Goal: Task Accomplishment & Management: Manage account settings

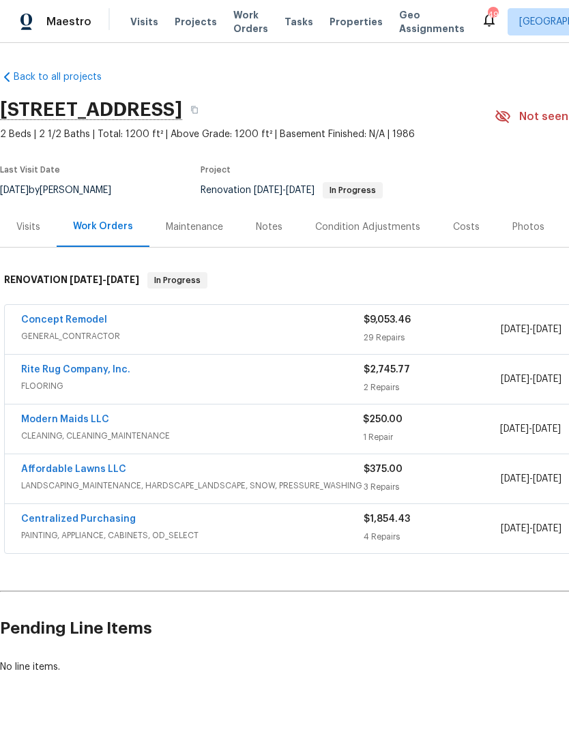
scroll to position [0, -1]
click at [106, 368] on link "Rite Rug Company, Inc." at bounding box center [75, 370] width 109 height 10
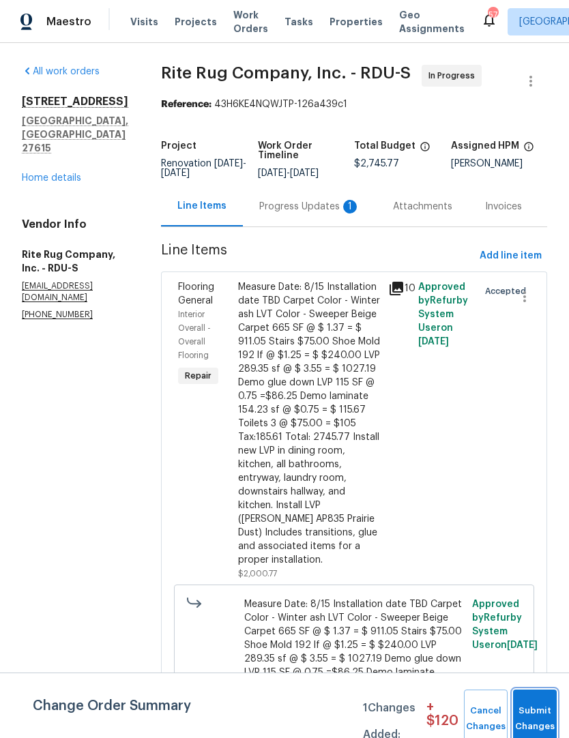
click at [533, 718] on span "Submit Changes" at bounding box center [535, 718] width 30 height 31
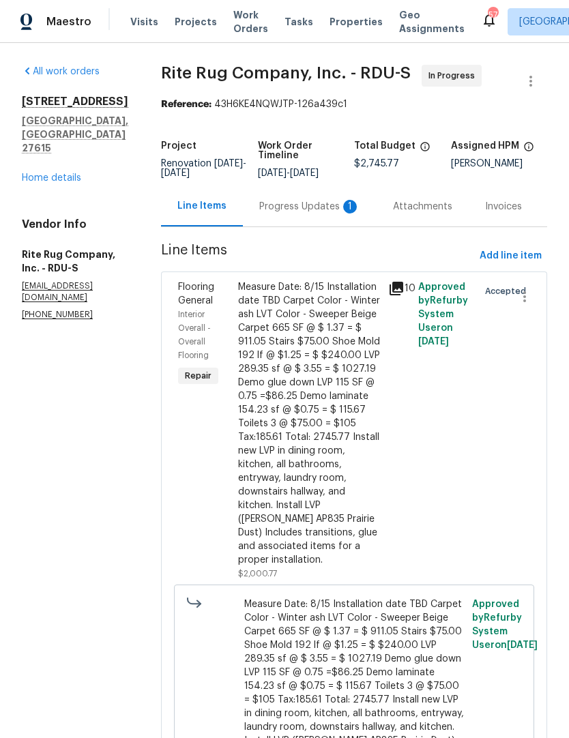
click at [338, 213] on div "Progress Updates 1" at bounding box center [309, 207] width 101 height 14
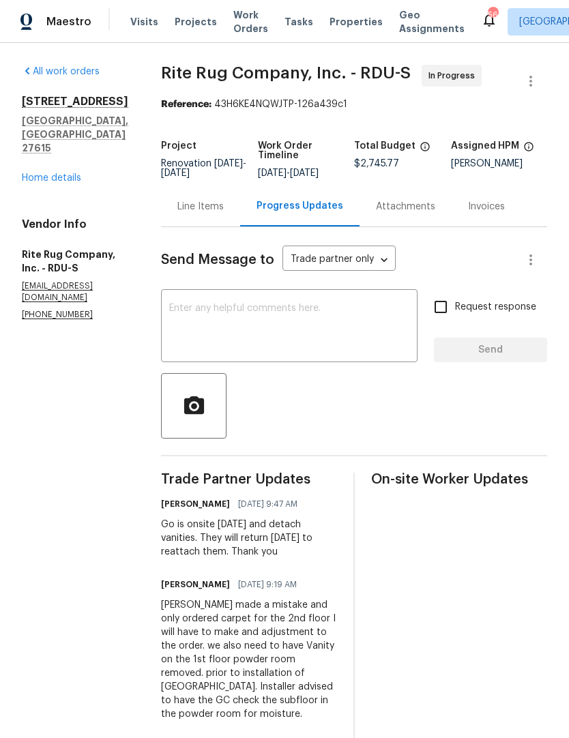
click at [46, 173] on link "Home details" at bounding box center [51, 178] width 59 height 10
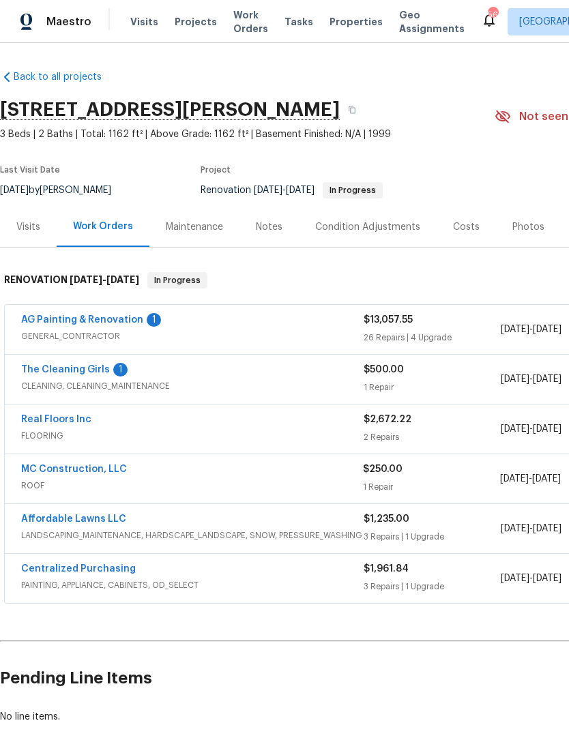
click at [111, 315] on link "AG Painting & Renovation" at bounding box center [82, 320] width 122 height 10
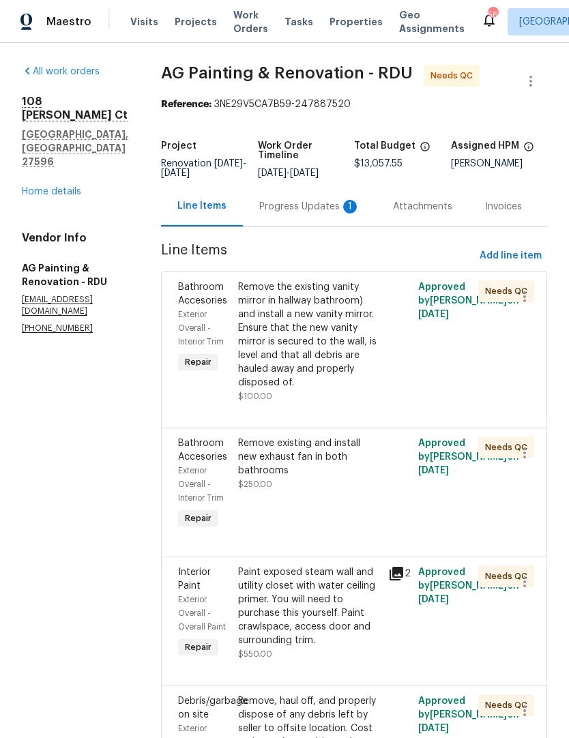
click at [366, 374] on div "Remove the existing vanity mirror in hallway bathroom) and install a new vanity…" at bounding box center [309, 334] width 142 height 109
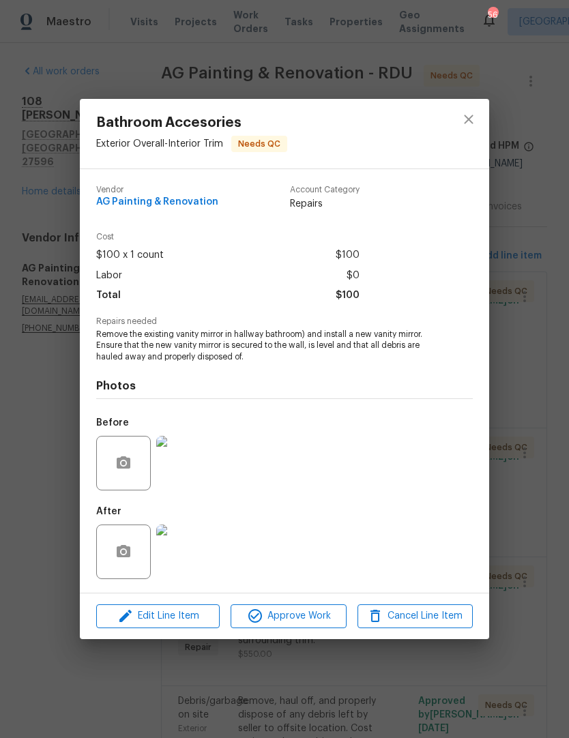
click at [167, 558] on img at bounding box center [183, 552] width 55 height 55
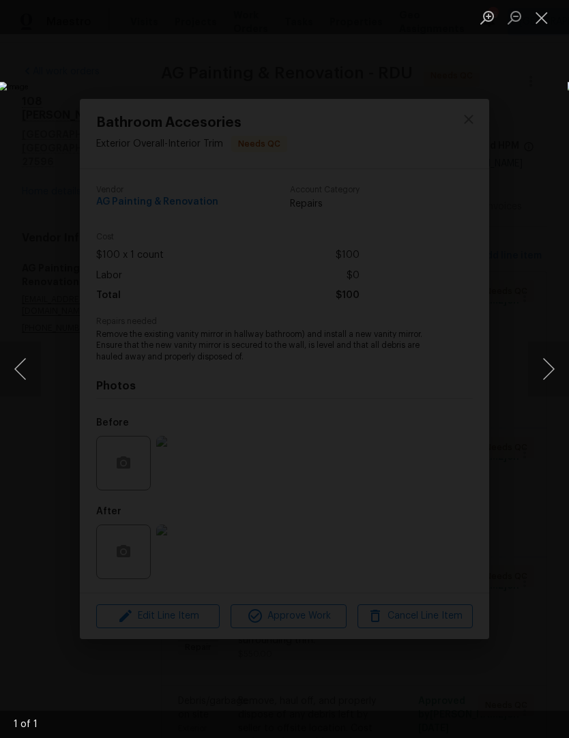
click at [540, 17] on button "Close lightbox" at bounding box center [541, 17] width 27 height 24
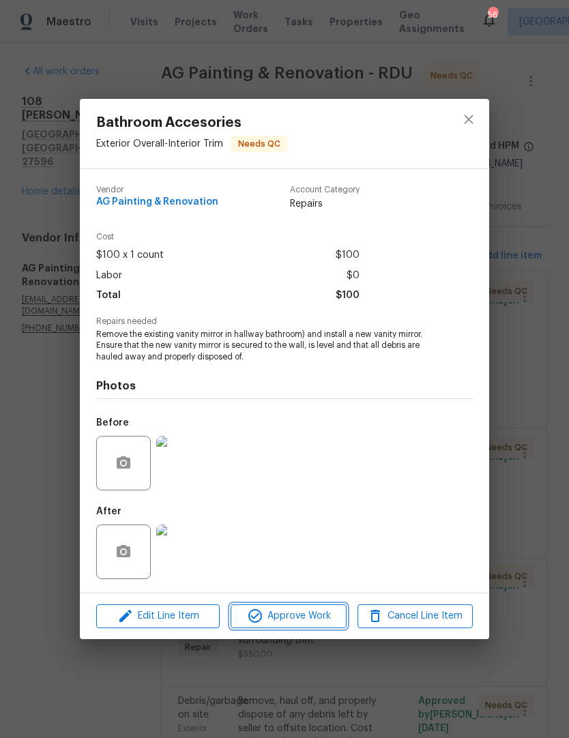
click at [295, 626] on button "Approve Work" at bounding box center [288, 616] width 115 height 24
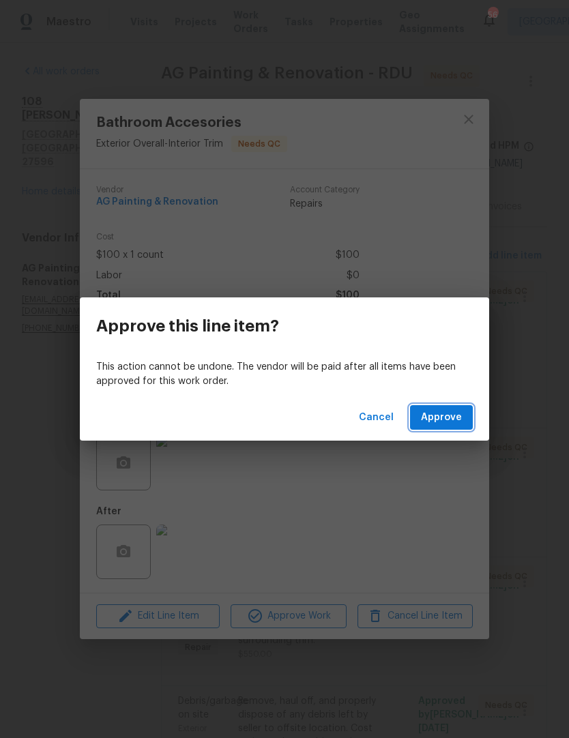
click at [458, 415] on span "Approve" at bounding box center [441, 417] width 41 height 17
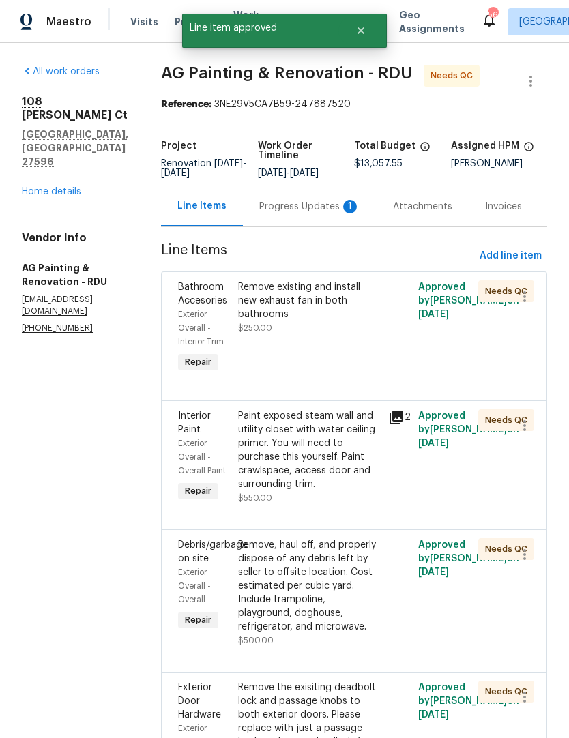
click at [308, 321] on div "Remove existing and install new exhaust fan in both bathrooms" at bounding box center [309, 300] width 142 height 41
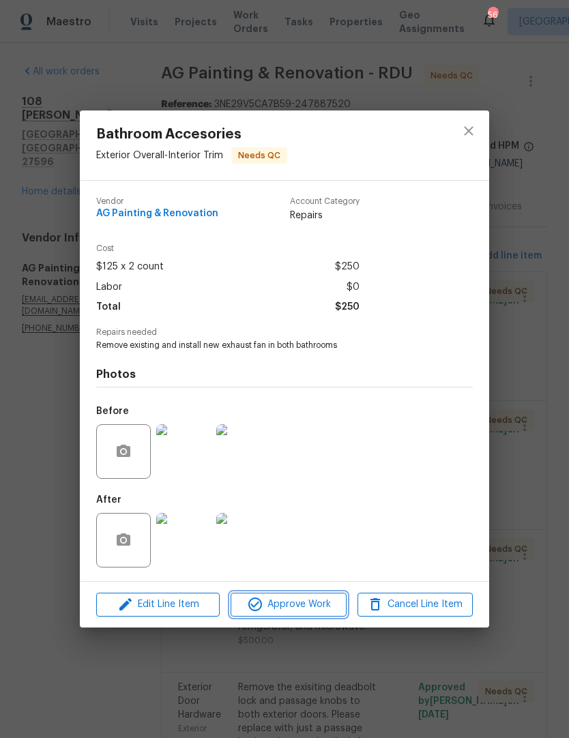
click at [305, 610] on span "Approve Work" at bounding box center [288, 604] width 107 height 17
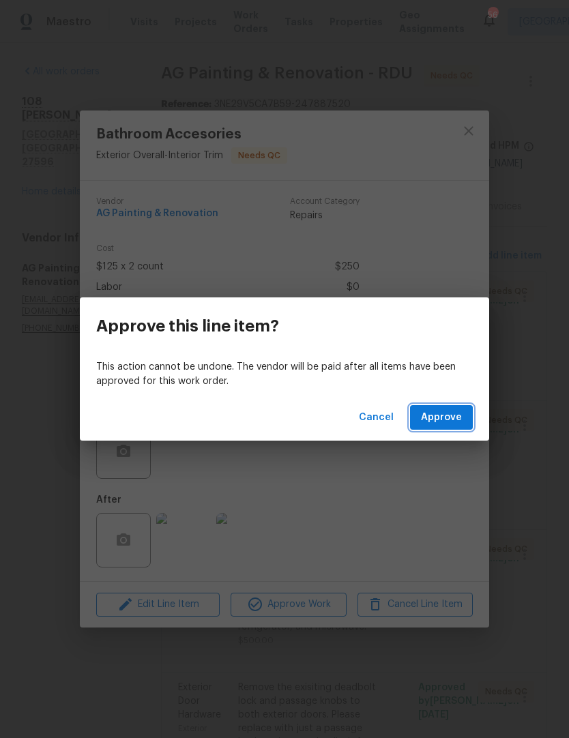
click at [449, 426] on button "Approve" at bounding box center [441, 417] width 63 height 25
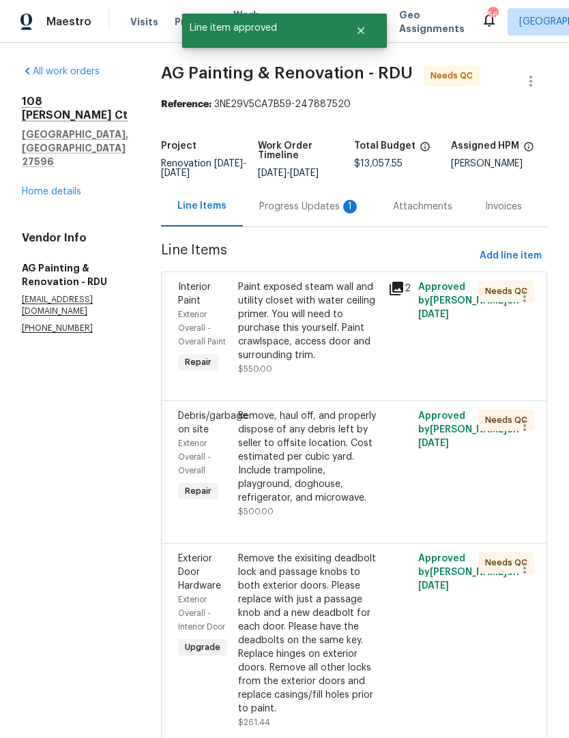
click at [304, 346] on div "Paint exposed steam wall and utility closet with water ceiling primer. You will…" at bounding box center [309, 321] width 142 height 82
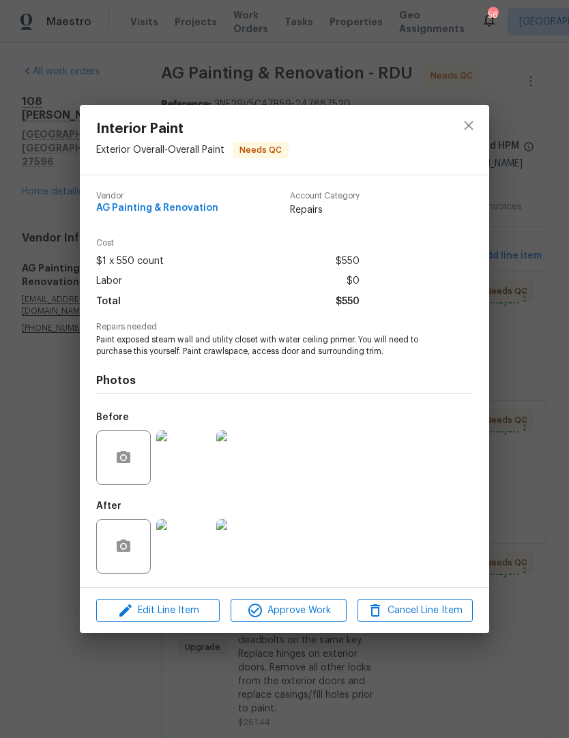
click at [177, 553] on img at bounding box center [183, 546] width 55 height 55
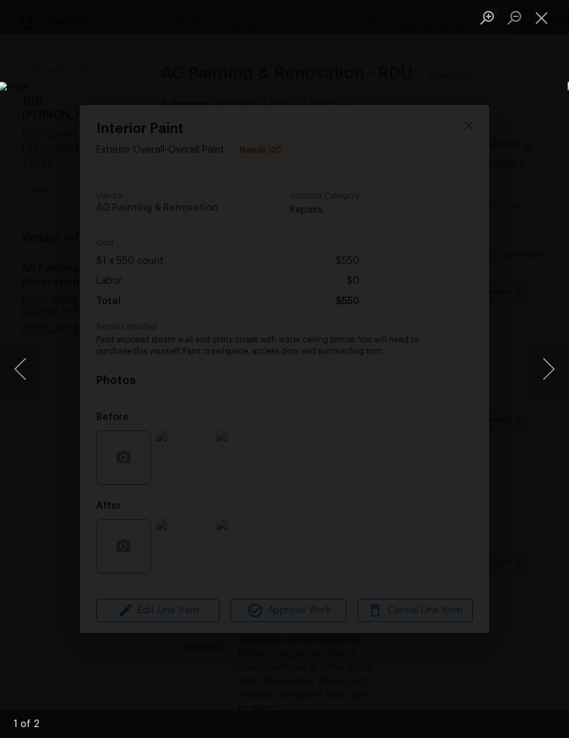
click at [555, 368] on button "Next image" at bounding box center [548, 369] width 41 height 55
click at [546, 23] on button "Close lightbox" at bounding box center [541, 17] width 27 height 24
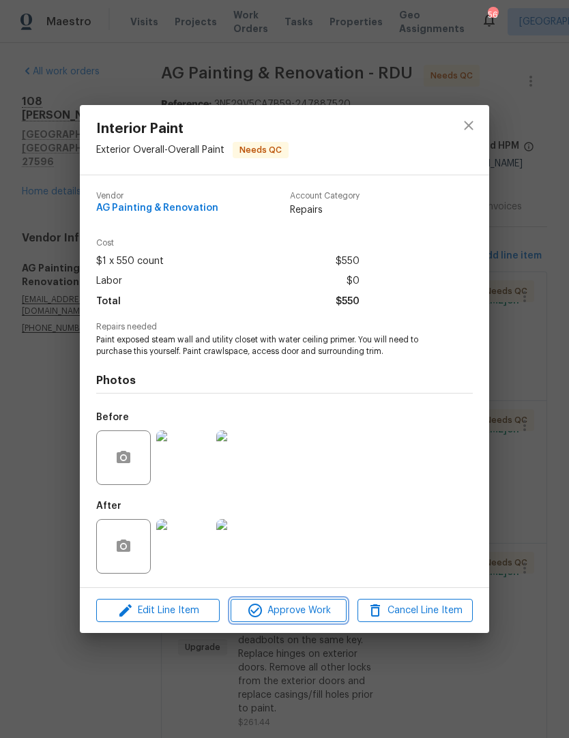
click at [306, 611] on span "Approve Work" at bounding box center [288, 610] width 107 height 17
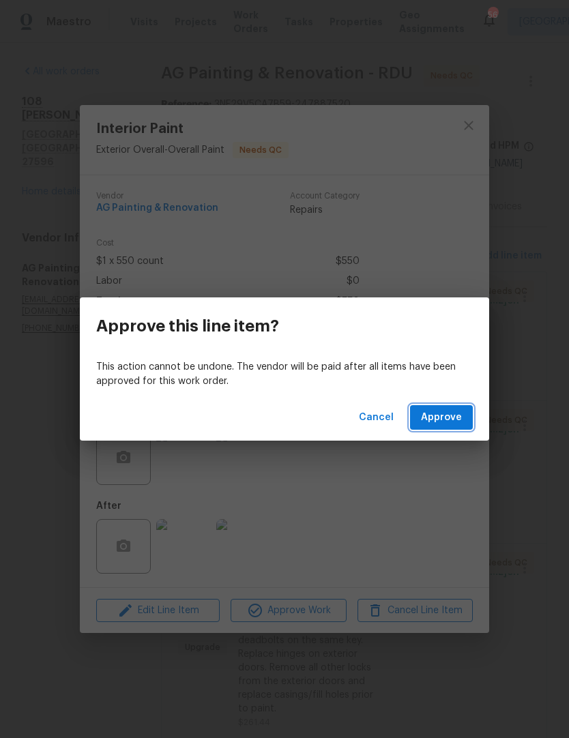
click at [461, 412] on span "Approve" at bounding box center [441, 417] width 41 height 17
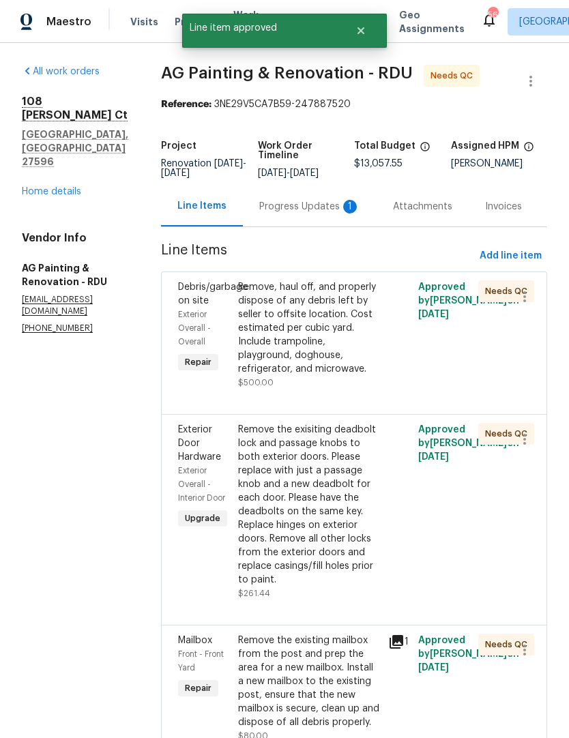
click at [319, 374] on div "Remove, haul off, and properly dispose of any debris left by seller to offsite …" at bounding box center [309, 327] width 142 height 95
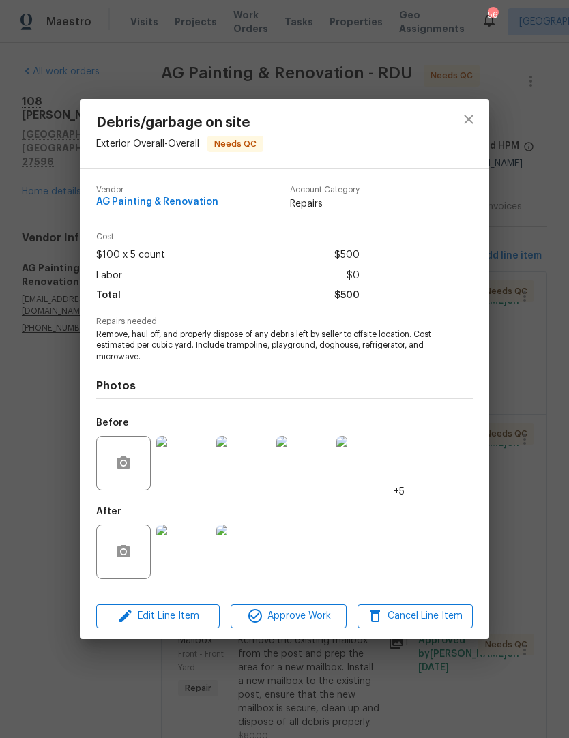
click at [181, 553] on img at bounding box center [183, 552] width 55 height 55
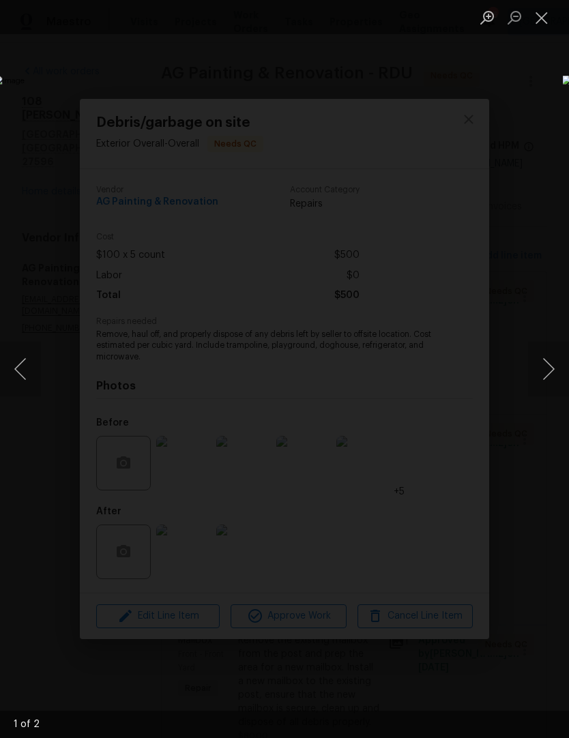
click at [550, 368] on button "Next image" at bounding box center [548, 369] width 41 height 55
click at [556, 373] on button "Next image" at bounding box center [548, 369] width 41 height 55
click at [543, 23] on button "Close lightbox" at bounding box center [541, 17] width 27 height 24
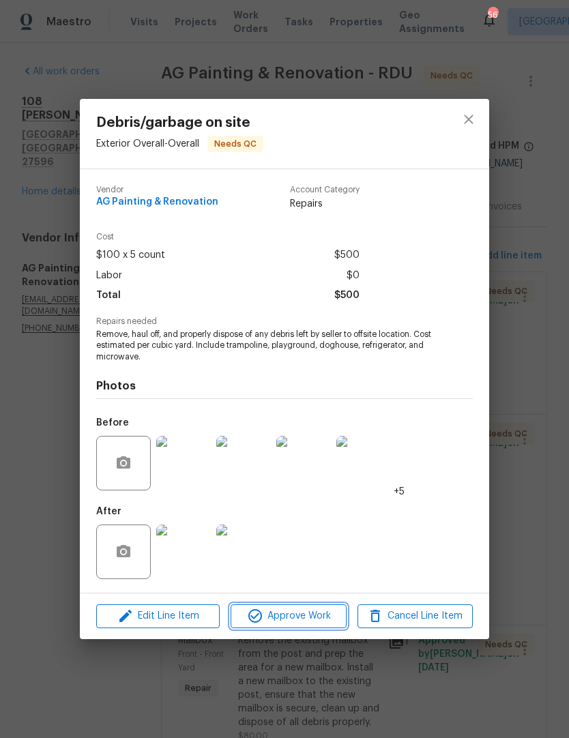
click at [304, 617] on span "Approve Work" at bounding box center [288, 616] width 107 height 17
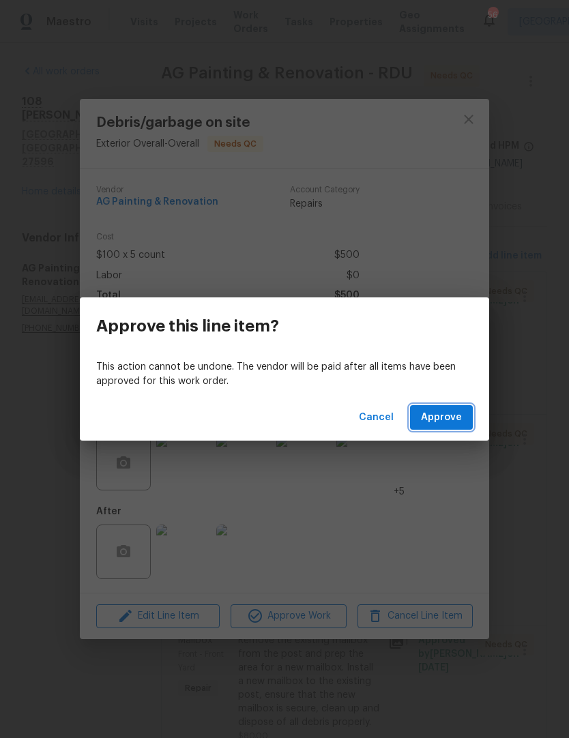
click at [454, 405] on button "Approve" at bounding box center [441, 417] width 63 height 25
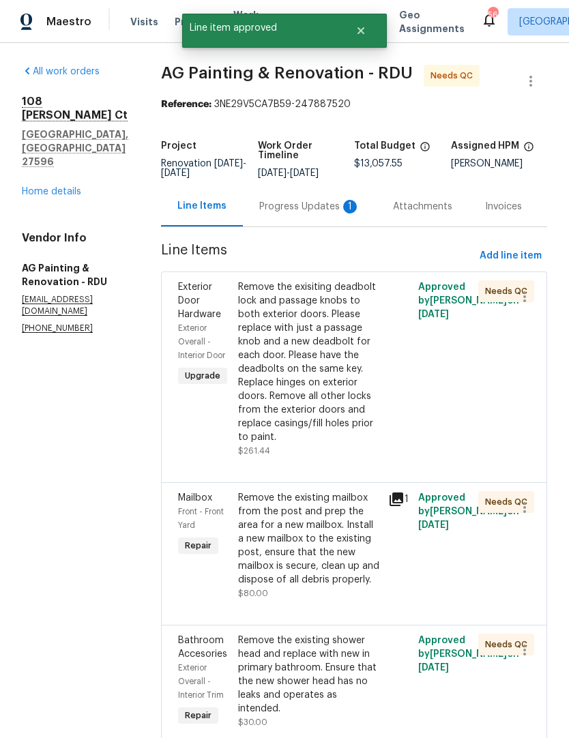
click at [308, 426] on div "Remove the exisiting deadbolt lock and passage knobs to both exterior doors. Pl…" at bounding box center [309, 362] width 142 height 164
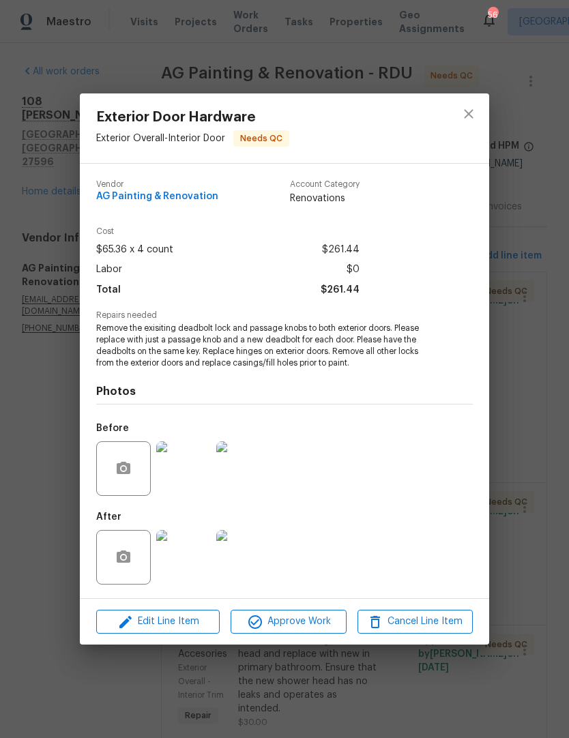
click at [180, 559] on img at bounding box center [183, 557] width 55 height 55
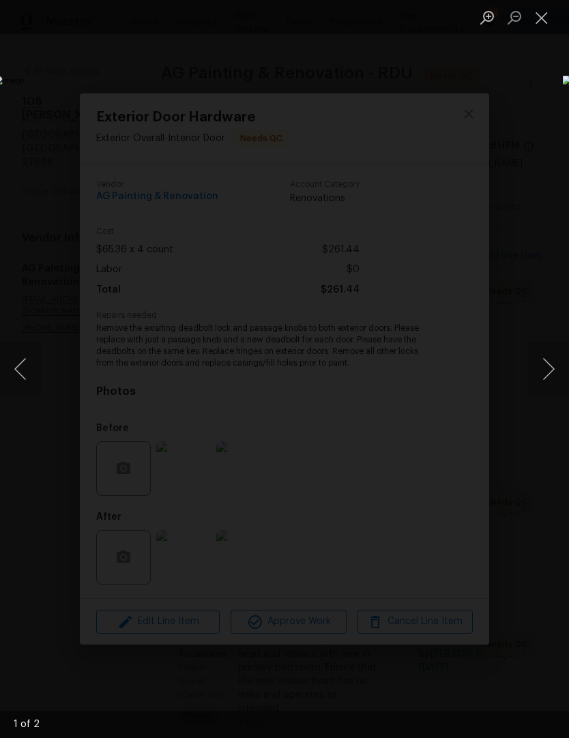
click at [549, 370] on button "Next image" at bounding box center [548, 369] width 41 height 55
click at [551, 371] on button "Next image" at bounding box center [548, 369] width 41 height 55
click at [549, 370] on button "Next image" at bounding box center [548, 369] width 41 height 55
click at [546, 372] on button "Next image" at bounding box center [548, 369] width 41 height 55
click at [540, 16] on button "Close lightbox" at bounding box center [541, 17] width 27 height 24
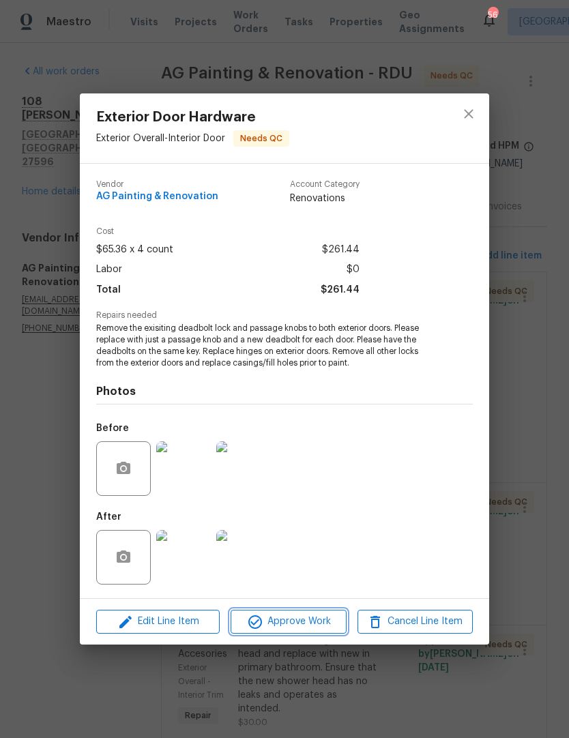
click at [301, 625] on span "Approve Work" at bounding box center [288, 621] width 107 height 17
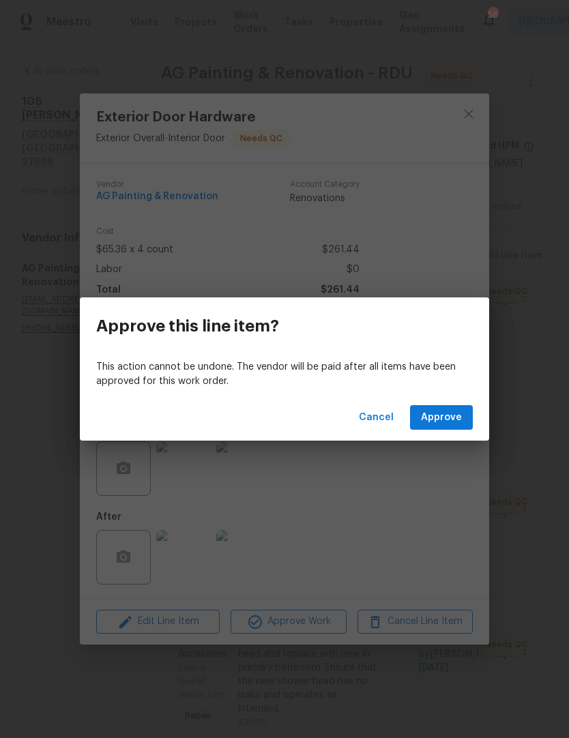
click at [451, 422] on span "Approve" at bounding box center [441, 417] width 41 height 17
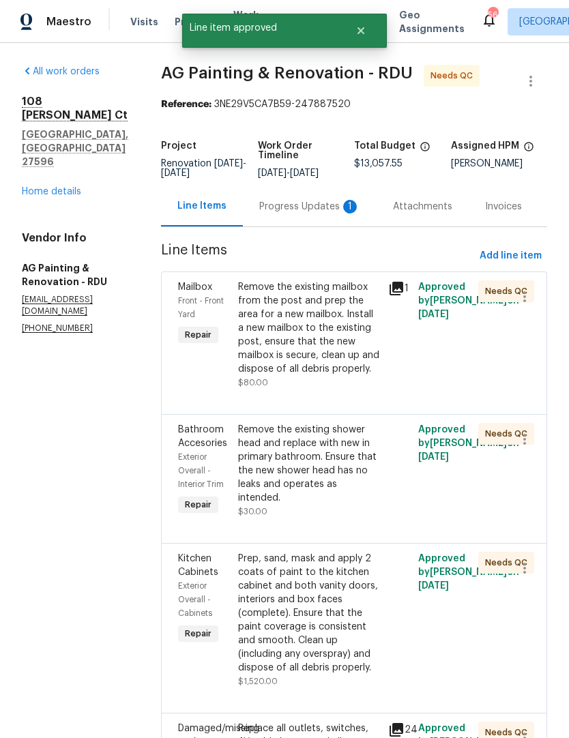
click at [295, 376] on div "Remove the existing mailbox from the post and prep the area for a new mailbox. …" at bounding box center [309, 327] width 142 height 95
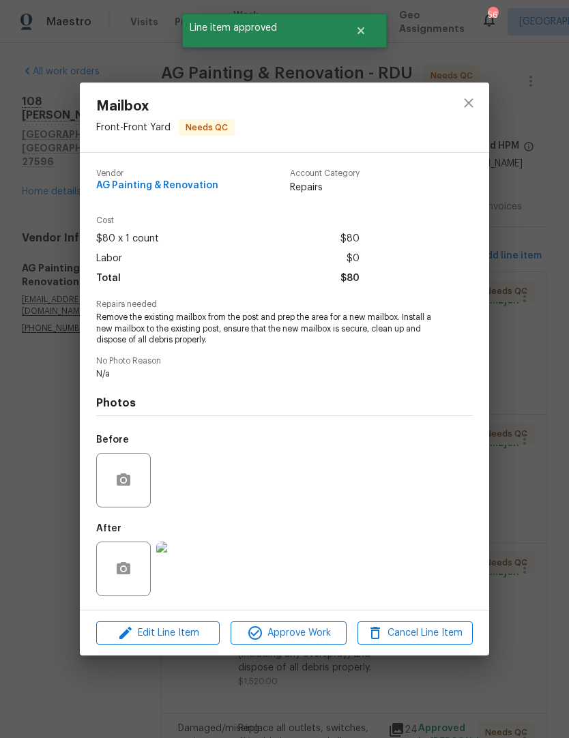
click at [173, 572] on img at bounding box center [183, 569] width 55 height 55
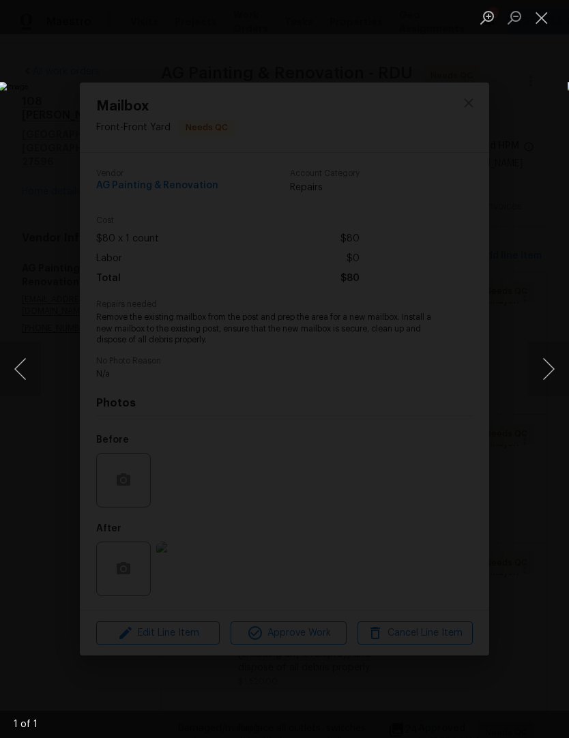
click at [540, 17] on button "Close lightbox" at bounding box center [541, 17] width 27 height 24
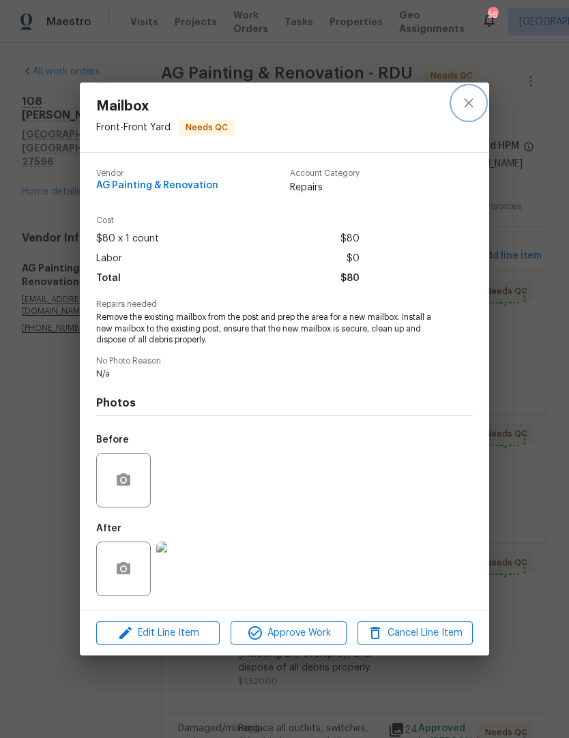
click at [482, 108] on button "close" at bounding box center [468, 103] width 33 height 33
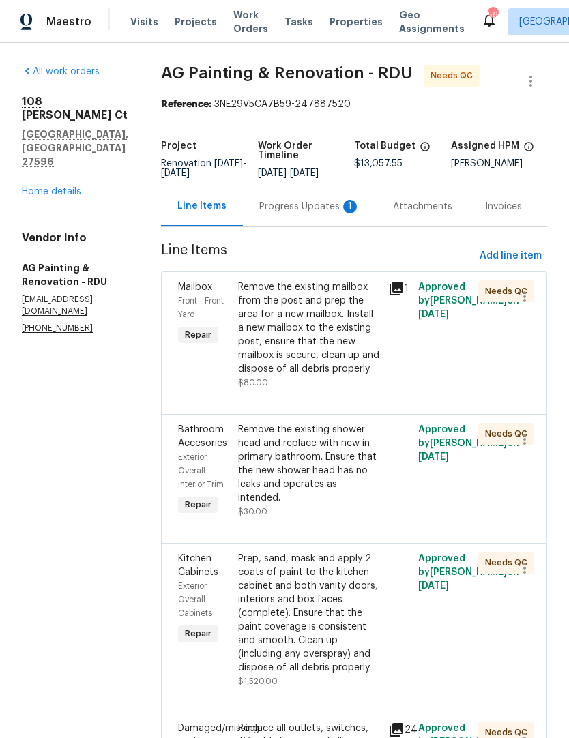
click at [365, 376] on div "Remove the existing mailbox from the post and prep the area for a new mailbox. …" at bounding box center [309, 327] width 142 height 95
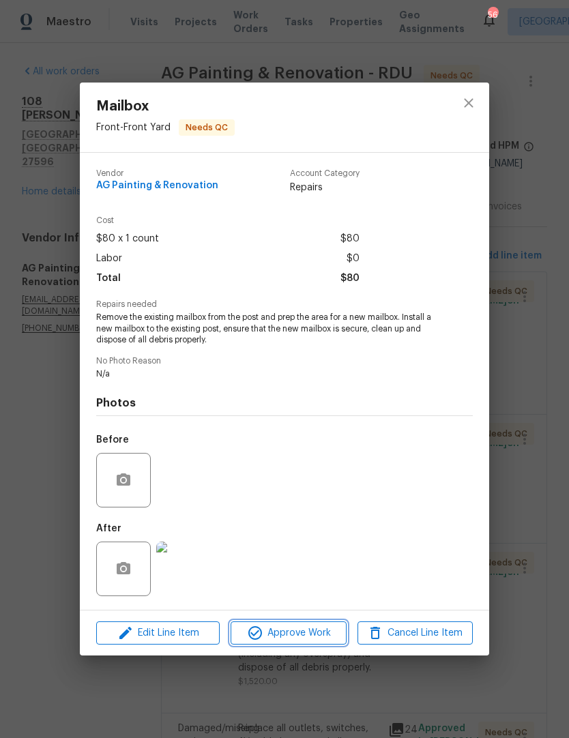
click at [297, 638] on span "Approve Work" at bounding box center [288, 633] width 107 height 17
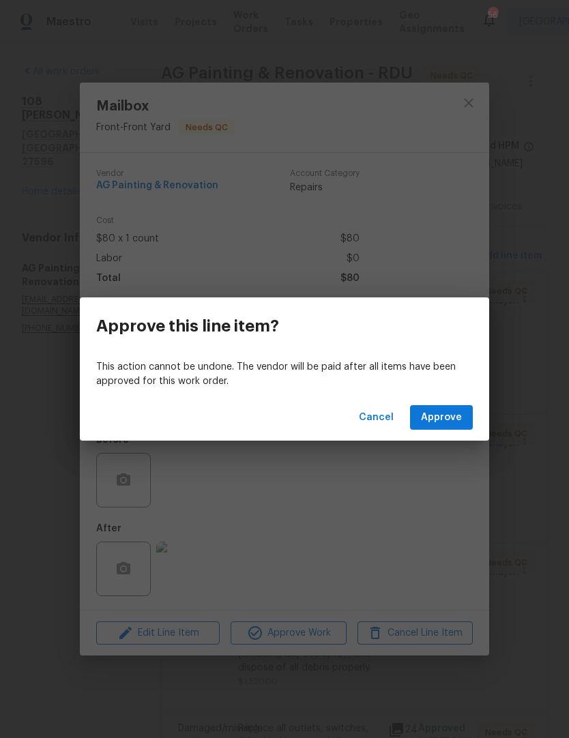
click at [468, 423] on button "Approve" at bounding box center [441, 417] width 63 height 25
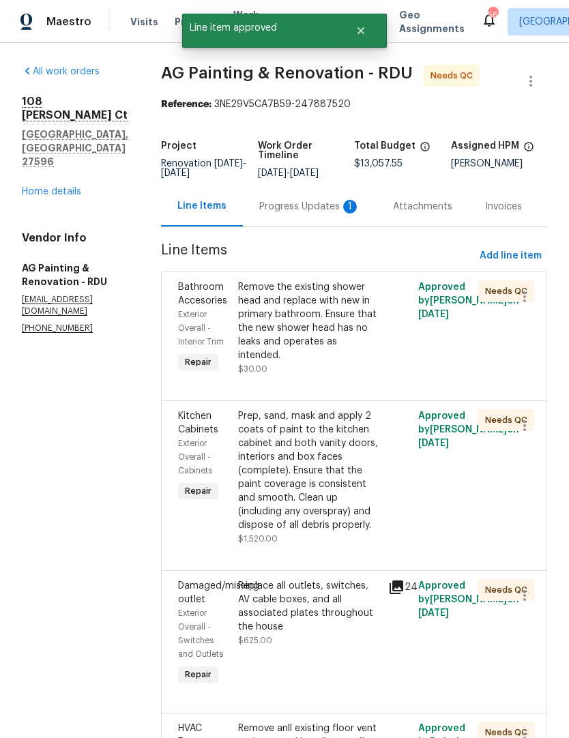
click at [307, 360] on div "Remove the existing shower head and replace with new in primary bathroom. Ensur…" at bounding box center [309, 321] width 142 height 82
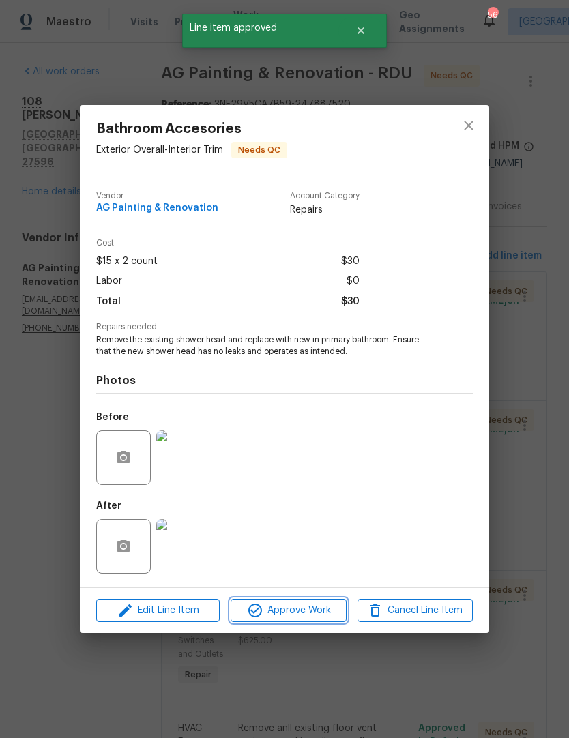
click at [259, 613] on icon "button" at bounding box center [255, 610] width 16 height 16
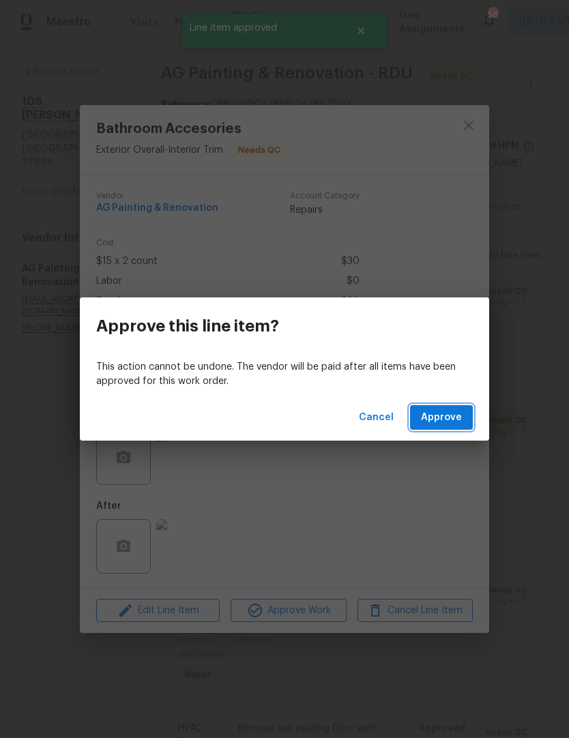
click at [453, 409] on span "Approve" at bounding box center [441, 417] width 41 height 17
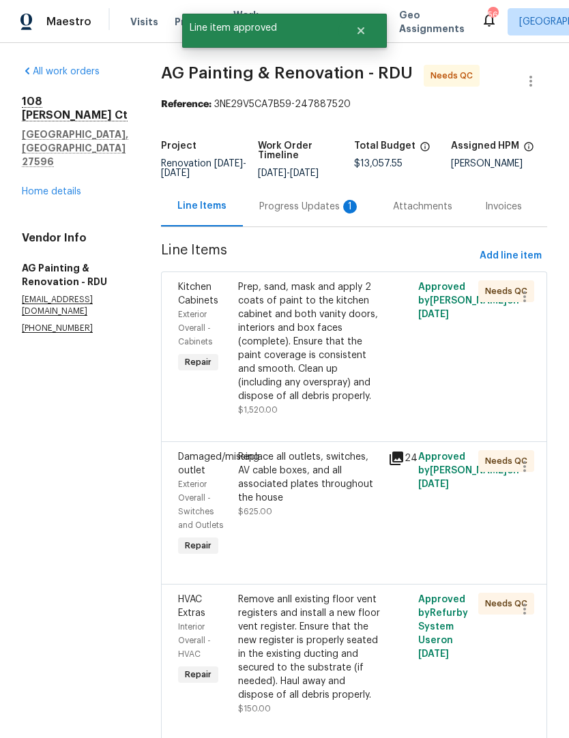
click at [295, 396] on div "Prep, sand, mask and apply 2 coats of paint to the kitchen cabinet and both van…" at bounding box center [309, 341] width 142 height 123
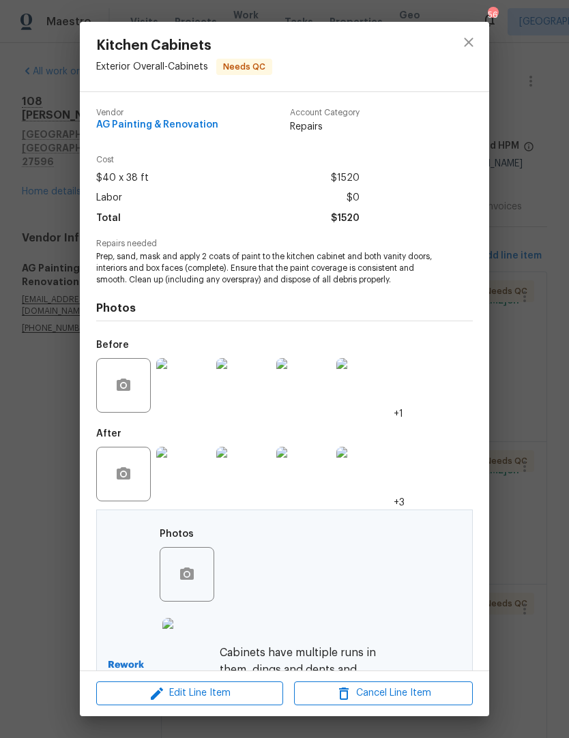
click at [181, 484] on img at bounding box center [183, 474] width 55 height 55
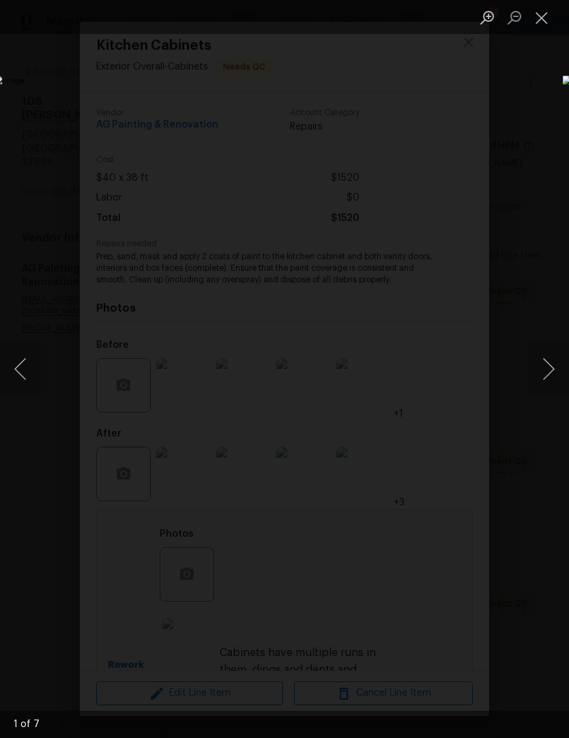
click at [548, 371] on button "Next image" at bounding box center [548, 369] width 41 height 55
click at [546, 368] on button "Next image" at bounding box center [548, 369] width 41 height 55
click at [550, 366] on button "Next image" at bounding box center [548, 369] width 41 height 55
click at [548, 376] on button "Next image" at bounding box center [548, 369] width 41 height 55
click at [547, 373] on button "Next image" at bounding box center [548, 369] width 41 height 55
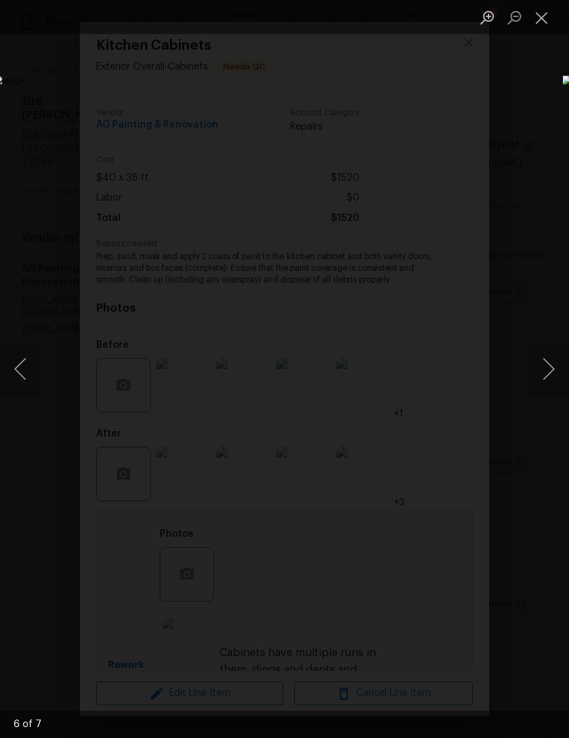
click at [550, 370] on button "Next image" at bounding box center [548, 369] width 41 height 55
click at [35, 370] on button "Previous image" at bounding box center [20, 369] width 41 height 55
click at [37, 362] on button "Previous image" at bounding box center [20, 369] width 41 height 55
click at [553, 381] on button "Next image" at bounding box center [548, 369] width 41 height 55
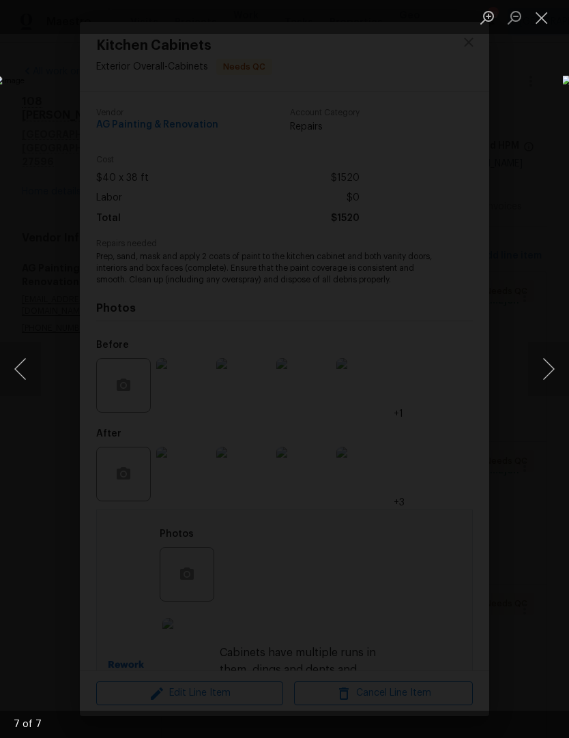
click at [553, 379] on button "Next image" at bounding box center [548, 369] width 41 height 55
click at [554, 379] on button "Next image" at bounding box center [548, 369] width 41 height 55
click at [555, 379] on button "Next image" at bounding box center [548, 369] width 41 height 55
click at [543, 16] on button "Close lightbox" at bounding box center [541, 17] width 27 height 24
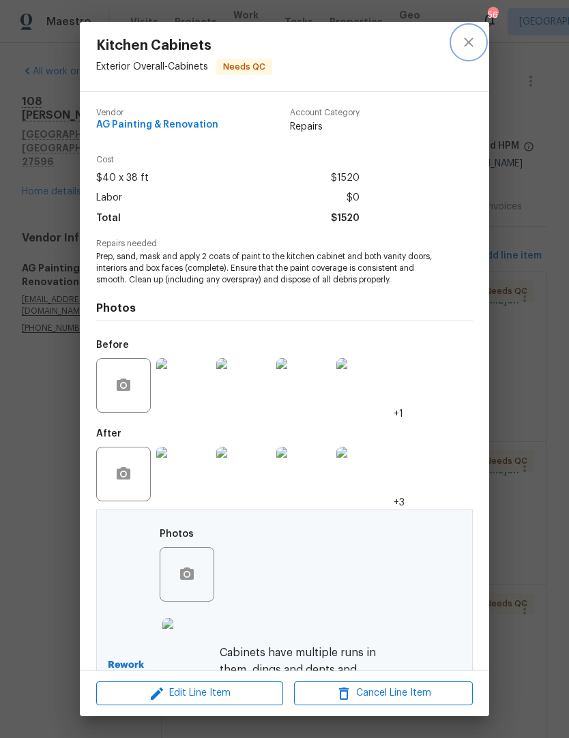
click at [469, 55] on button "close" at bounding box center [468, 42] width 33 height 33
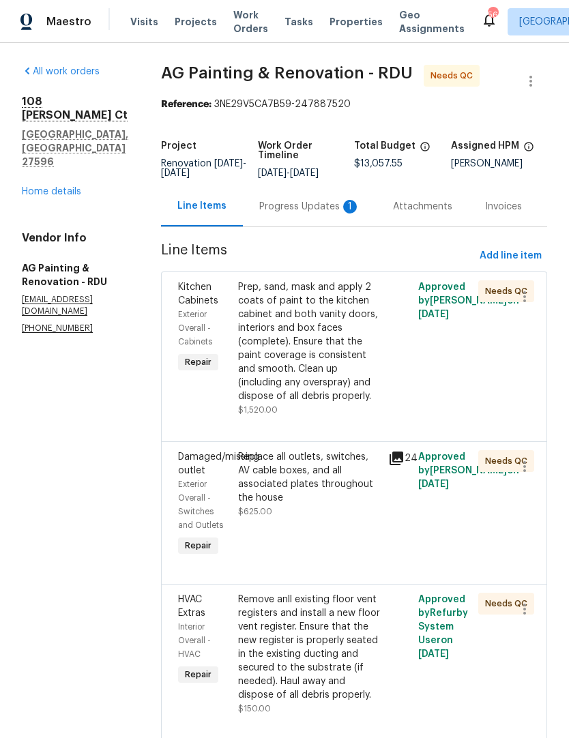
click at [340, 518] on div "Replace all outlets, switches, AV cable boxes, and all associated plates throug…" at bounding box center [309, 484] width 142 height 68
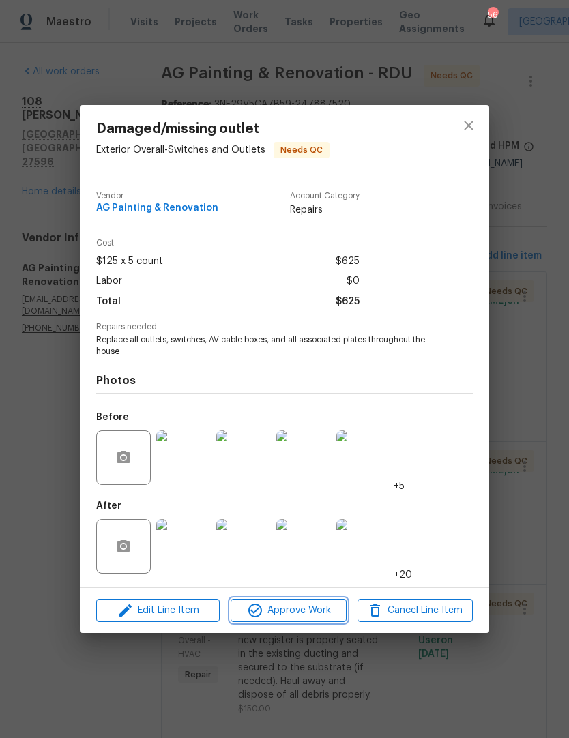
click at [305, 610] on span "Approve Work" at bounding box center [288, 610] width 107 height 17
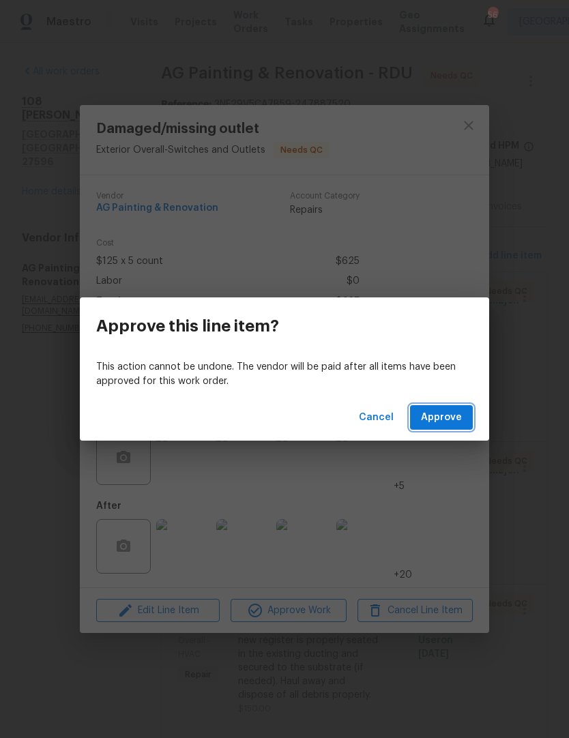
click at [462, 417] on button "Approve" at bounding box center [441, 417] width 63 height 25
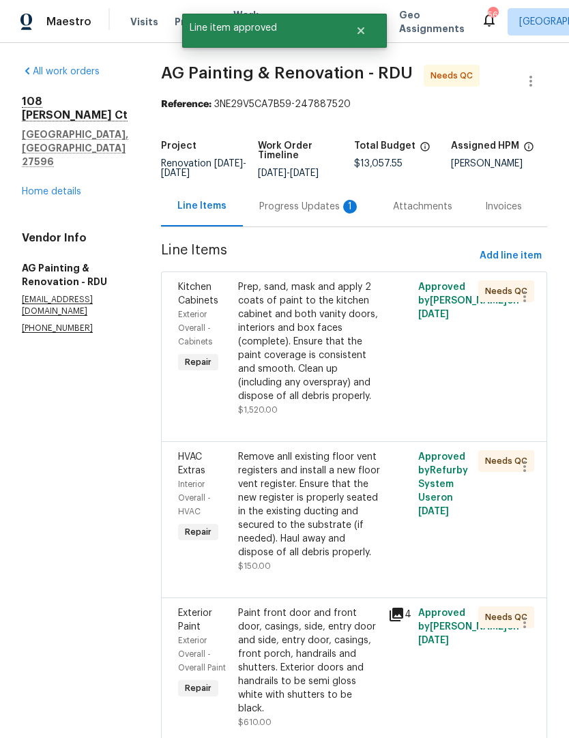
click at [353, 559] on div "Remove anll existing floor vent registers and install a new floor vent register…" at bounding box center [309, 504] width 142 height 109
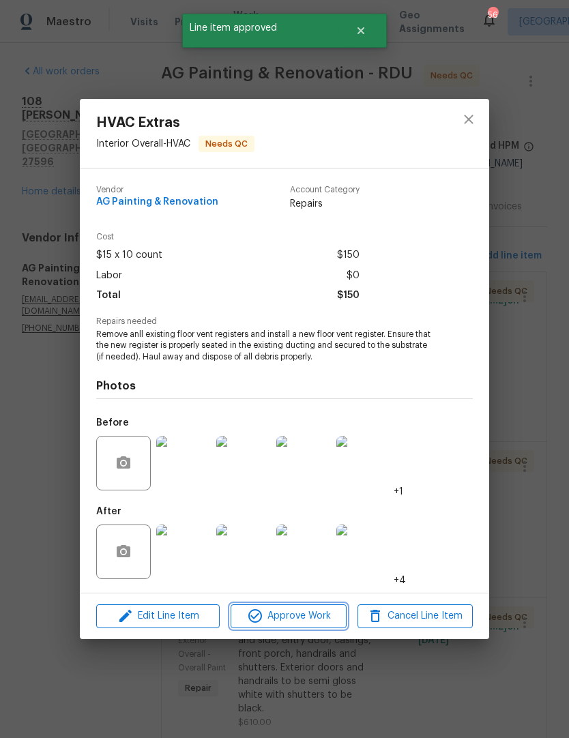
click at [311, 620] on span "Approve Work" at bounding box center [288, 616] width 107 height 17
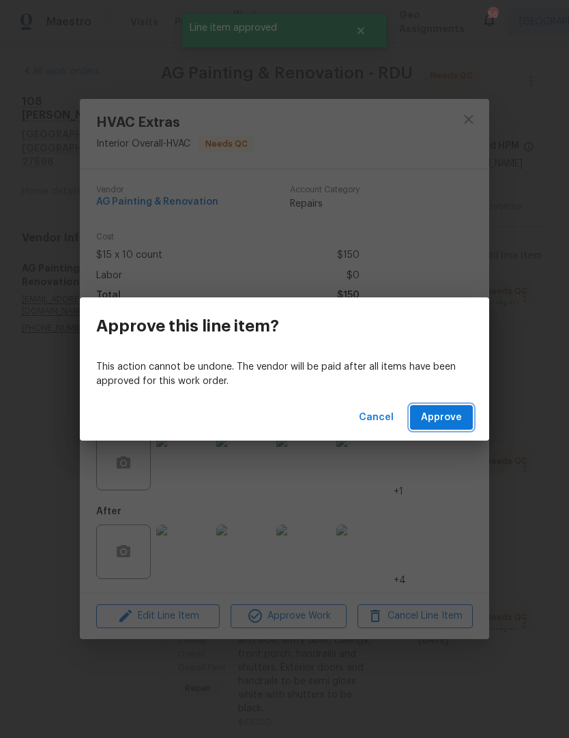
click at [461, 417] on span "Approve" at bounding box center [441, 417] width 41 height 17
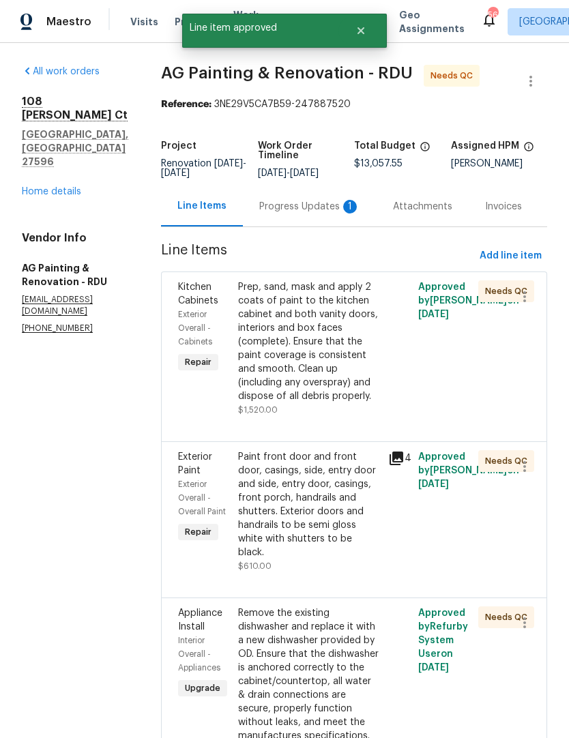
click at [359, 559] on div "Paint front door and front door, casings, side, entry door and side, entry door…" at bounding box center [309, 504] width 142 height 109
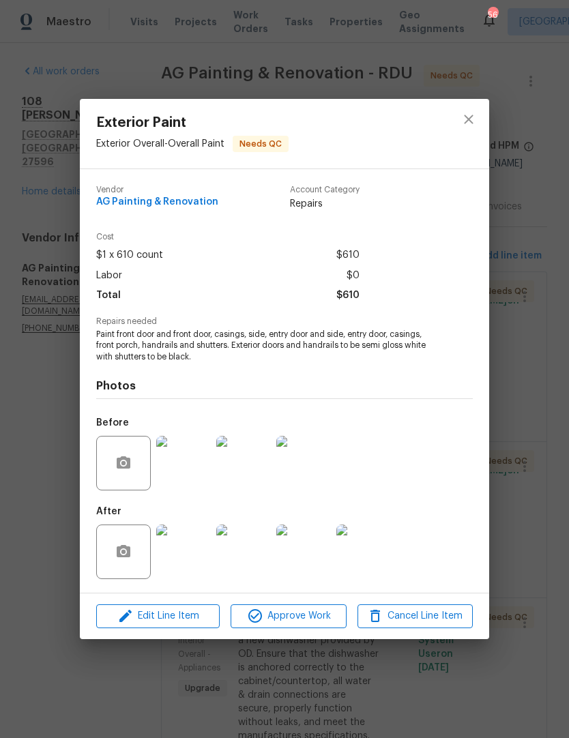
click at [180, 563] on img at bounding box center [183, 552] width 55 height 55
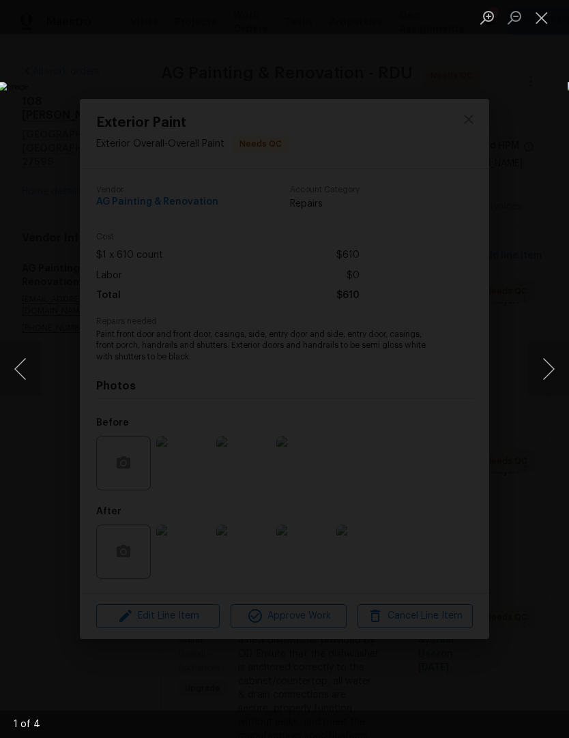
click at [552, 381] on button "Next image" at bounding box center [548, 369] width 41 height 55
click at [546, 379] on button "Next image" at bounding box center [548, 369] width 41 height 55
click at [535, 381] on button "Next image" at bounding box center [548, 369] width 41 height 55
click at [534, 382] on button "Next image" at bounding box center [548, 369] width 41 height 55
click at [542, 18] on button "Close lightbox" at bounding box center [541, 17] width 27 height 24
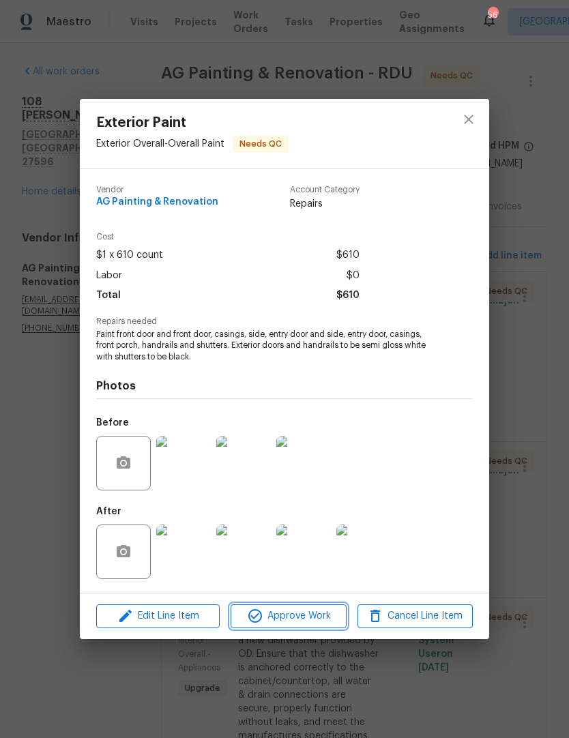
click at [302, 621] on span "Approve Work" at bounding box center [288, 616] width 107 height 17
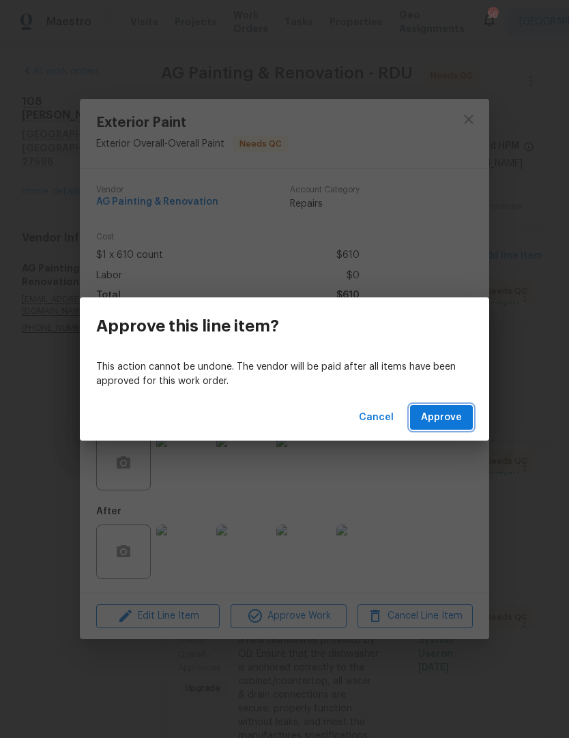
click at [453, 412] on span "Approve" at bounding box center [441, 417] width 41 height 17
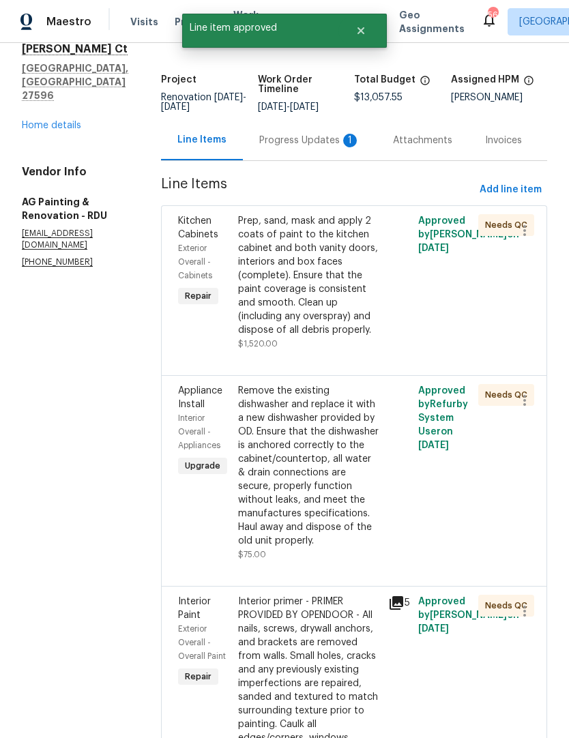
scroll to position [124, 0]
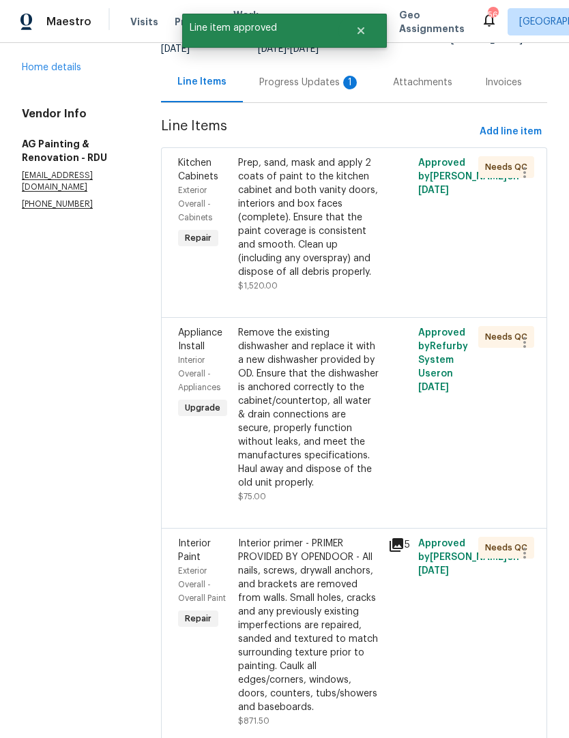
click at [276, 490] on div "Remove the existing dishwasher and replace it with a new dishwasher provided by…" at bounding box center [309, 408] width 142 height 164
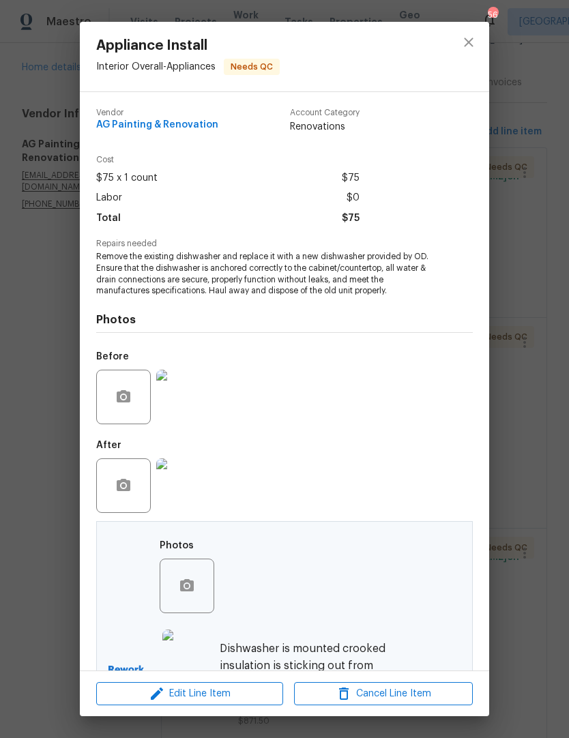
scroll to position [0, 0]
click at [471, 47] on icon "close" at bounding box center [468, 42] width 16 height 16
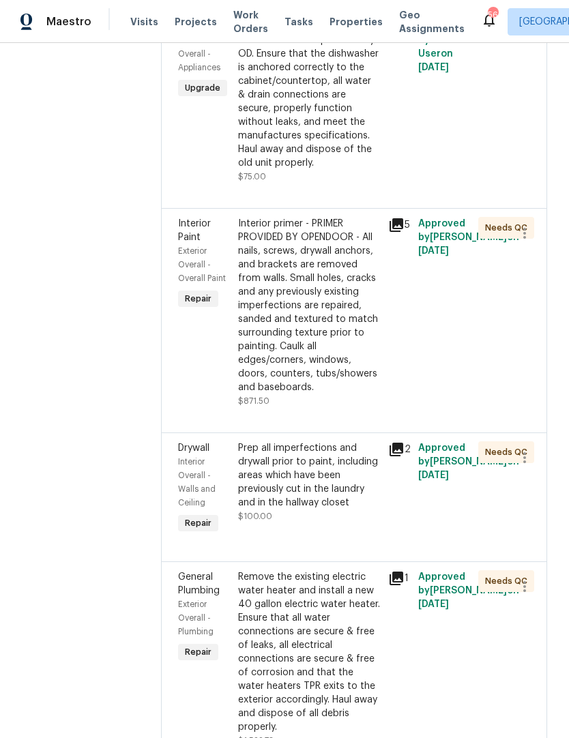
scroll to position [436, 0]
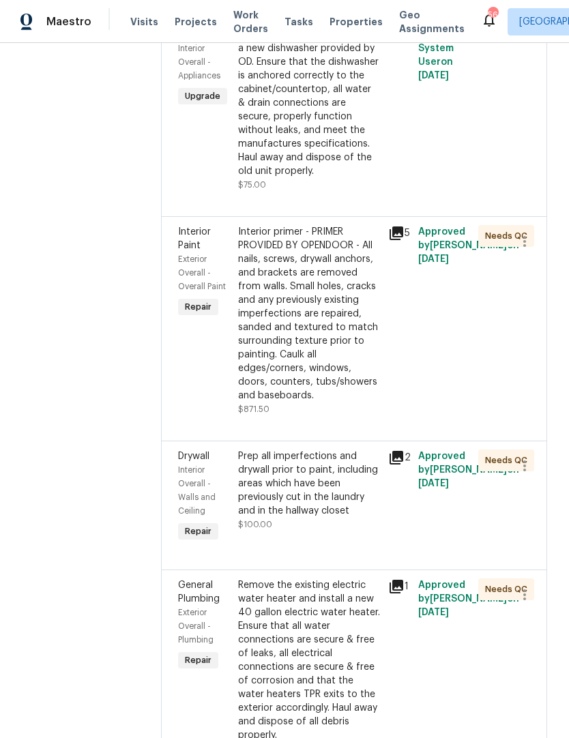
click at [356, 402] on div "Interior primer - PRIMER PROVIDED BY OPENDOOR - All nails, screws, drywall anch…" at bounding box center [309, 313] width 142 height 177
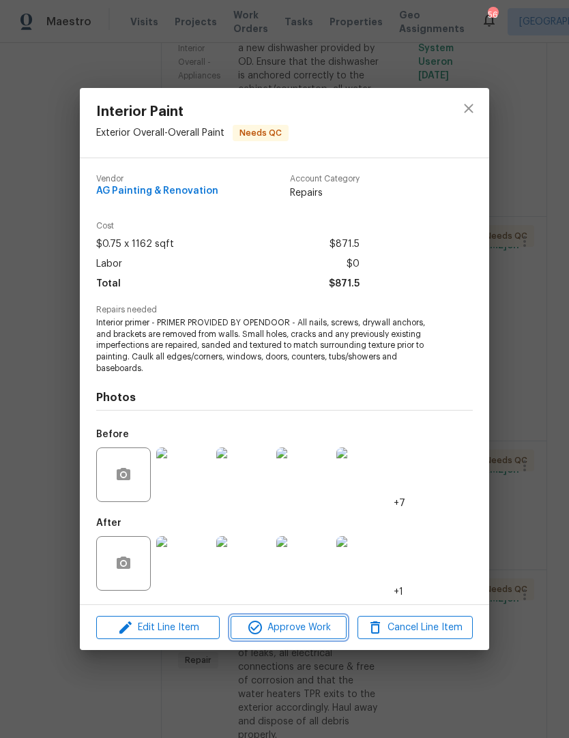
click at [308, 623] on span "Approve Work" at bounding box center [288, 627] width 107 height 17
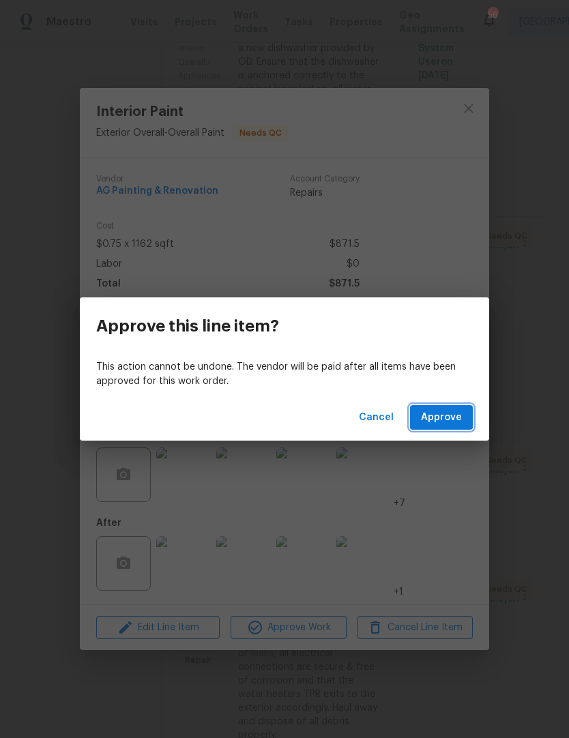
click at [460, 412] on span "Approve" at bounding box center [441, 417] width 41 height 17
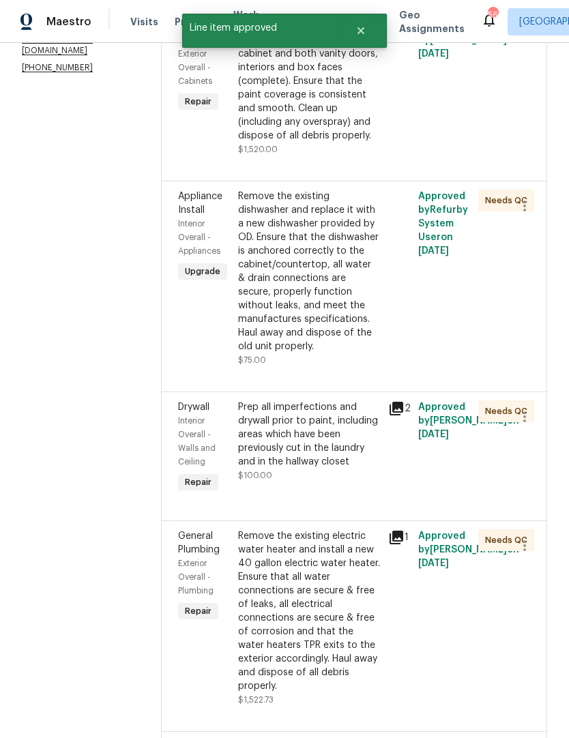
scroll to position [264, 0]
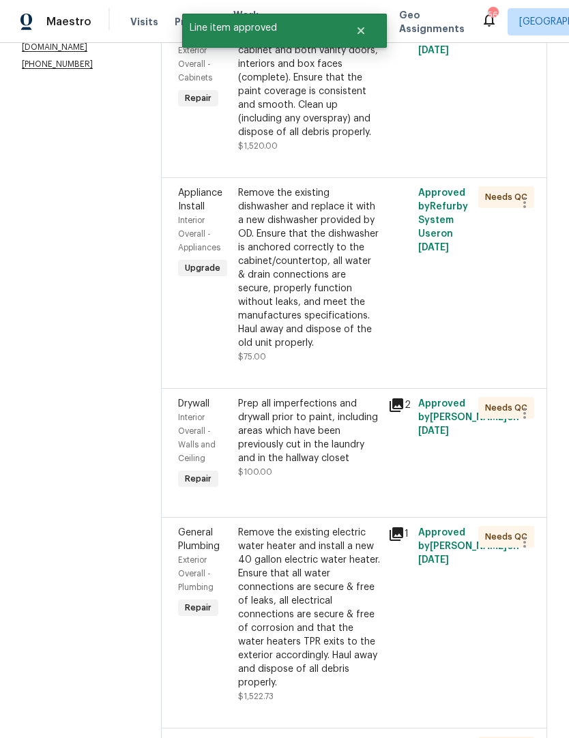
click at [286, 465] on div "Prep all imperfections and drywall prior to paint, including areas which have b…" at bounding box center [309, 431] width 142 height 68
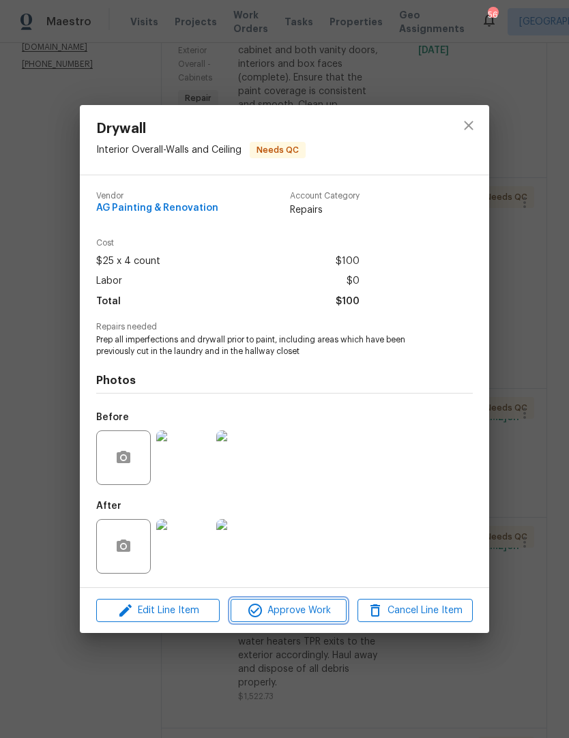
click at [314, 615] on span "Approve Work" at bounding box center [288, 610] width 107 height 17
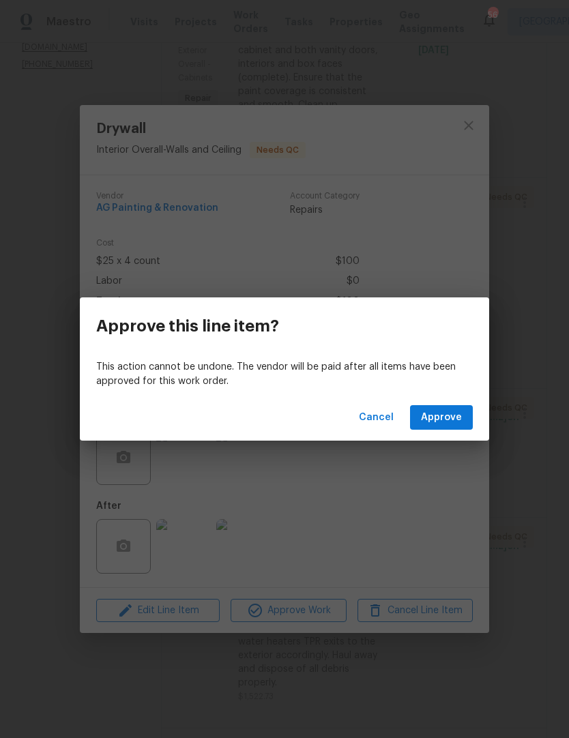
click at [452, 417] on span "Approve" at bounding box center [441, 417] width 41 height 17
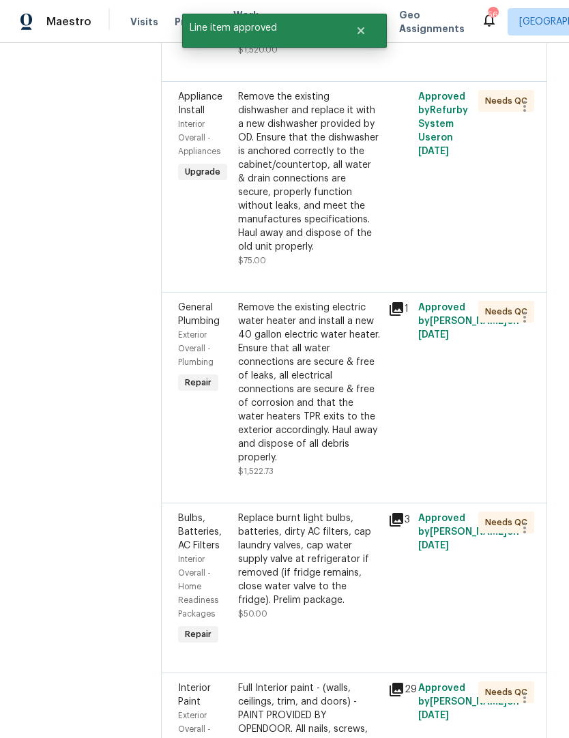
scroll to position [366, 0]
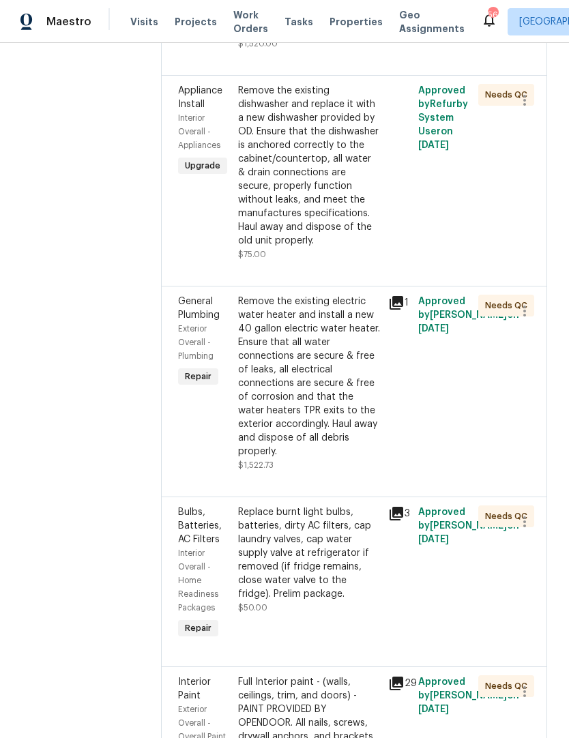
click at [366, 458] on div "Remove the existing electric water heater and install a new 40 gallon electric …" at bounding box center [309, 377] width 142 height 164
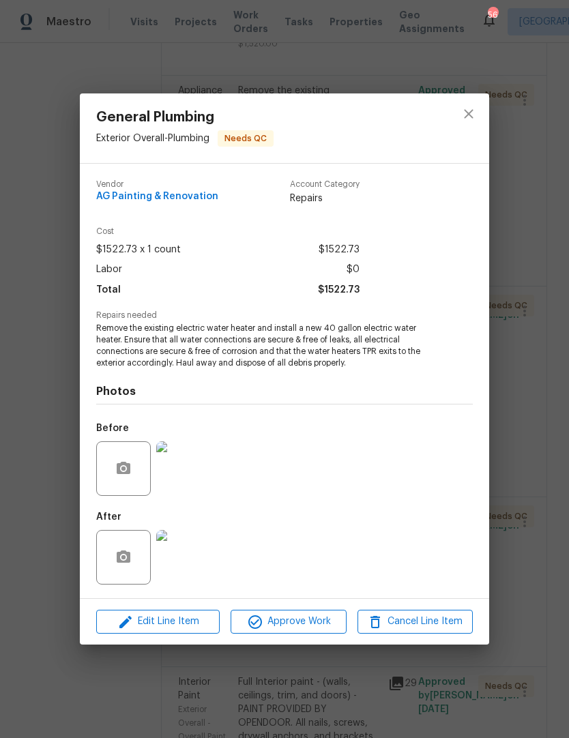
click at [173, 564] on img at bounding box center [183, 557] width 55 height 55
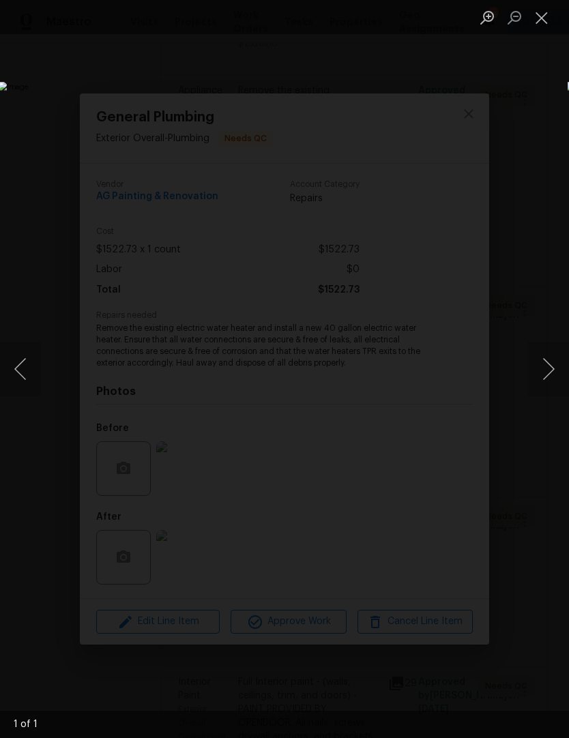
click at [550, 376] on button "Next image" at bounding box center [548, 369] width 41 height 55
click at [547, 373] on button "Next image" at bounding box center [548, 369] width 41 height 55
click at [551, 377] on button "Next image" at bounding box center [548, 369] width 41 height 55
click at [547, 19] on button "Close lightbox" at bounding box center [541, 17] width 27 height 24
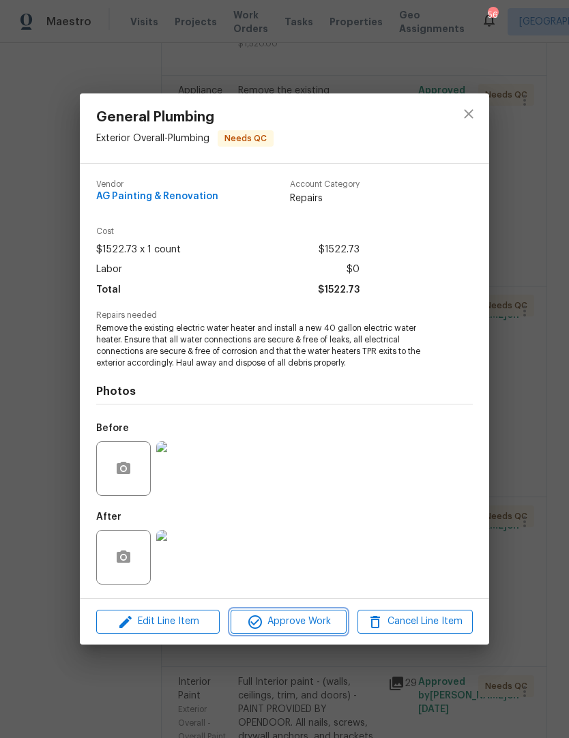
click at [304, 613] on button "Approve Work" at bounding box center [288, 622] width 115 height 24
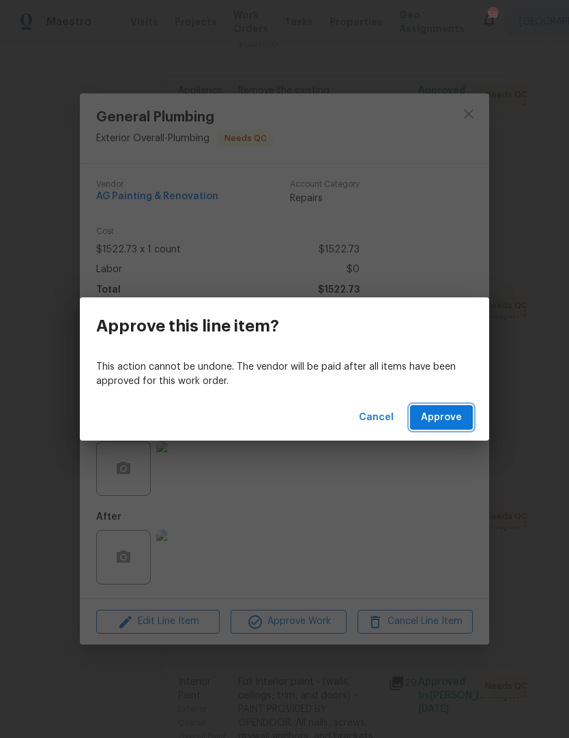
click at [464, 415] on button "Approve" at bounding box center [441, 417] width 63 height 25
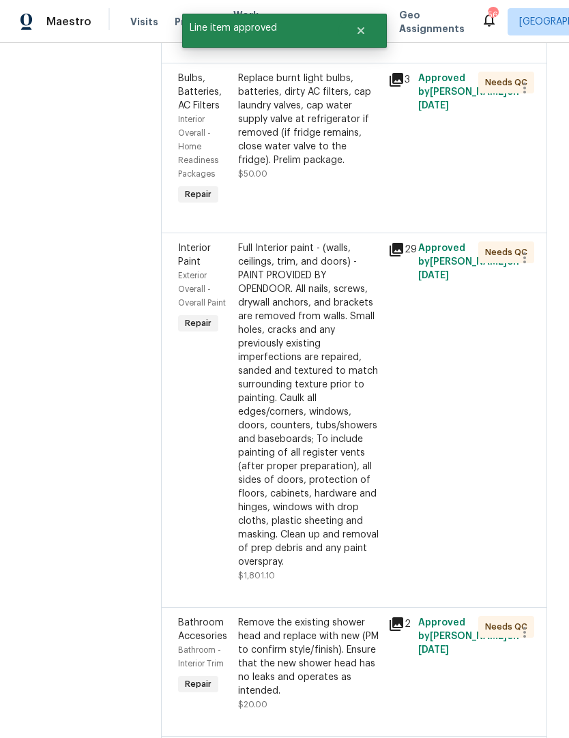
scroll to position [600, 0]
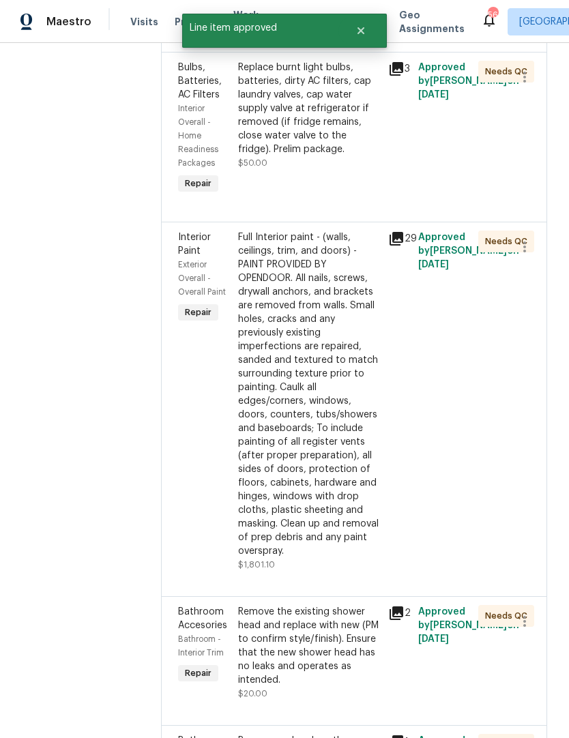
click at [280, 488] on div "Full Interior paint - (walls, ceilings, trim, and doors) - PAINT PROVIDED BY OP…" at bounding box center [309, 394] width 142 height 327
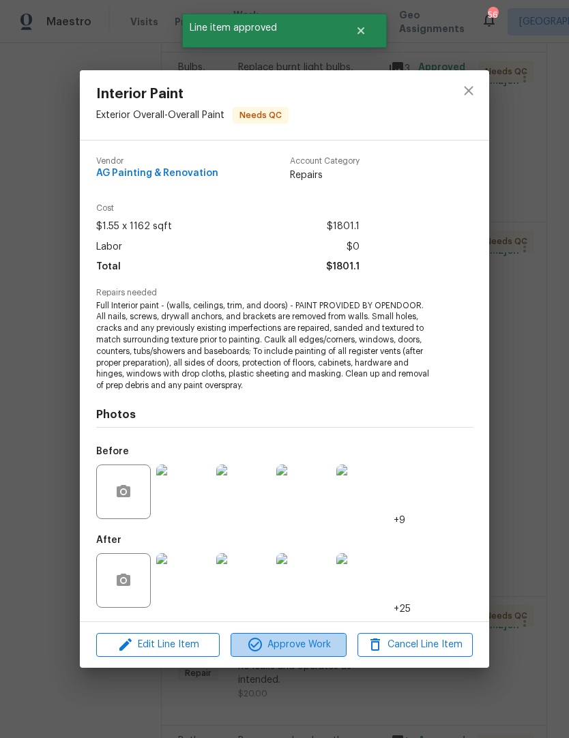
click at [319, 649] on span "Approve Work" at bounding box center [288, 644] width 107 height 17
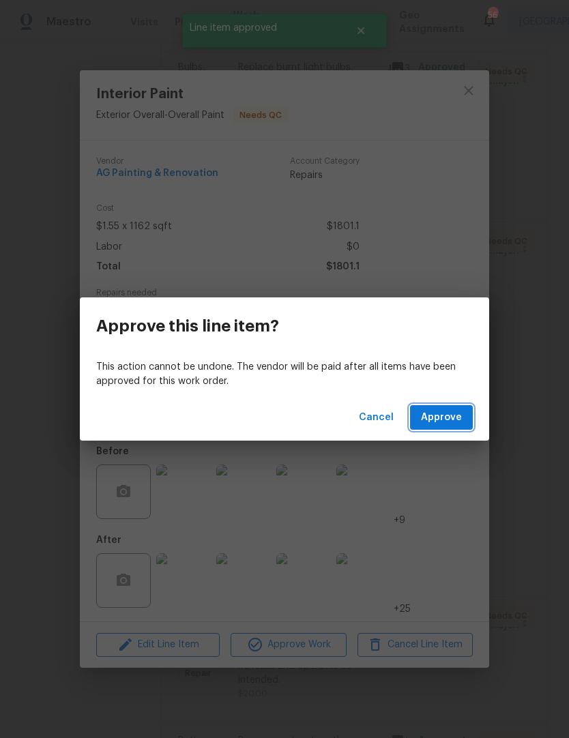
click at [464, 420] on button "Approve" at bounding box center [441, 417] width 63 height 25
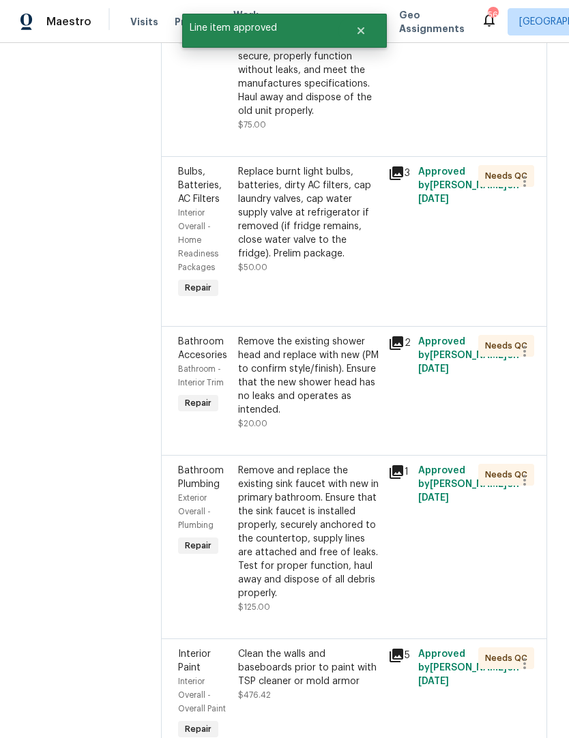
scroll to position [500, 0]
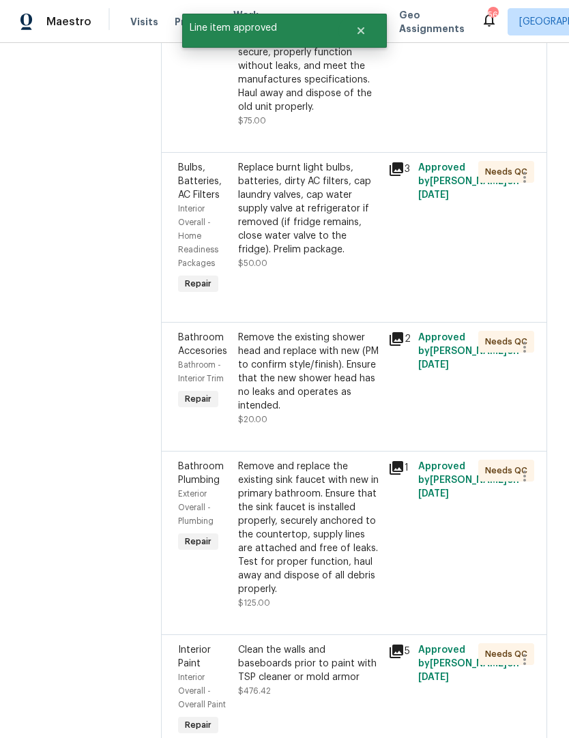
click at [277, 413] on div "Remove the existing shower head and replace with new (PM to confirm style/finis…" at bounding box center [309, 372] width 142 height 82
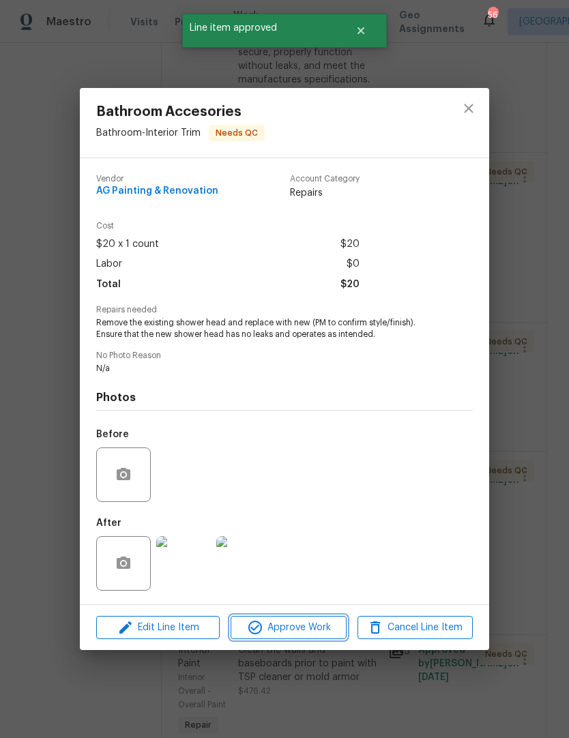
click at [310, 630] on span "Approve Work" at bounding box center [288, 627] width 107 height 17
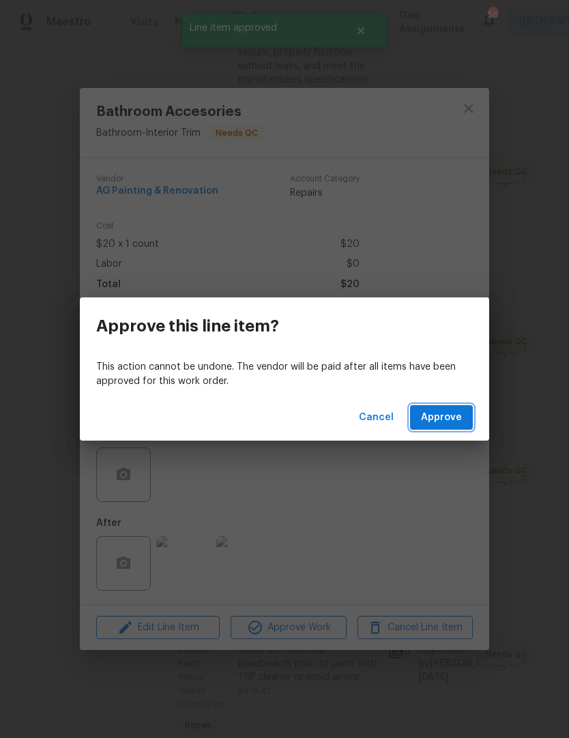
click at [445, 423] on span "Approve" at bounding box center [441, 417] width 41 height 17
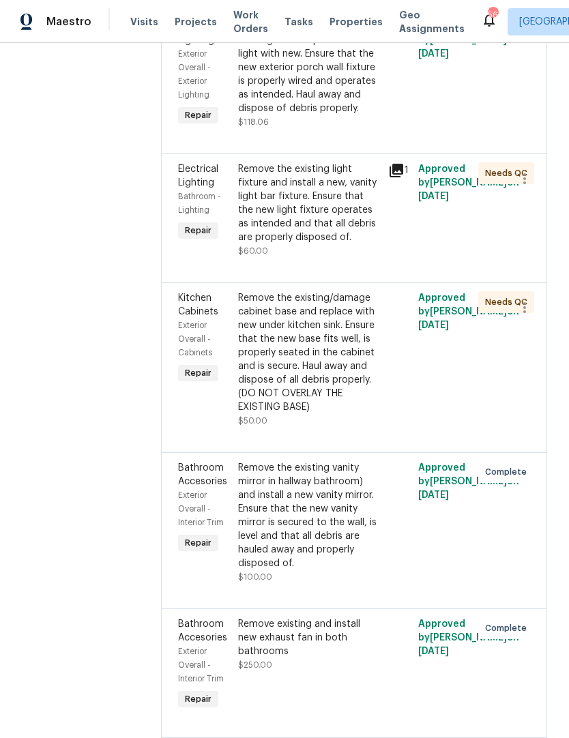
scroll to position [1261, 0]
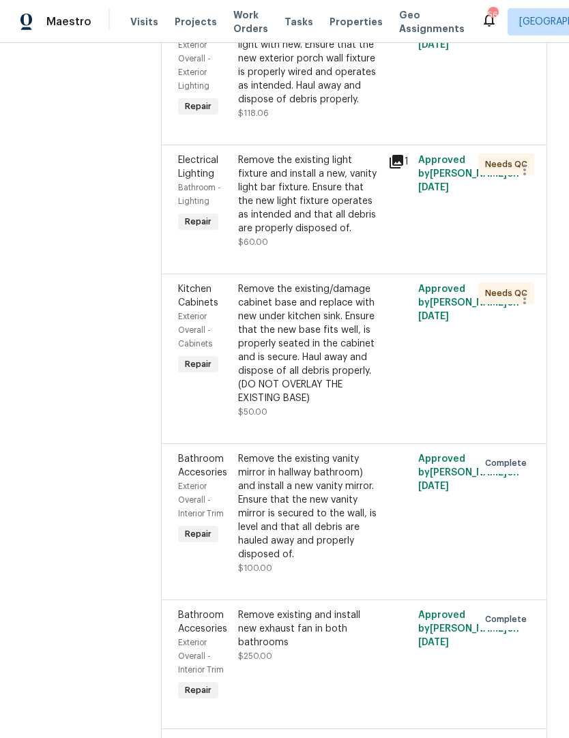
click at [280, 405] on div "Remove the existing/damage cabinet base and replace with new under kitchen sink…" at bounding box center [309, 343] width 142 height 123
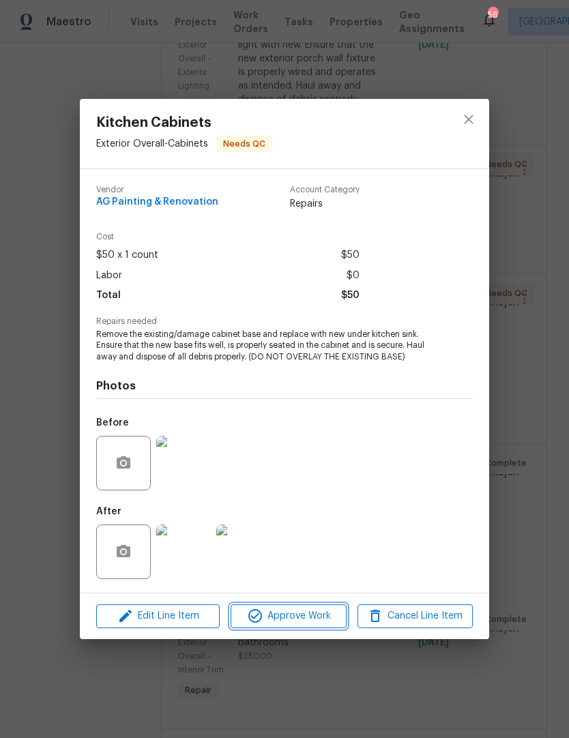
click at [299, 622] on span "Approve Work" at bounding box center [288, 616] width 107 height 17
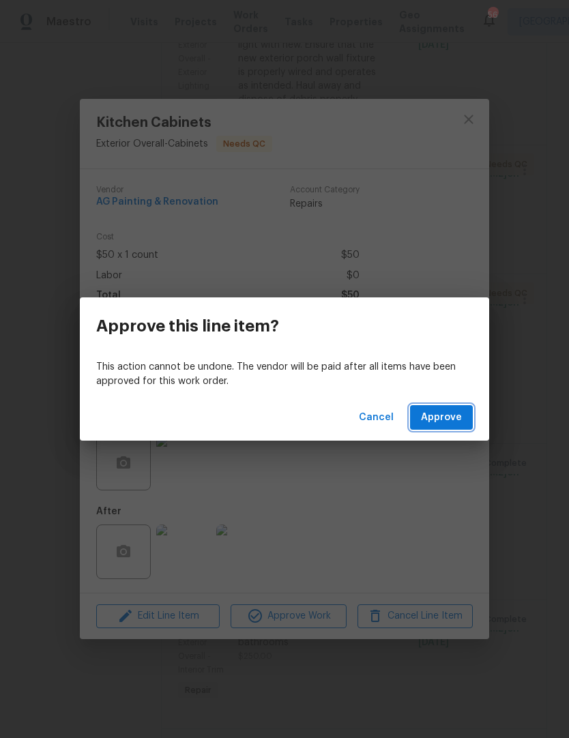
click at [454, 422] on span "Approve" at bounding box center [441, 417] width 41 height 17
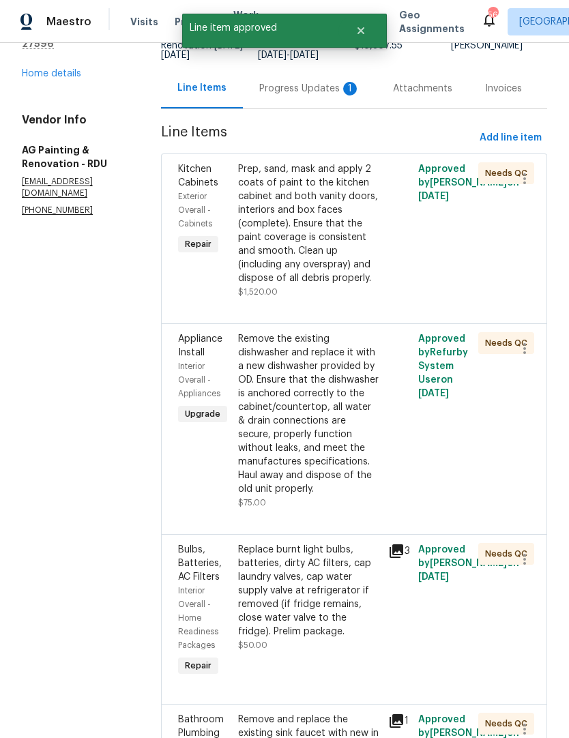
scroll to position [316, 0]
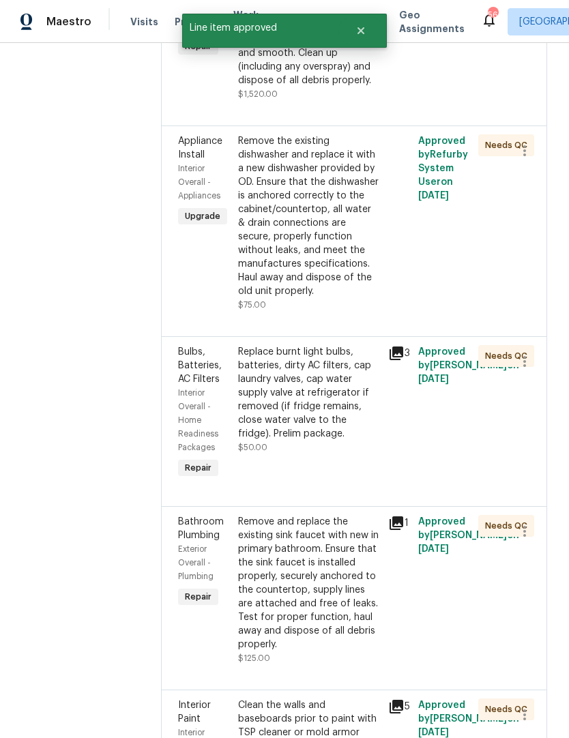
click at [284, 441] on div "Replace burnt light bulbs, batteries, dirty AC filters, cap laundry valves, cap…" at bounding box center [309, 392] width 142 height 95
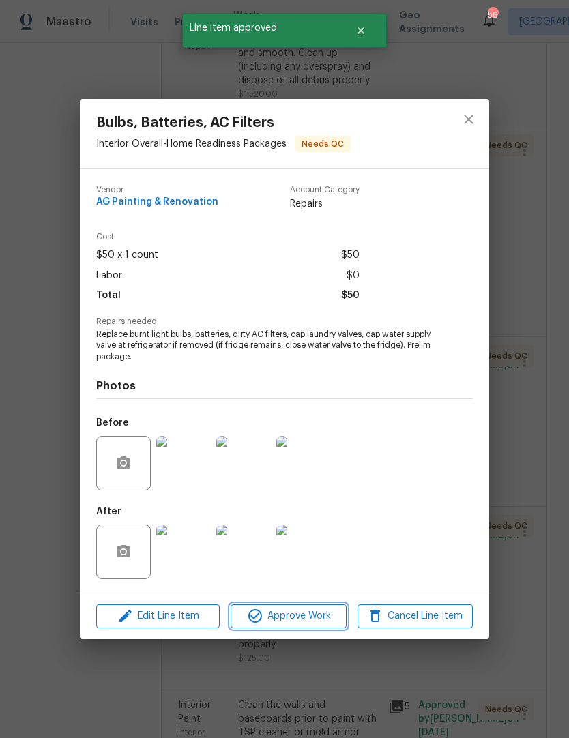
click at [314, 619] on span "Approve Work" at bounding box center [288, 616] width 107 height 17
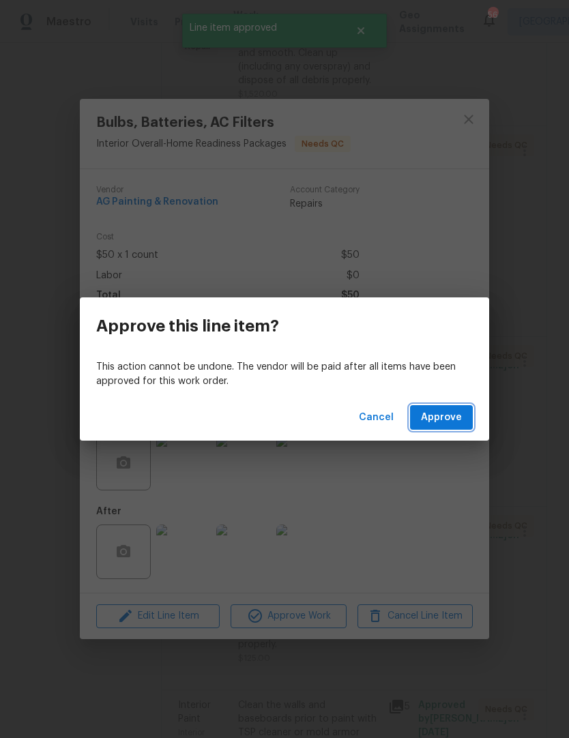
click at [463, 422] on button "Approve" at bounding box center [441, 417] width 63 height 25
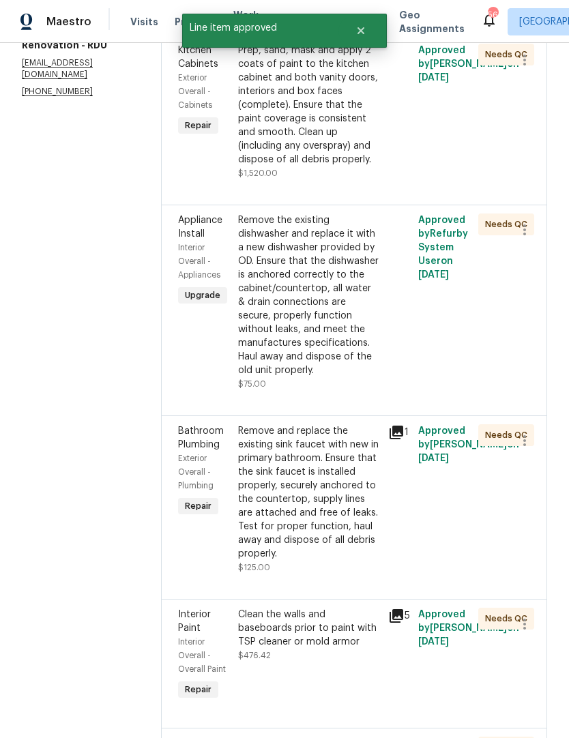
scroll to position [296, 0]
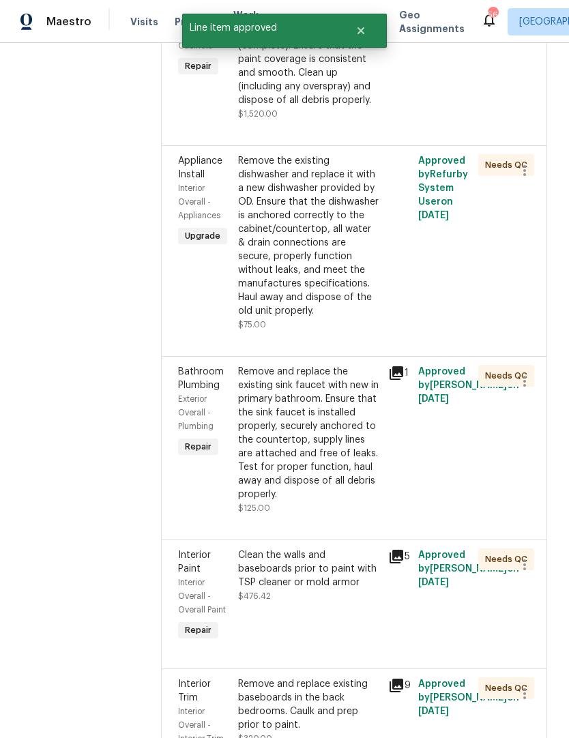
click at [362, 501] on div "Remove and replace the existing sink faucet with new in primary bathroom. Ensur…" at bounding box center [309, 433] width 142 height 136
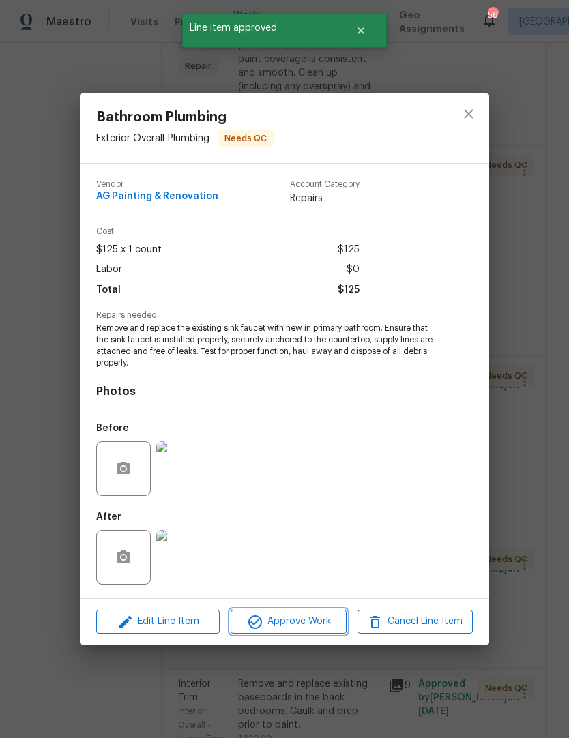
click at [309, 623] on span "Approve Work" at bounding box center [288, 621] width 107 height 17
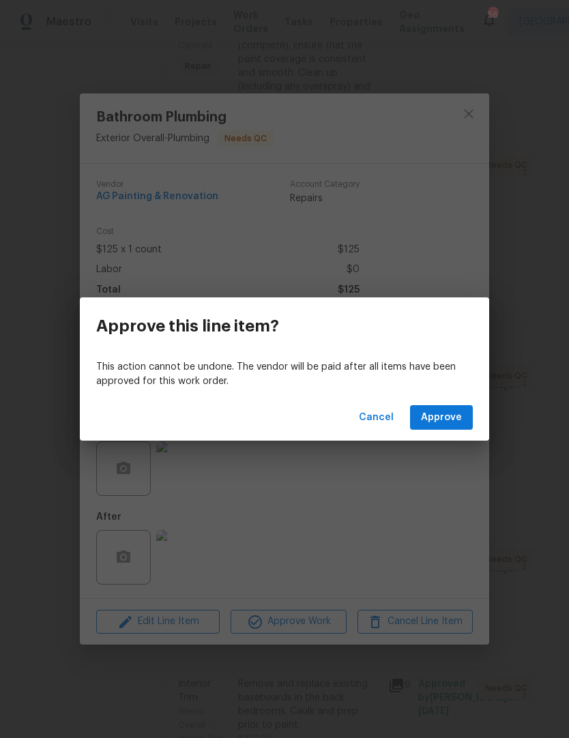
click at [453, 418] on span "Approve" at bounding box center [441, 417] width 41 height 17
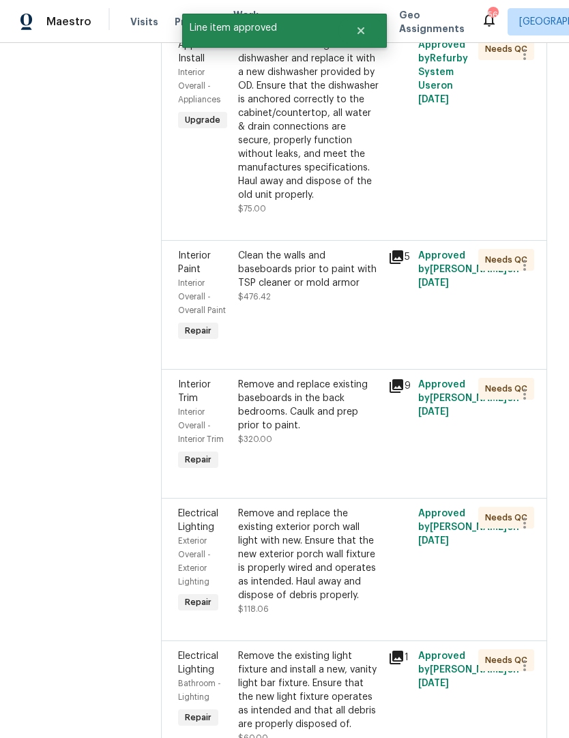
scroll to position [412, 0]
click at [308, 304] on div "Clean the walls and baseboards prior to paint with TSP cleaner or mold armor $4…" at bounding box center [309, 276] width 142 height 55
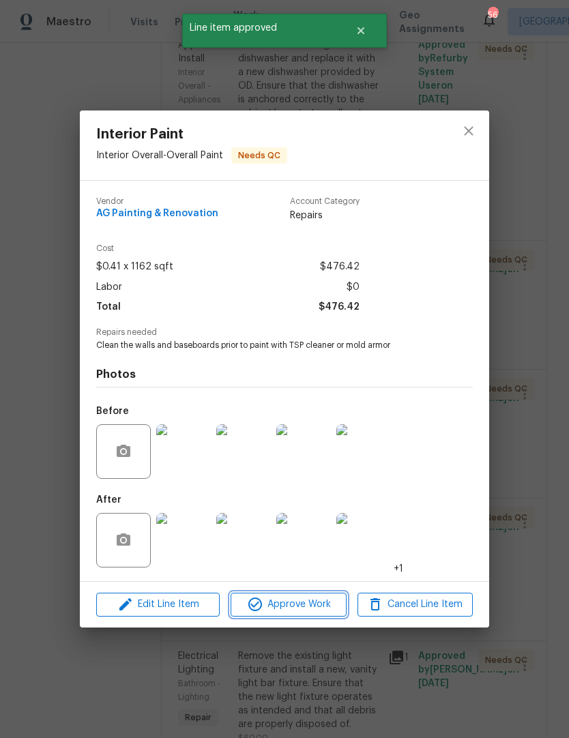
click at [310, 607] on span "Approve Work" at bounding box center [288, 604] width 107 height 17
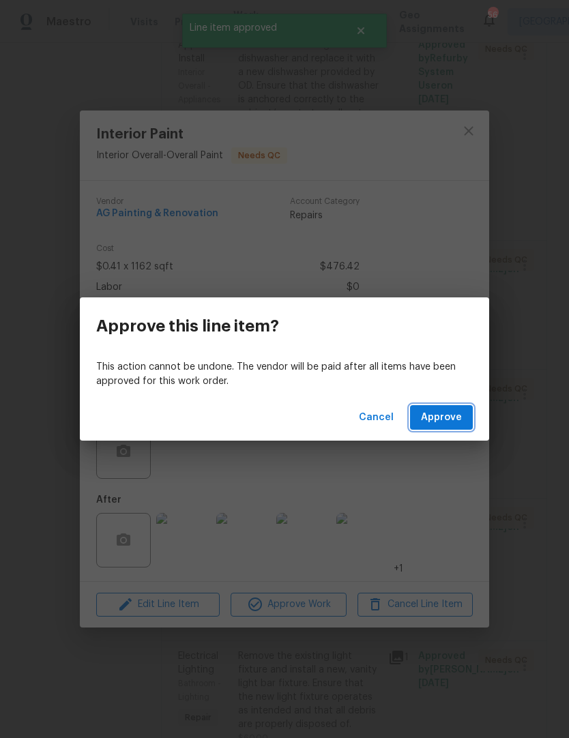
click at [458, 417] on span "Approve" at bounding box center [441, 417] width 41 height 17
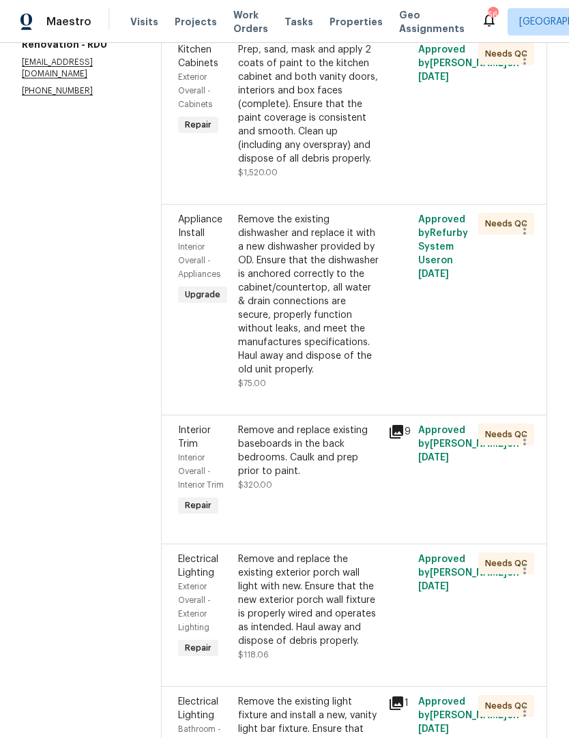
scroll to position [276, 0]
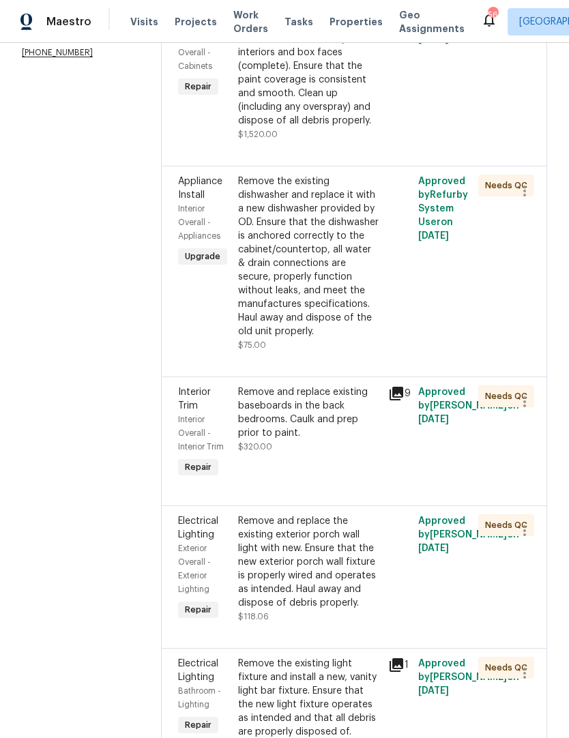
click at [299, 454] on div "Remove and replace existing baseboards in the back bedrooms. Caulk and prep pri…" at bounding box center [309, 419] width 142 height 68
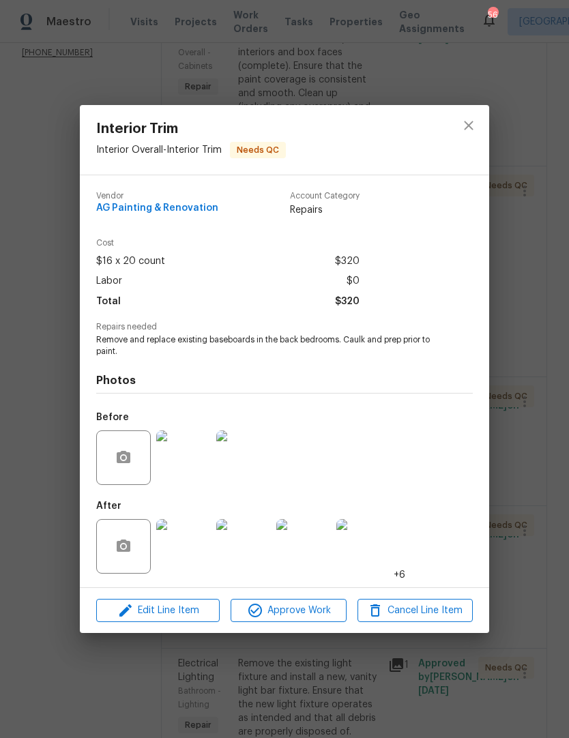
click at [196, 546] on img at bounding box center [183, 546] width 55 height 55
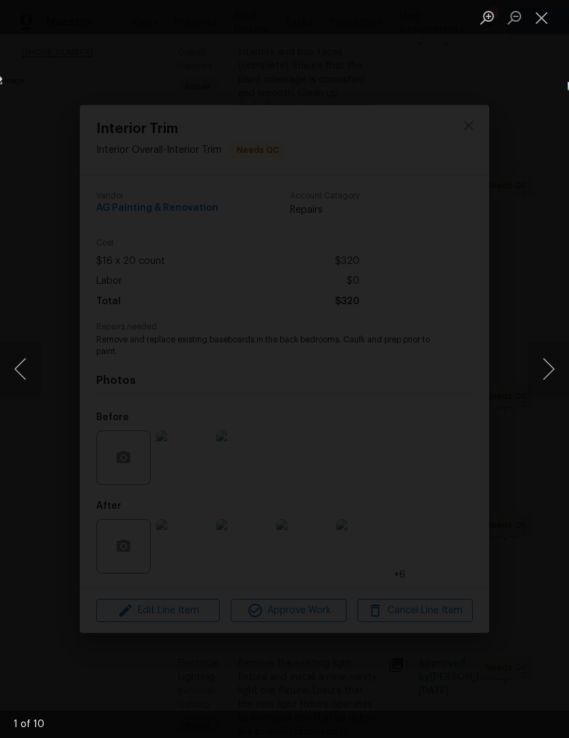
click at [555, 368] on button "Next image" at bounding box center [548, 369] width 41 height 55
click at [544, 376] on button "Next image" at bounding box center [548, 369] width 41 height 55
click at [542, 385] on button "Next image" at bounding box center [548, 369] width 41 height 55
click at [546, 381] on button "Next image" at bounding box center [548, 369] width 41 height 55
click at [545, 379] on button "Next image" at bounding box center [548, 369] width 41 height 55
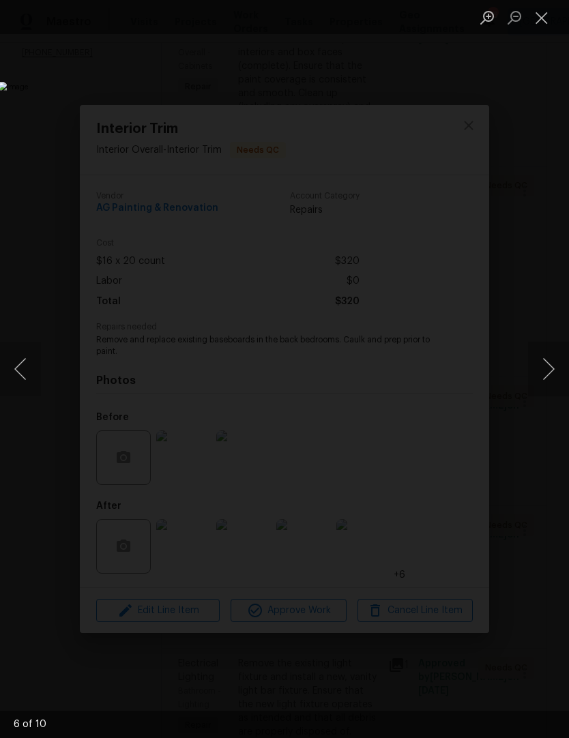
click at [545, 379] on button "Next image" at bounding box center [548, 369] width 41 height 55
click at [551, 11] on button "Close lightbox" at bounding box center [541, 17] width 27 height 24
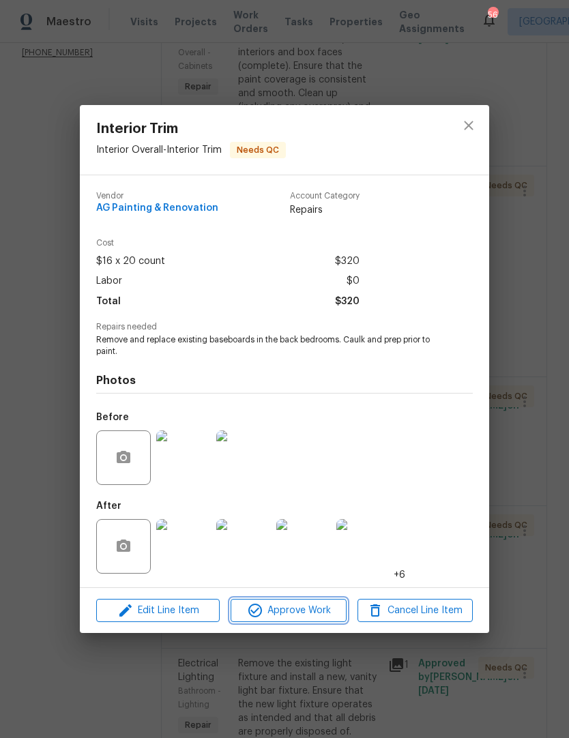
click at [314, 606] on span "Approve Work" at bounding box center [288, 610] width 107 height 17
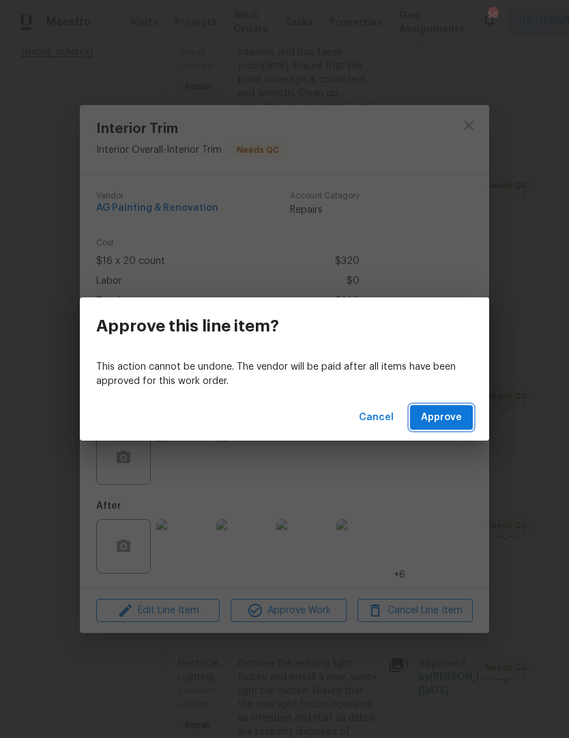
click at [460, 415] on span "Approve" at bounding box center [441, 417] width 41 height 17
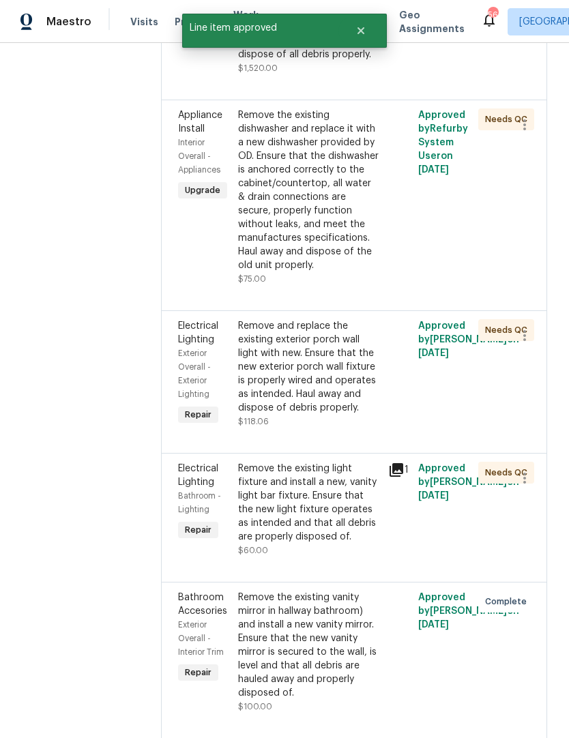
scroll to position [372, 0]
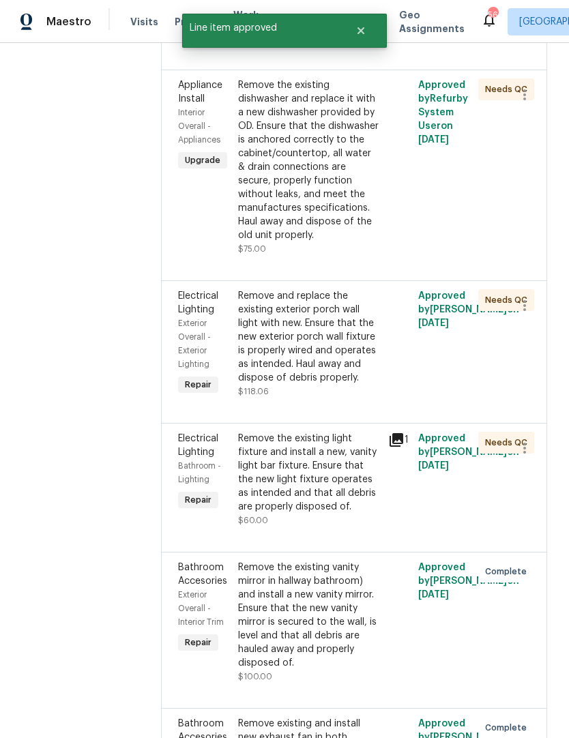
click at [294, 385] on div "Remove and replace the existing exterior porch wall light with new. Ensure that…" at bounding box center [309, 336] width 142 height 95
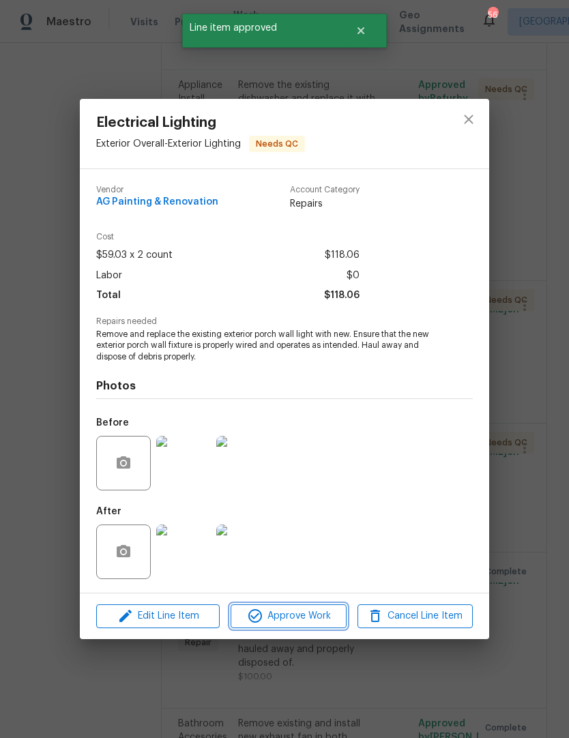
click at [293, 619] on span "Approve Work" at bounding box center [288, 616] width 107 height 17
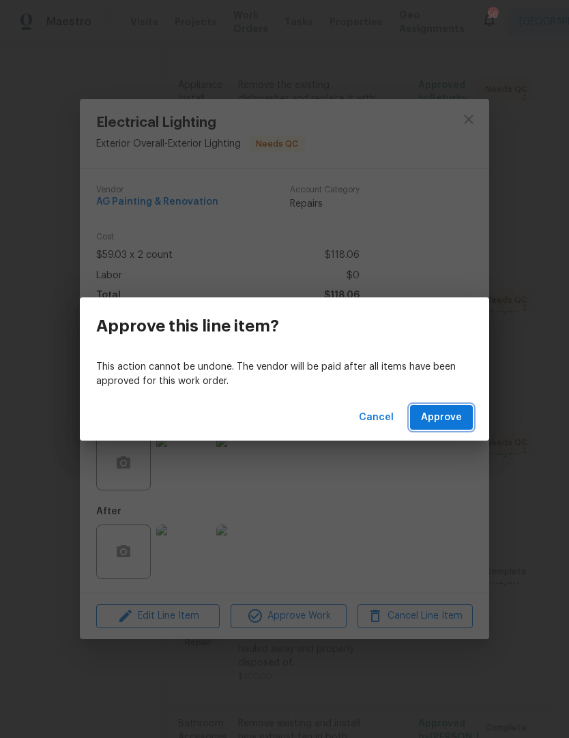
click at [437, 421] on span "Approve" at bounding box center [441, 417] width 41 height 17
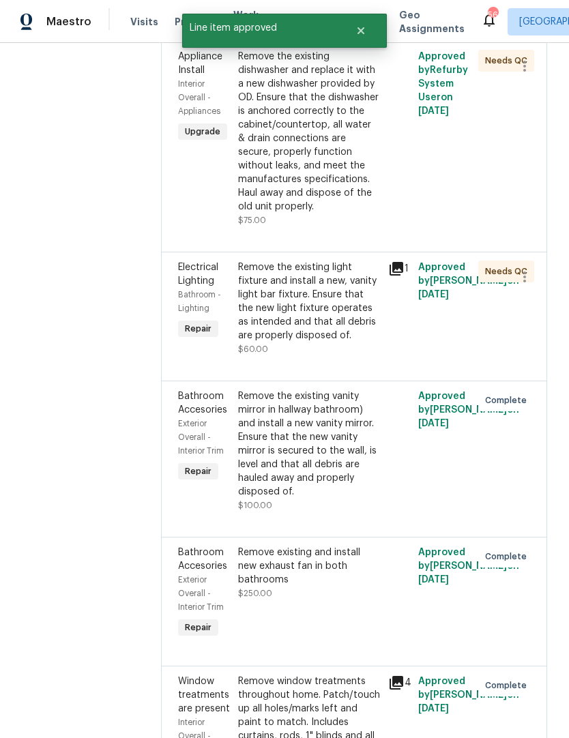
scroll to position [407, 0]
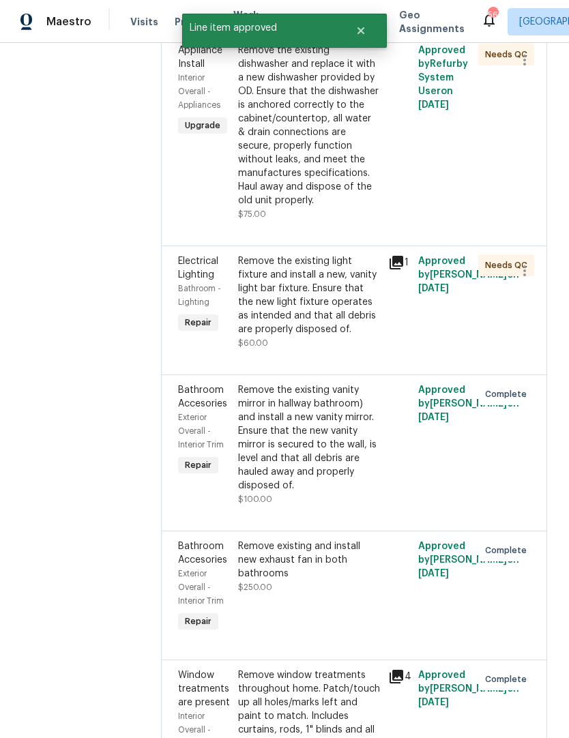
click at [290, 336] on div "Remove the existing light fixture and install a new, vanity light bar fixture. …" at bounding box center [309, 295] width 142 height 82
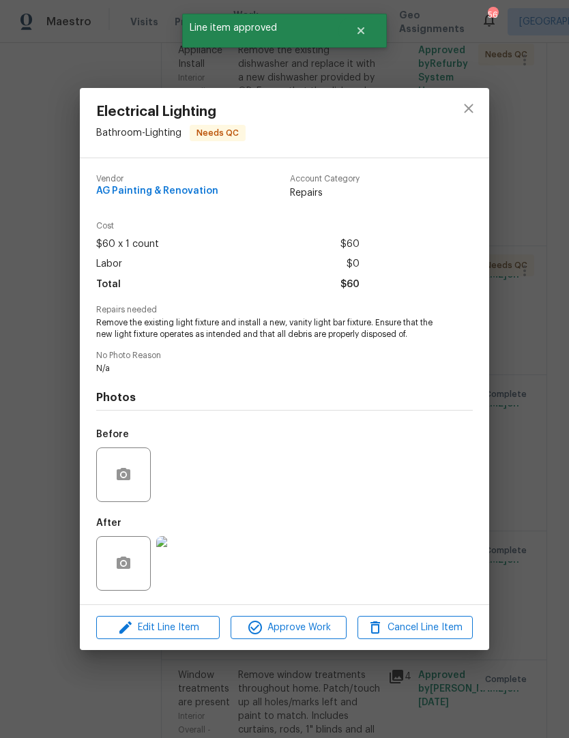
click at [304, 629] on span "Approve Work" at bounding box center [288, 627] width 107 height 17
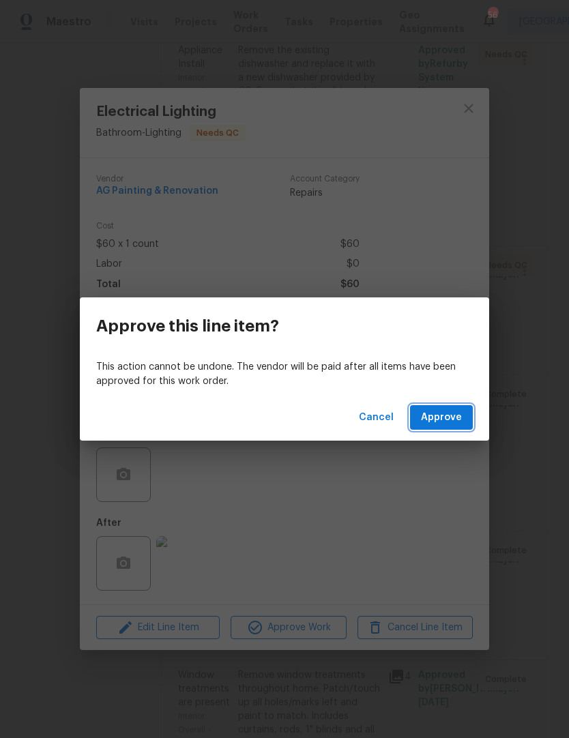
click at [462, 415] on button "Approve" at bounding box center [441, 417] width 63 height 25
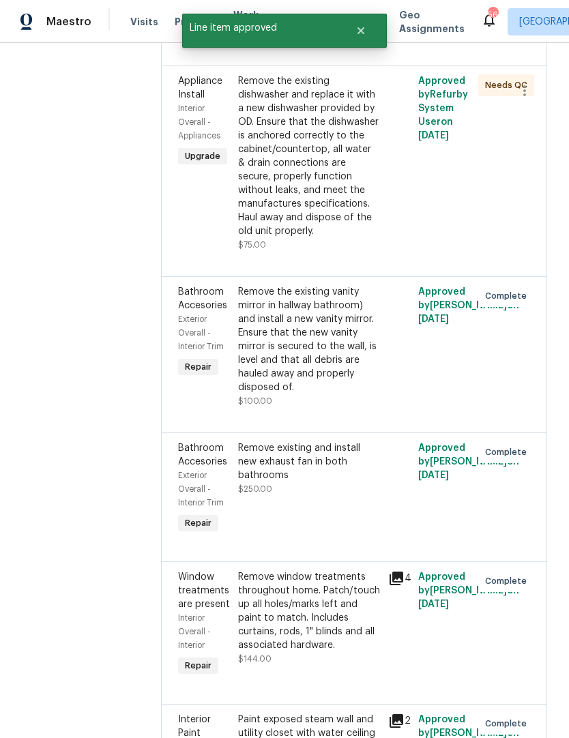
scroll to position [377, 0]
click at [286, 394] on div "Remove the existing vanity mirror in hallway bathroom) and install a new vanity…" at bounding box center [309, 338] width 142 height 109
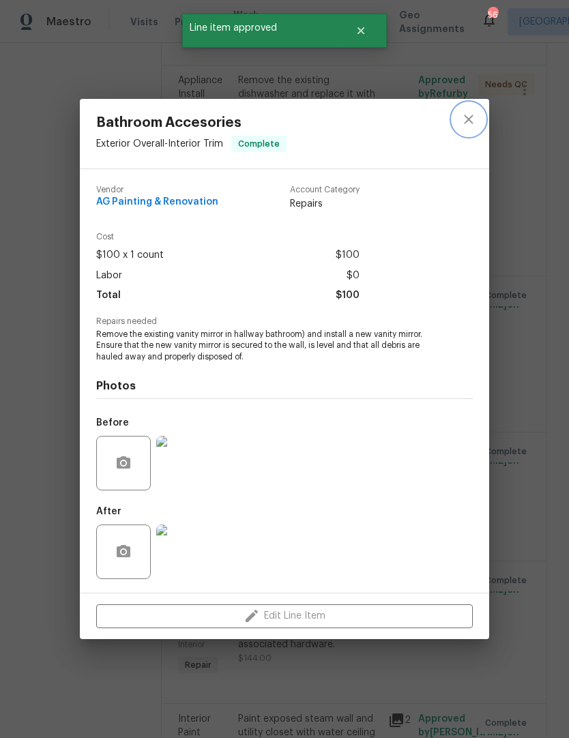
click at [473, 114] on icon "close" at bounding box center [468, 119] width 16 height 16
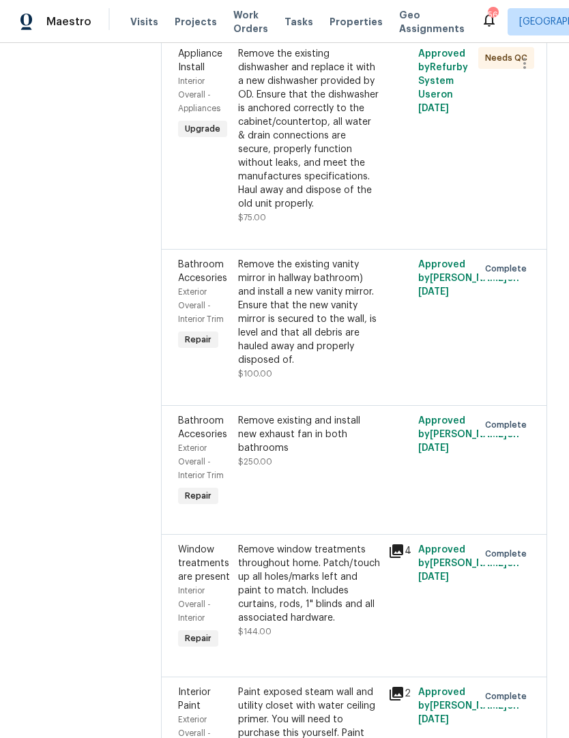
scroll to position [421, 0]
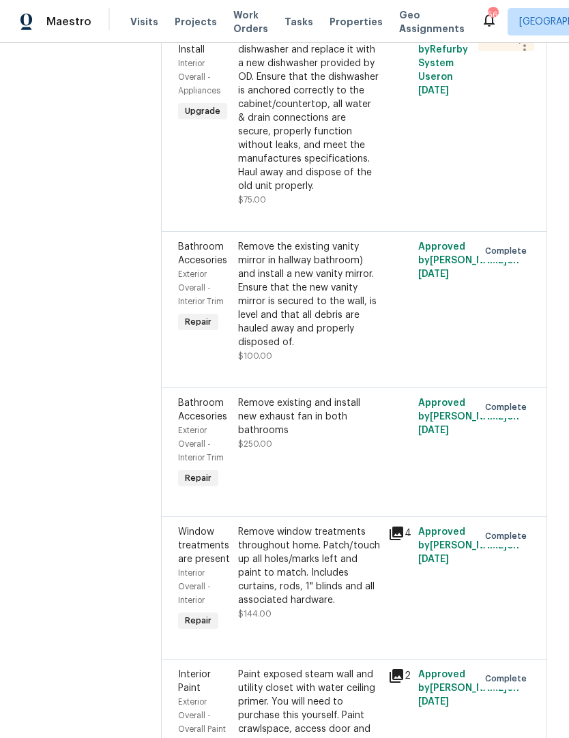
click at [336, 451] on div "Remove existing and install new exhaust fan in both bathrooms $250.00" at bounding box center [309, 423] width 142 height 55
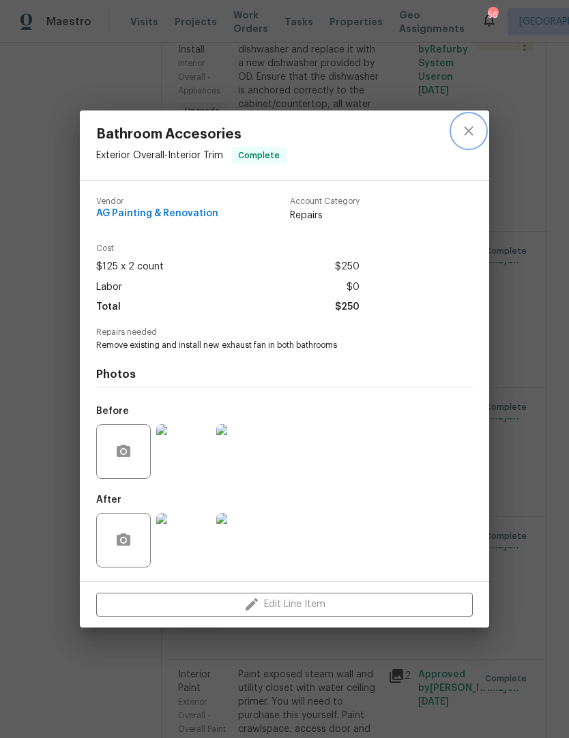
click at [475, 127] on icon "close" at bounding box center [468, 131] width 16 height 16
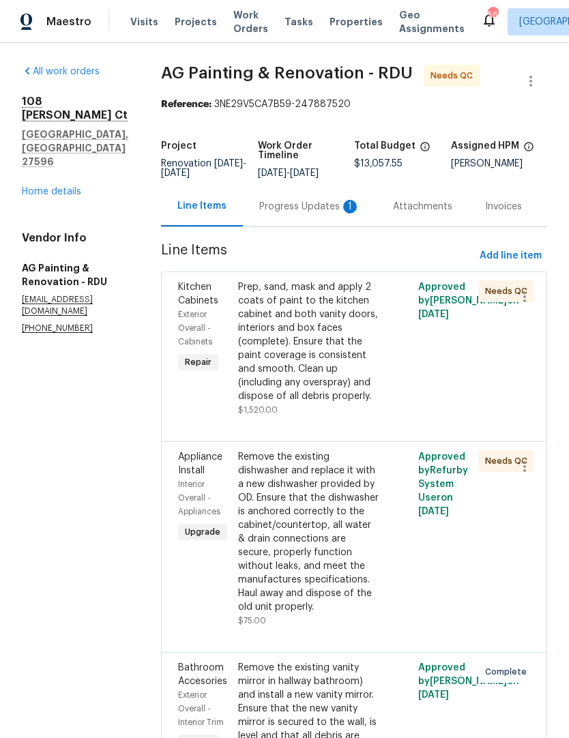
scroll to position [0, 0]
click at [51, 141] on div "108 Madeline Ct Youngsville, NC 27596 Home details" at bounding box center [75, 147] width 106 height 104
click at [46, 187] on link "Home details" at bounding box center [51, 192] width 59 height 10
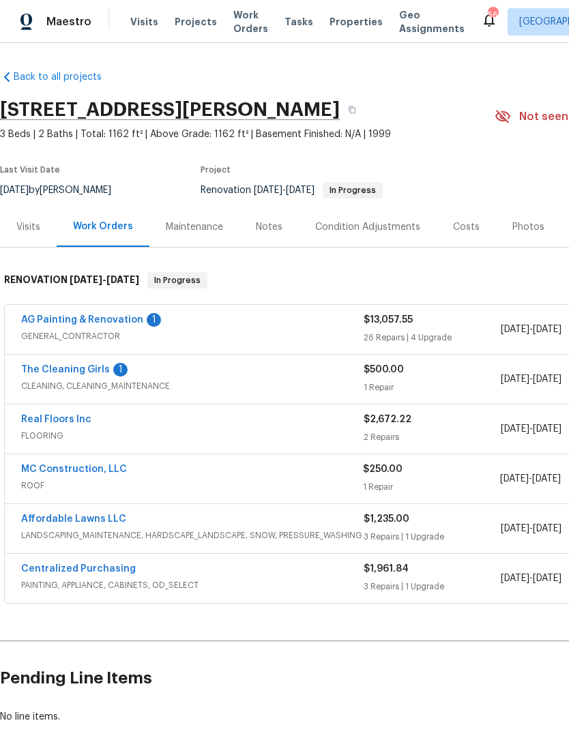
click at [78, 366] on link "The Cleaning Girls" at bounding box center [65, 370] width 89 height 10
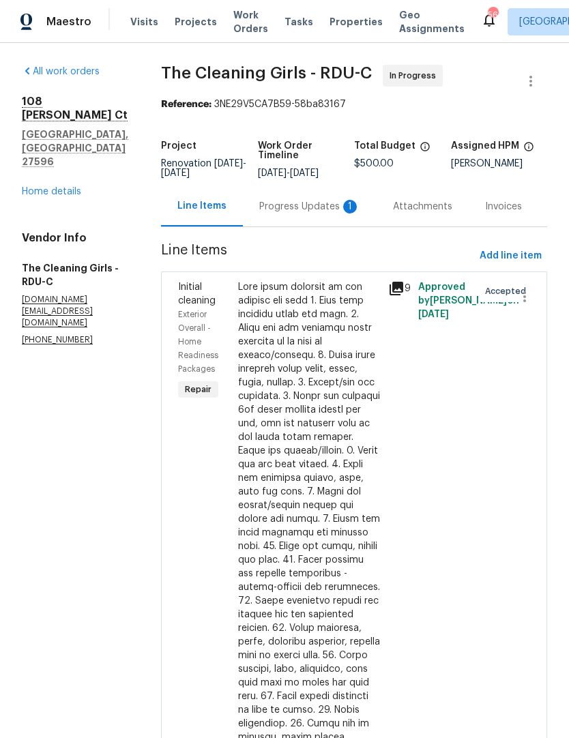
click at [340, 214] on div "Progress Updates 1" at bounding box center [309, 207] width 101 height 14
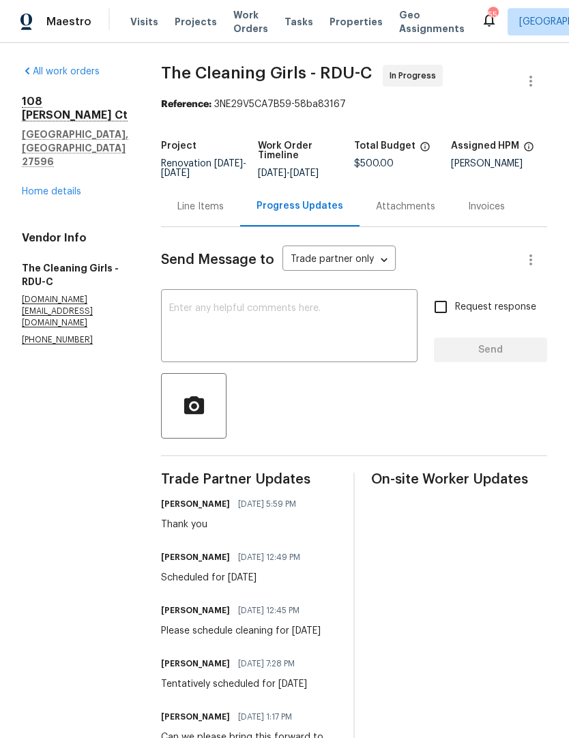
click at [35, 187] on link "Home details" at bounding box center [51, 192] width 59 height 10
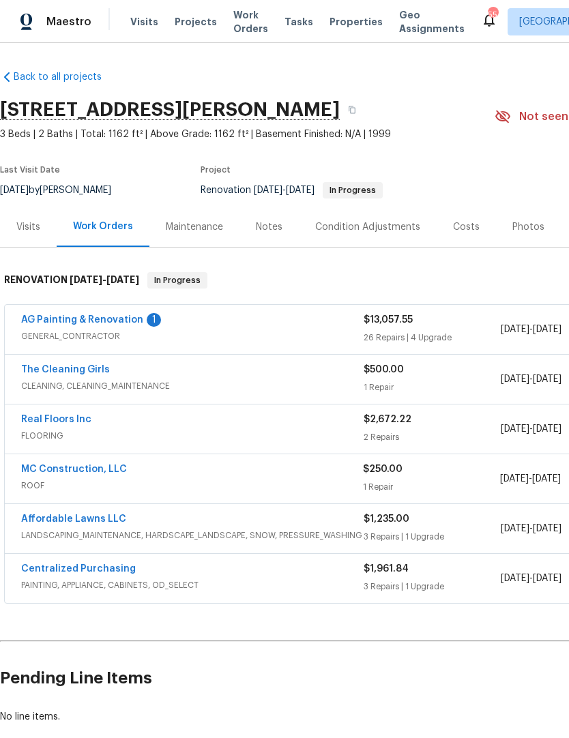
click at [116, 323] on link "AG Painting & Renovation" at bounding box center [82, 320] width 122 height 10
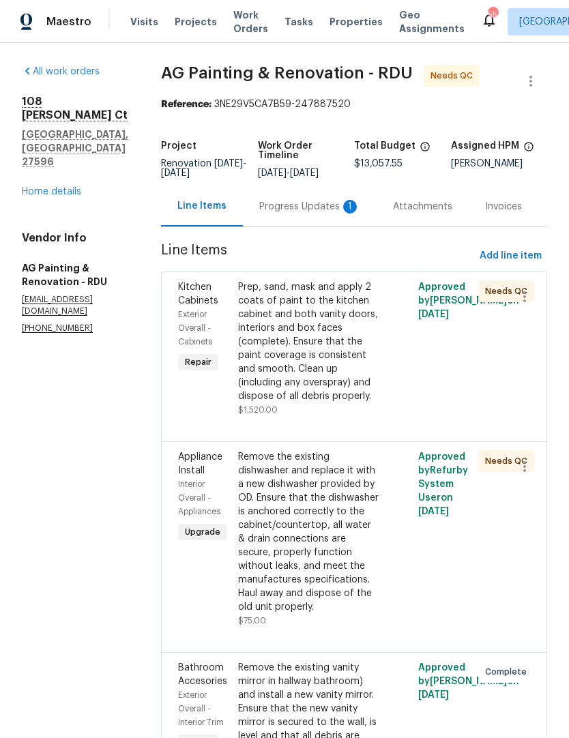
click at [319, 214] on div "Progress Updates 1" at bounding box center [309, 207] width 101 height 14
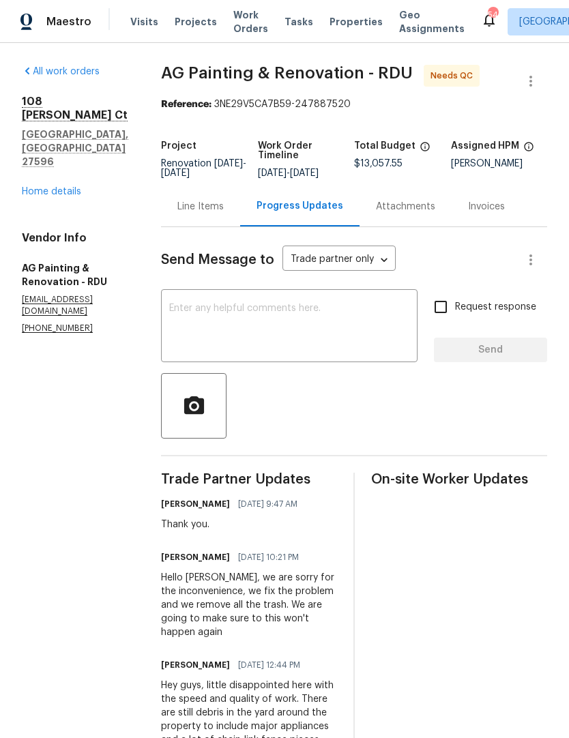
click at [51, 187] on link "Home details" at bounding box center [51, 192] width 59 height 10
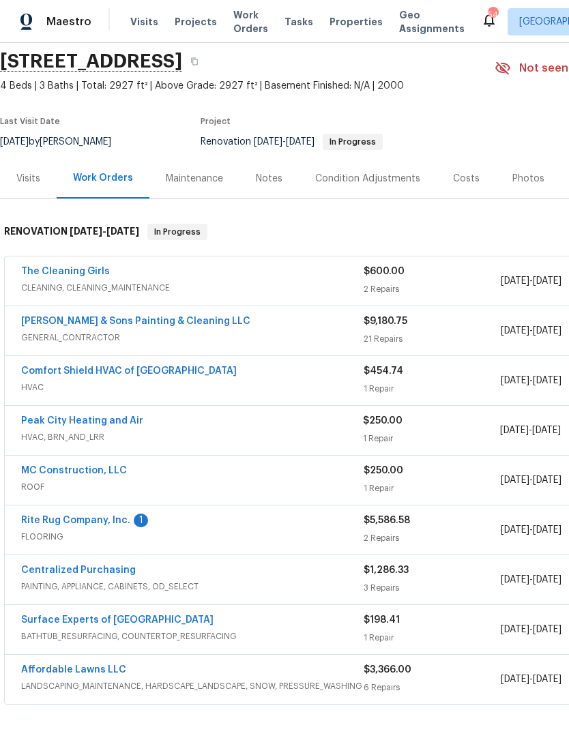
scroll to position [50, 0]
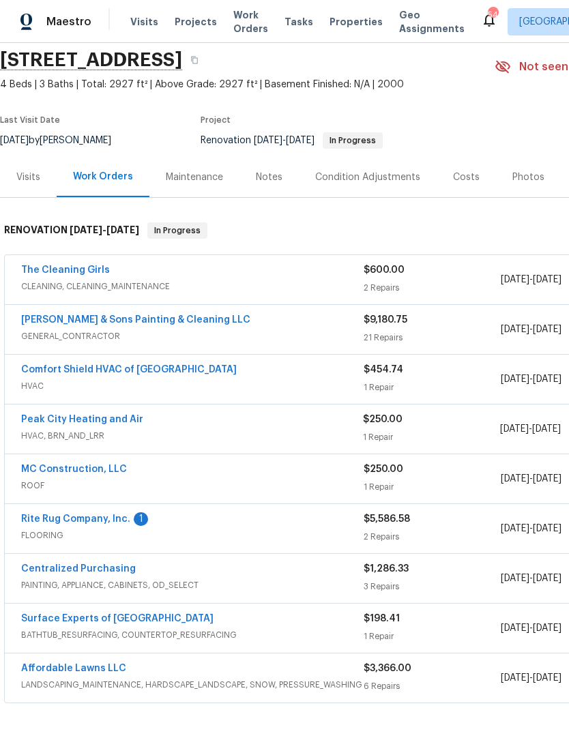
click at [110, 516] on link "Rite Rug Company, Inc." at bounding box center [75, 519] width 109 height 10
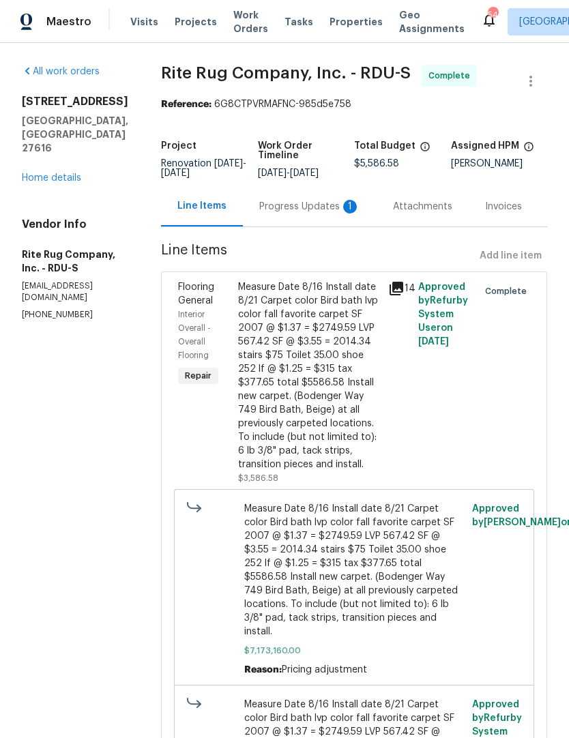
click at [332, 214] on div "Progress Updates 1" at bounding box center [309, 207] width 101 height 14
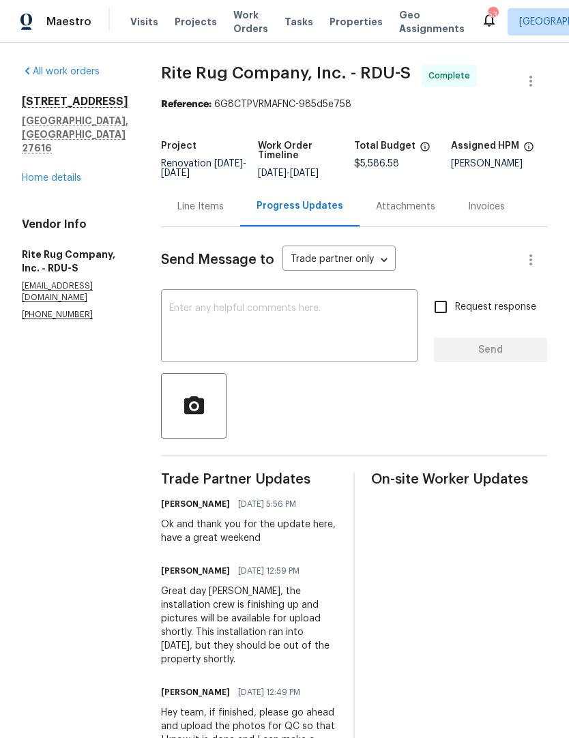
click at [45, 173] on link "Home details" at bounding box center [51, 178] width 59 height 10
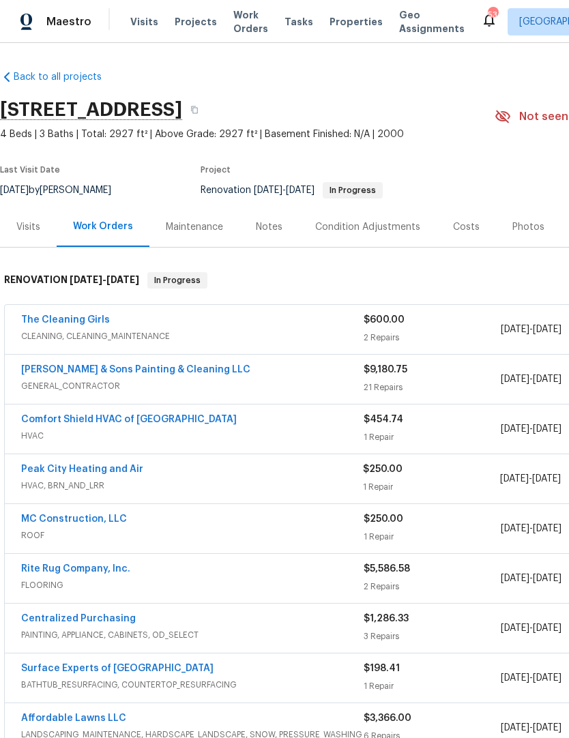
click at [80, 316] on link "The Cleaning Girls" at bounding box center [65, 320] width 89 height 10
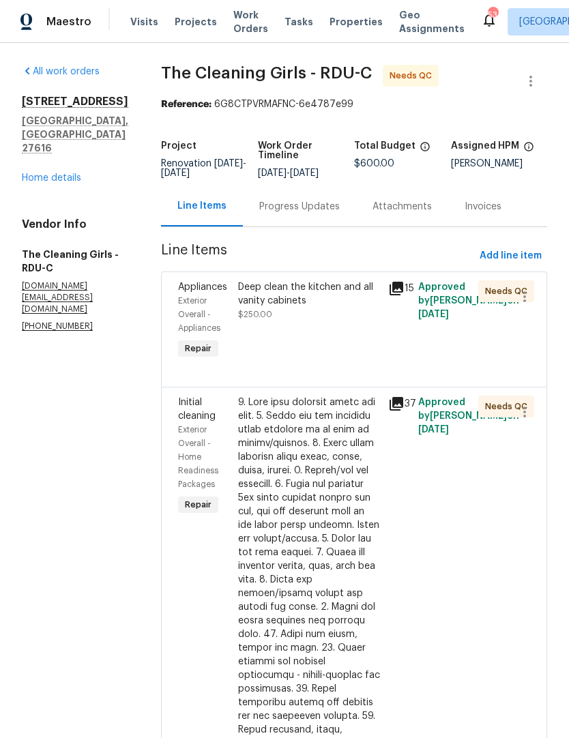
click at [284, 345] on div "Deep clean the kitchen and all vanity cabinets $250.00" at bounding box center [309, 321] width 150 height 90
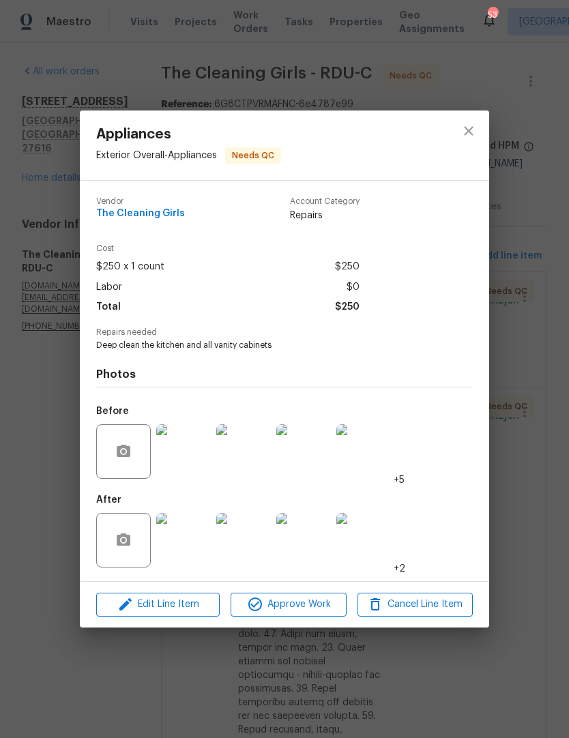
click at [188, 550] on img at bounding box center [183, 540] width 55 height 55
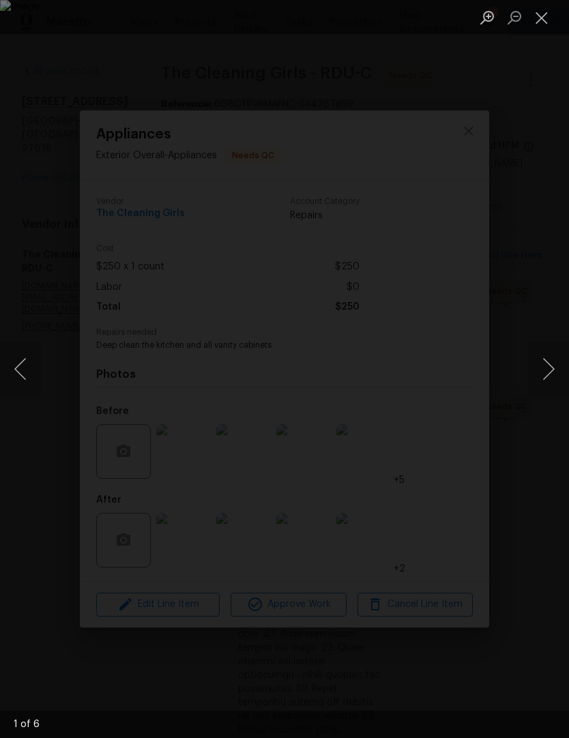
click at [548, 371] on button "Next image" at bounding box center [548, 369] width 41 height 55
click at [553, 368] on button "Next image" at bounding box center [548, 369] width 41 height 55
click at [559, 371] on button "Next image" at bounding box center [548, 369] width 41 height 55
click at [563, 370] on button "Next image" at bounding box center [548, 369] width 41 height 55
click at [563, 368] on button "Next image" at bounding box center [548, 369] width 41 height 55
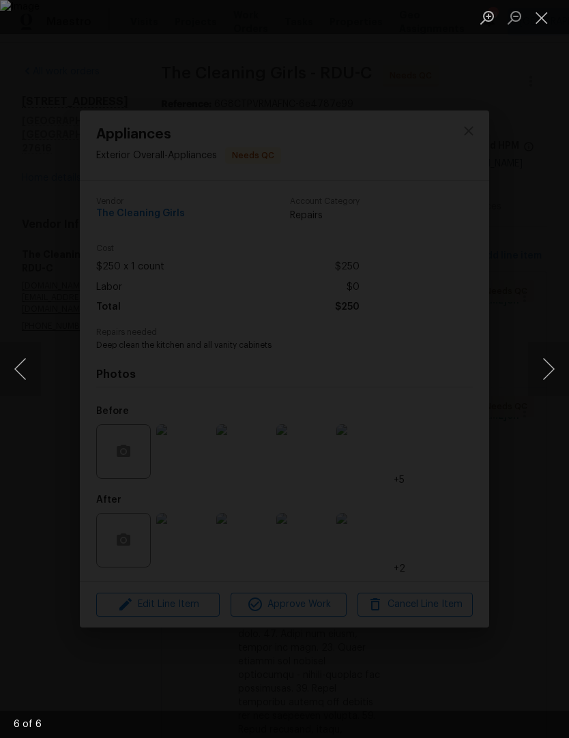
click at [535, 16] on button "Close lightbox" at bounding box center [541, 17] width 27 height 24
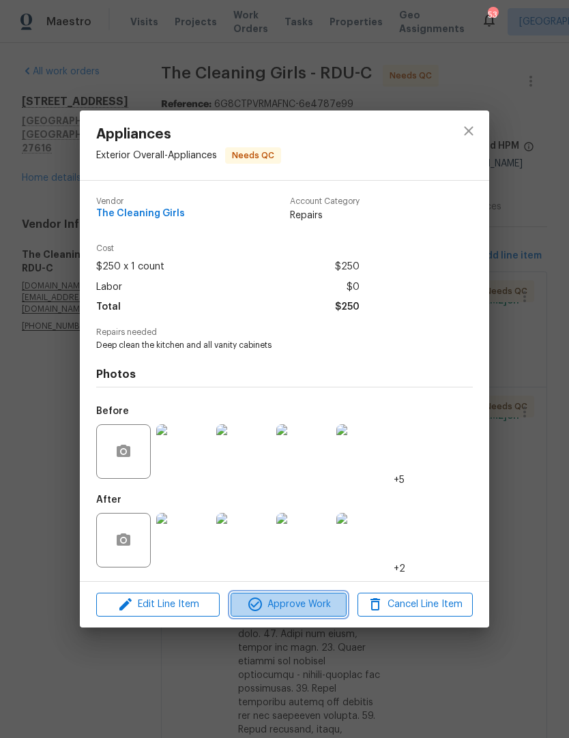
click at [308, 605] on span "Approve Work" at bounding box center [288, 604] width 107 height 17
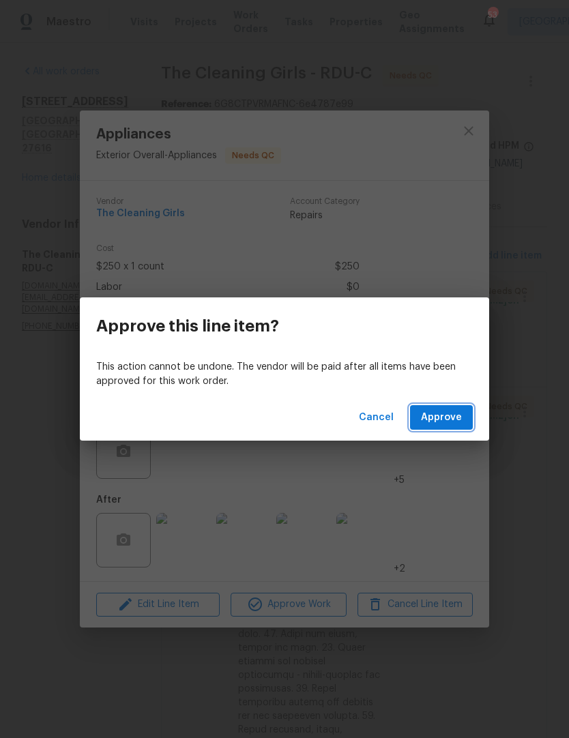
click at [455, 423] on span "Approve" at bounding box center [441, 417] width 41 height 17
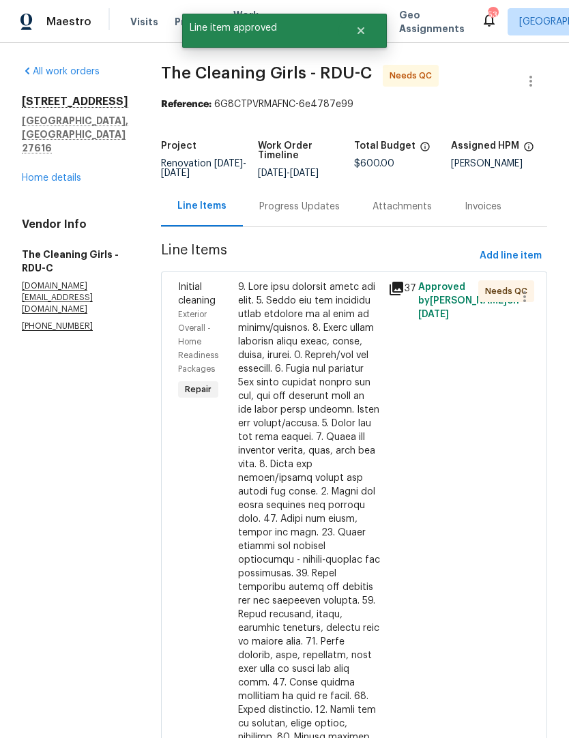
click at [44, 173] on link "Home details" at bounding box center [51, 178] width 59 height 10
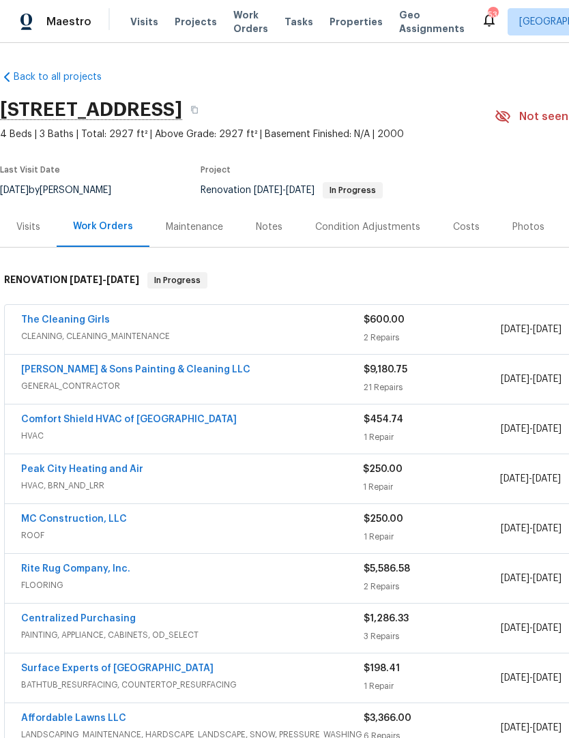
click at [74, 373] on link "Hodge & Sons Painting & Cleaning LLC" at bounding box center [135, 370] width 229 height 10
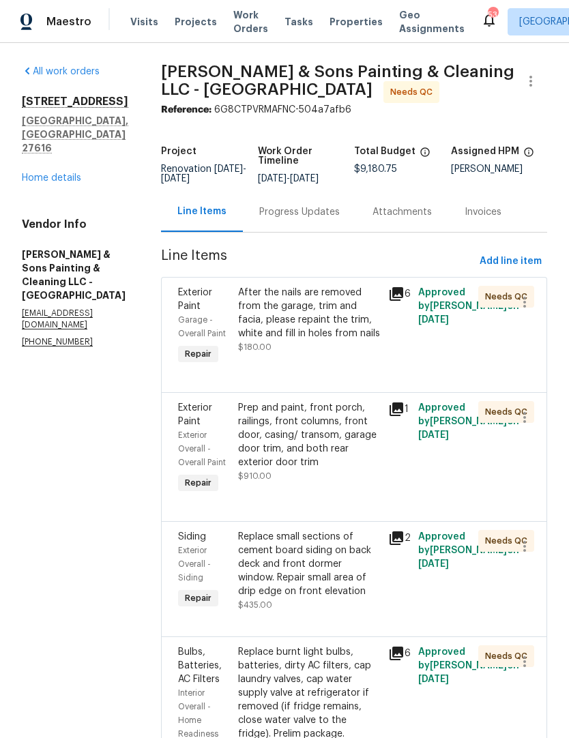
click at [268, 334] on div "After the nails are removed from the garage, trim and facia, please repaint the…" at bounding box center [309, 313] width 142 height 55
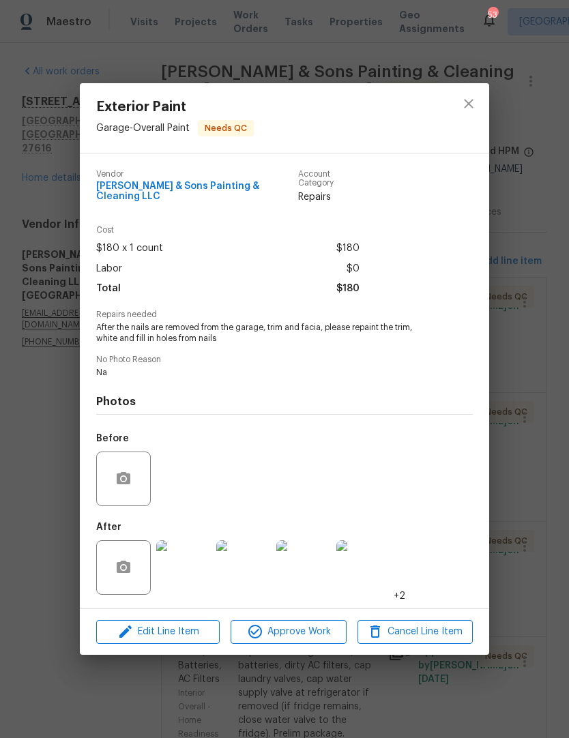
click at [203, 573] on img at bounding box center [183, 567] width 55 height 55
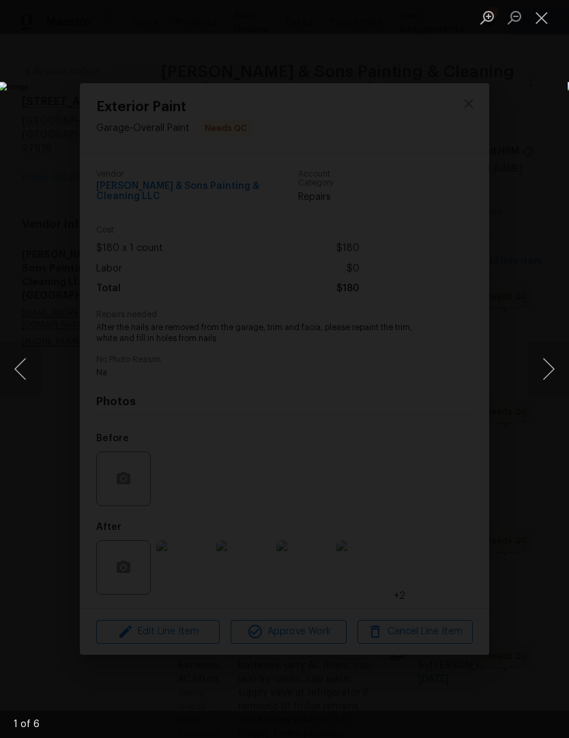
click at [551, 364] on button "Next image" at bounding box center [548, 369] width 41 height 55
click at [553, 366] on button "Next image" at bounding box center [548, 369] width 41 height 55
click at [550, 373] on button "Next image" at bounding box center [548, 369] width 41 height 55
click at [553, 372] on button "Next image" at bounding box center [548, 369] width 41 height 55
click at [555, 369] on button "Next image" at bounding box center [548, 369] width 41 height 55
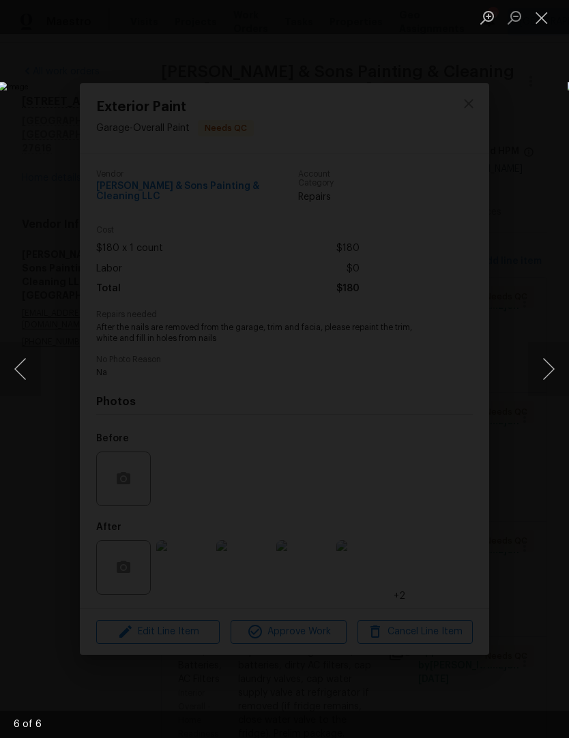
click at [542, 15] on button "Close lightbox" at bounding box center [541, 17] width 27 height 24
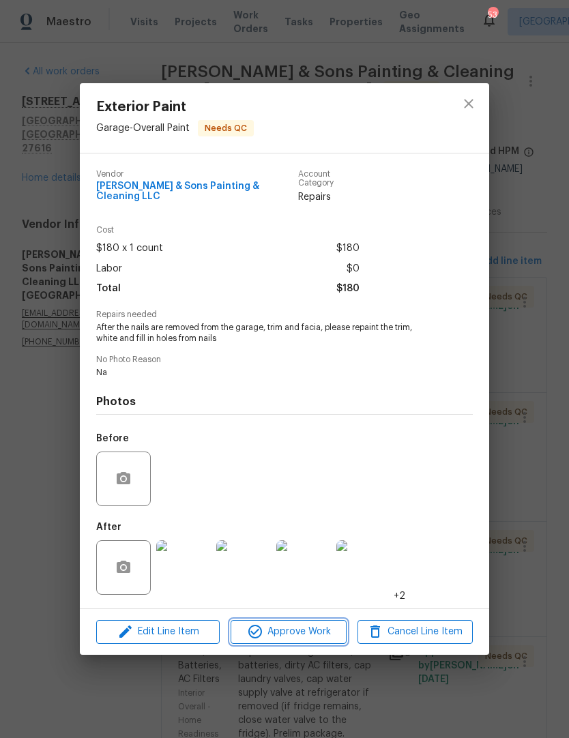
click at [308, 631] on span "Approve Work" at bounding box center [288, 631] width 107 height 17
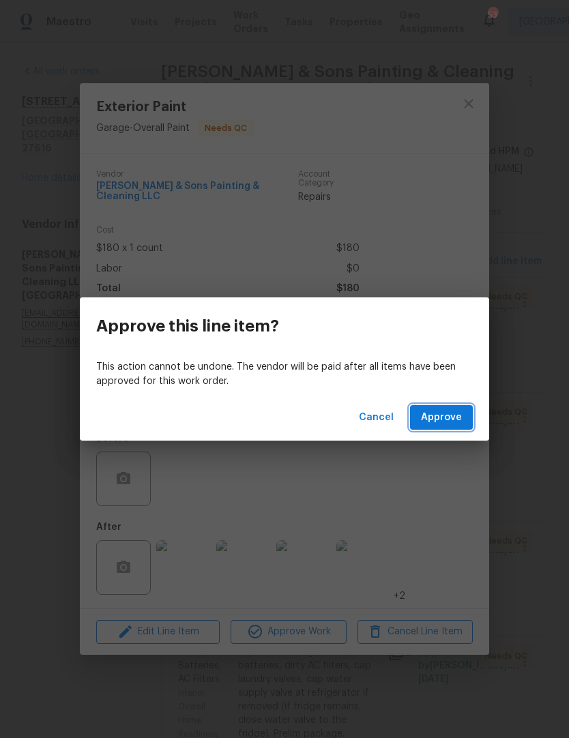
click at [452, 417] on span "Approve" at bounding box center [441, 417] width 41 height 17
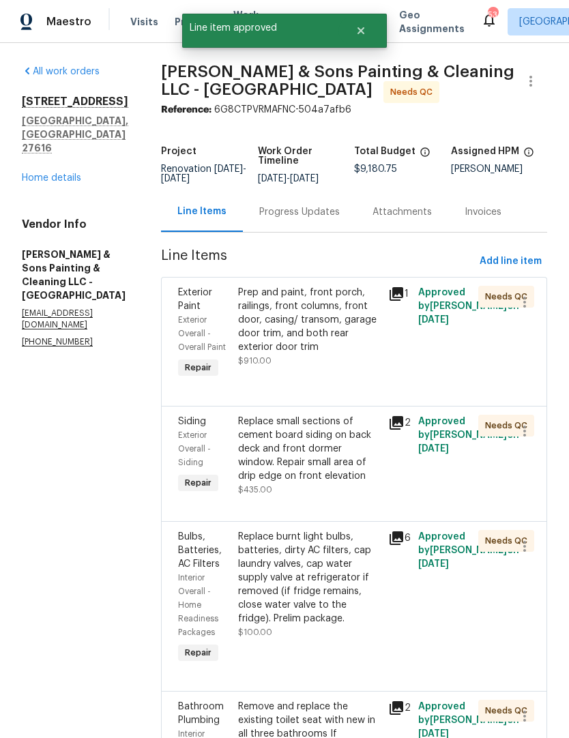
click at [265, 345] on div "Prep and paint, front porch, railings, front columns, front door, casing/ trans…" at bounding box center [309, 320] width 142 height 68
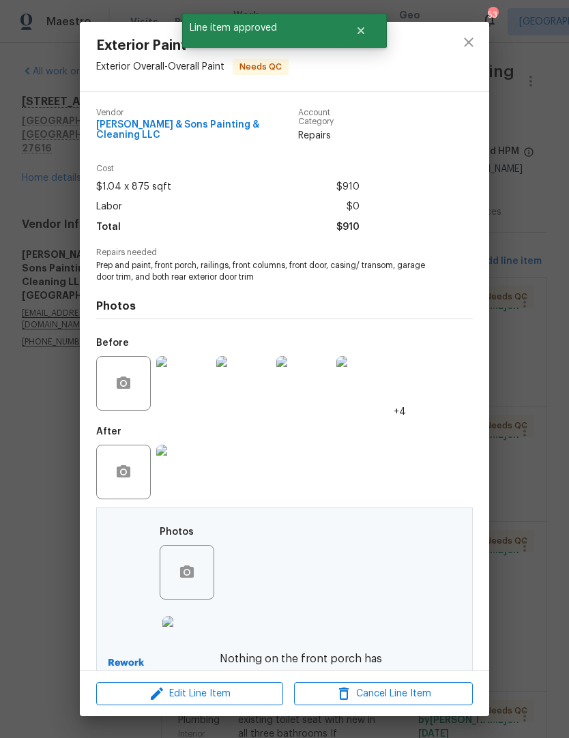
click at [166, 471] on img at bounding box center [183, 472] width 55 height 55
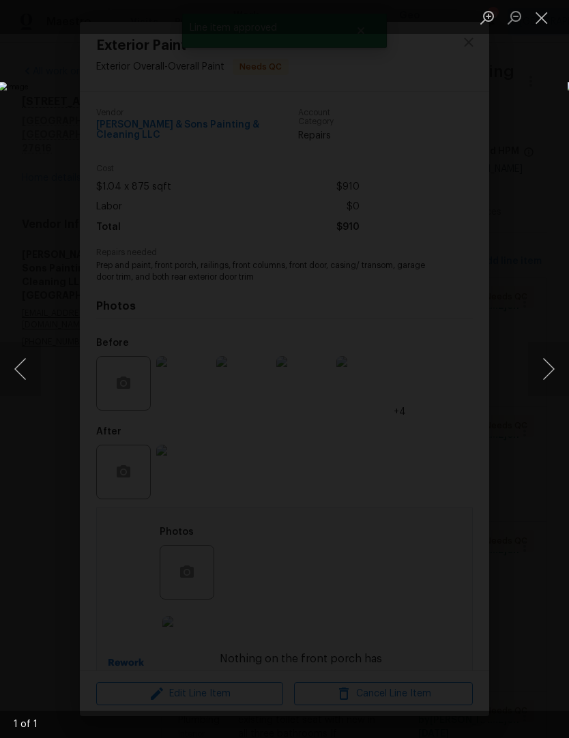
click at [542, 23] on button "Close lightbox" at bounding box center [541, 17] width 27 height 24
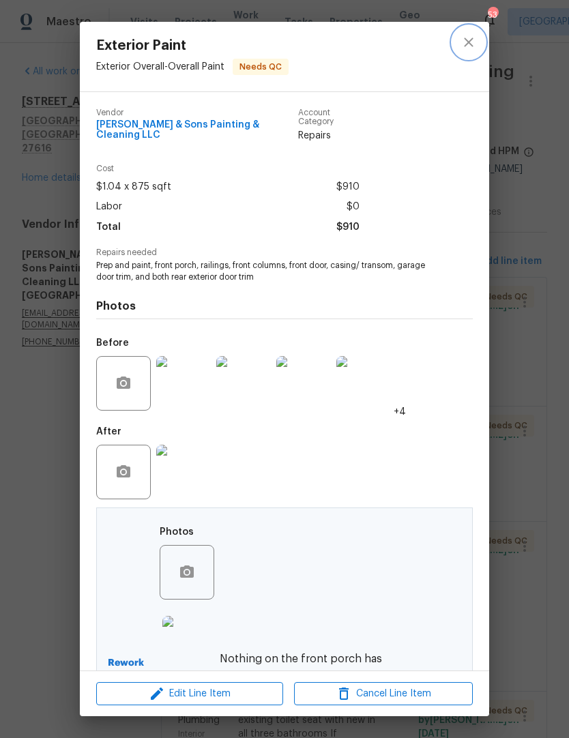
click at [480, 48] on button "close" at bounding box center [468, 42] width 33 height 33
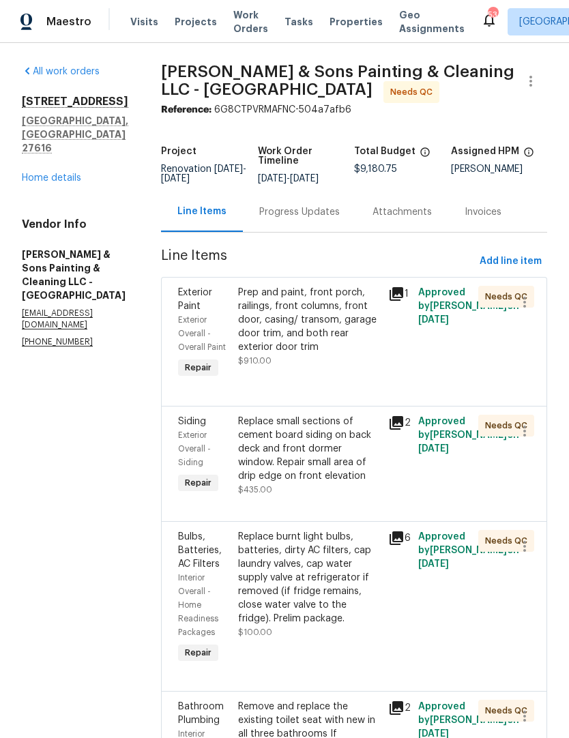
click at [250, 482] on div "Replace small sections of cement board siding on back deck and front dormer win…" at bounding box center [309, 449] width 142 height 68
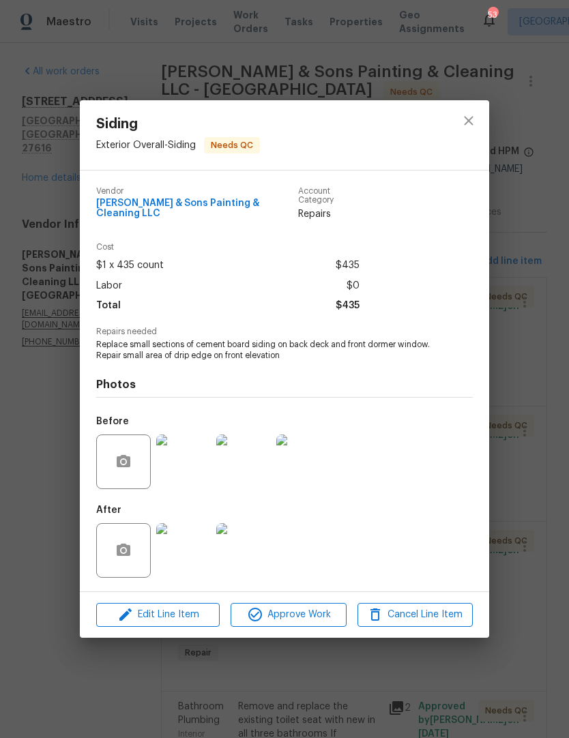
click at [185, 559] on img at bounding box center [183, 550] width 55 height 55
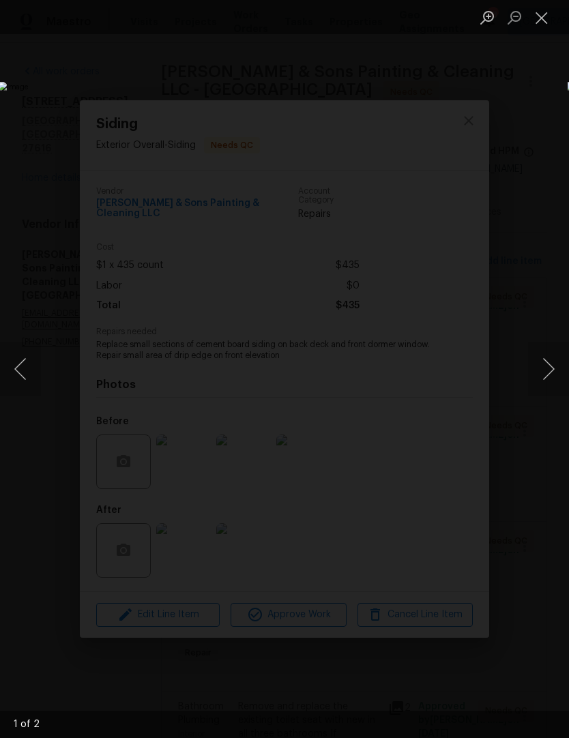
click at [553, 372] on button "Next image" at bounding box center [548, 369] width 41 height 55
click at [549, 375] on button "Next image" at bounding box center [548, 369] width 41 height 55
click at [545, 21] on button "Close lightbox" at bounding box center [541, 17] width 27 height 24
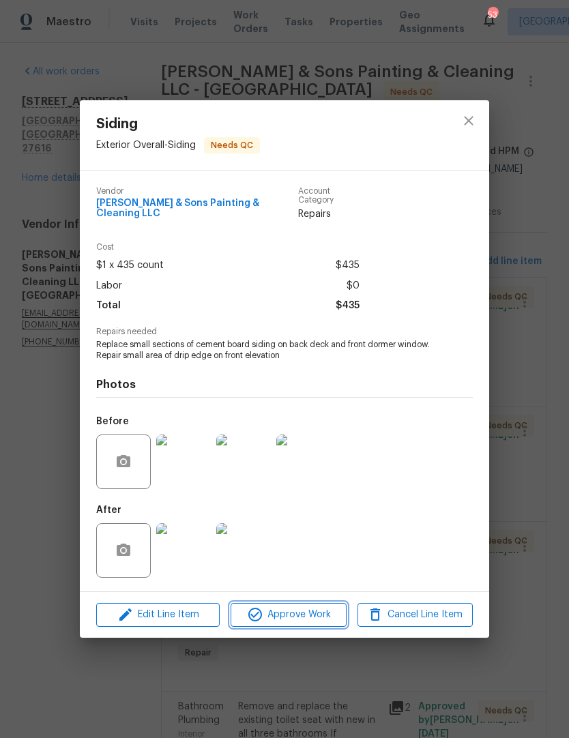
click at [314, 613] on span "Approve Work" at bounding box center [288, 614] width 107 height 17
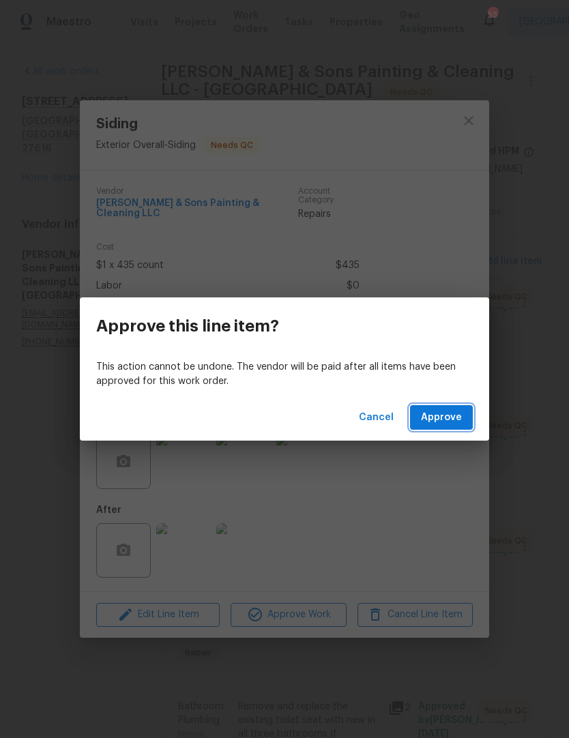
click at [449, 418] on span "Approve" at bounding box center [441, 417] width 41 height 17
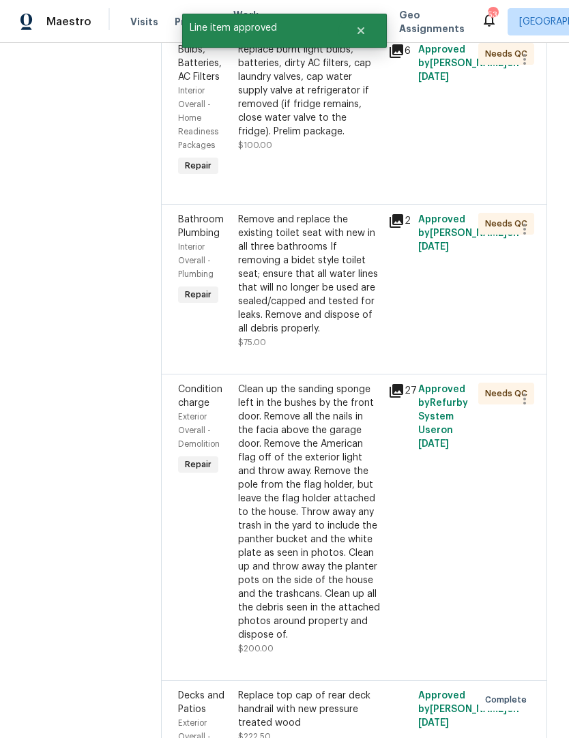
scroll to position [474, 0]
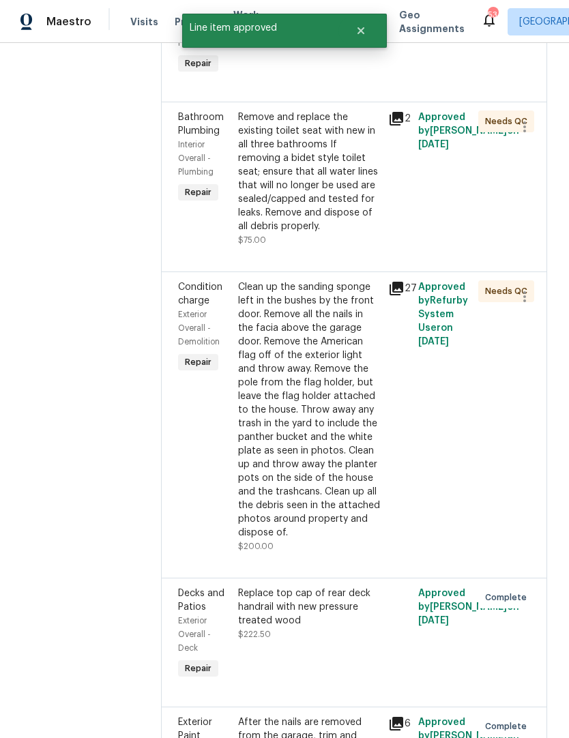
click at [251, 425] on div "Clean up the sanding sponge left in the bushes by the front door. Remove all th…" at bounding box center [309, 409] width 142 height 259
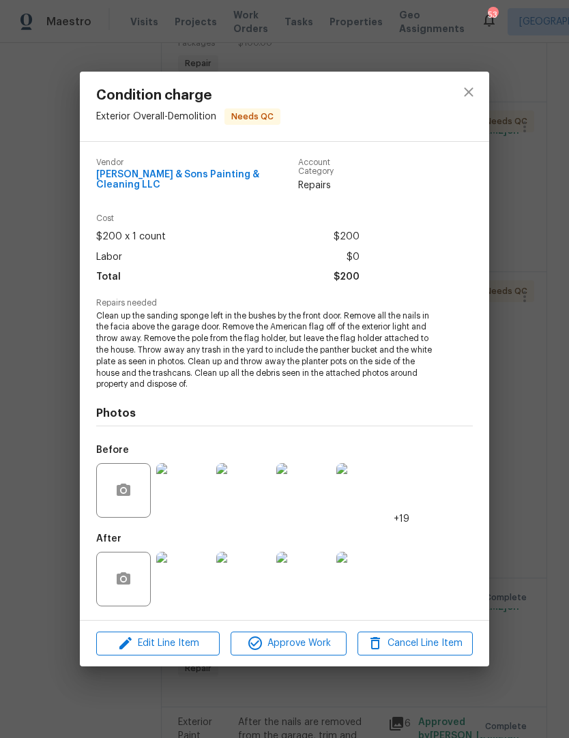
click at [183, 572] on img at bounding box center [183, 579] width 55 height 55
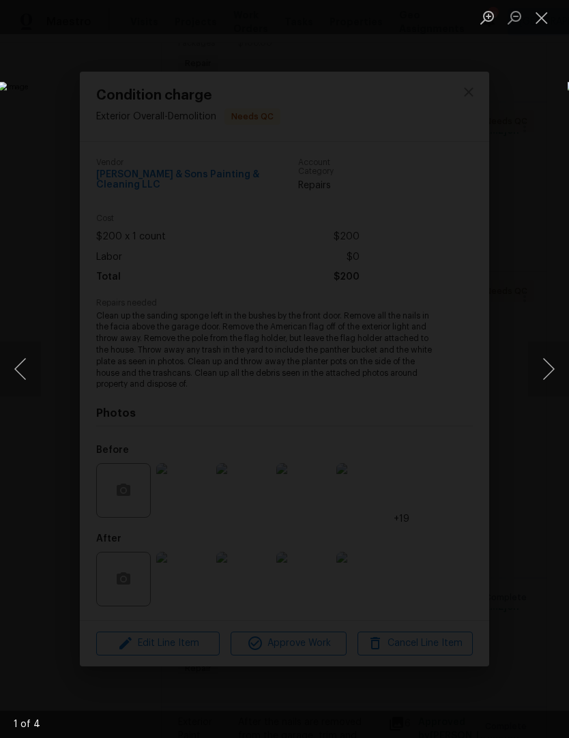
click at [555, 382] on button "Next image" at bounding box center [548, 369] width 41 height 55
click at [555, 378] on button "Next image" at bounding box center [548, 369] width 41 height 55
click at [556, 379] on button "Next image" at bounding box center [548, 369] width 41 height 55
click at [559, 376] on button "Next image" at bounding box center [548, 369] width 41 height 55
click at [542, 25] on button "Close lightbox" at bounding box center [541, 17] width 27 height 24
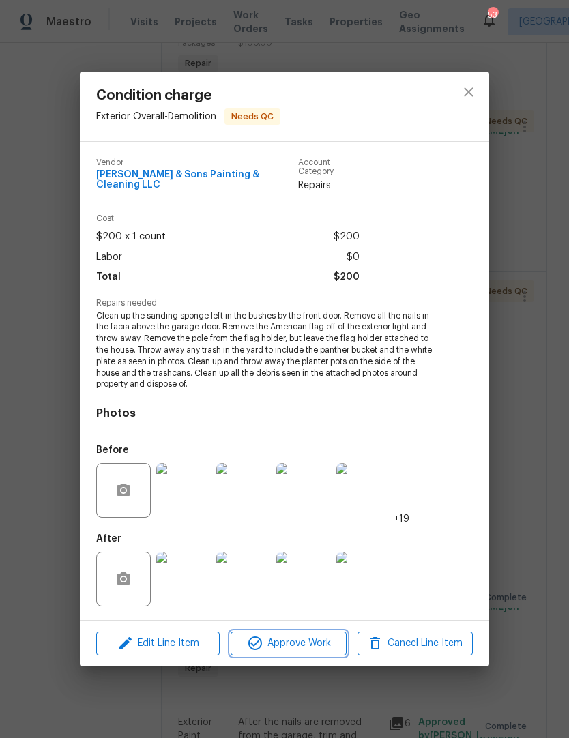
click at [306, 637] on span "Approve Work" at bounding box center [288, 643] width 107 height 17
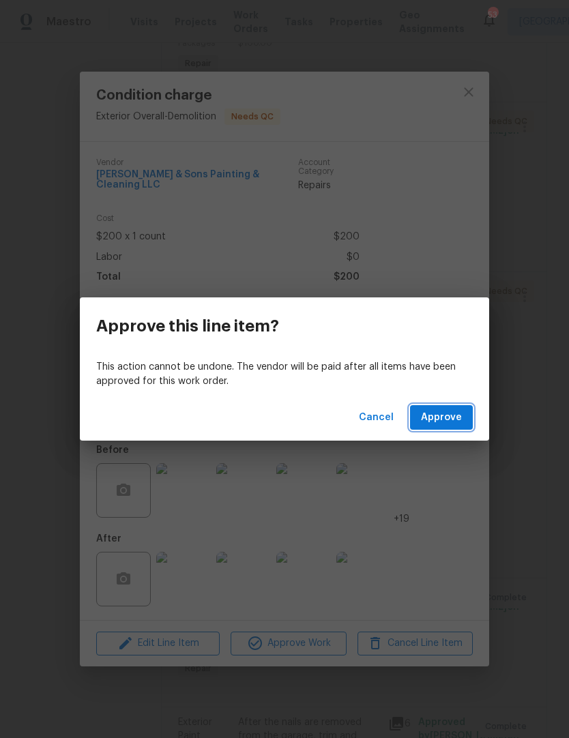
click at [447, 418] on span "Approve" at bounding box center [441, 417] width 41 height 17
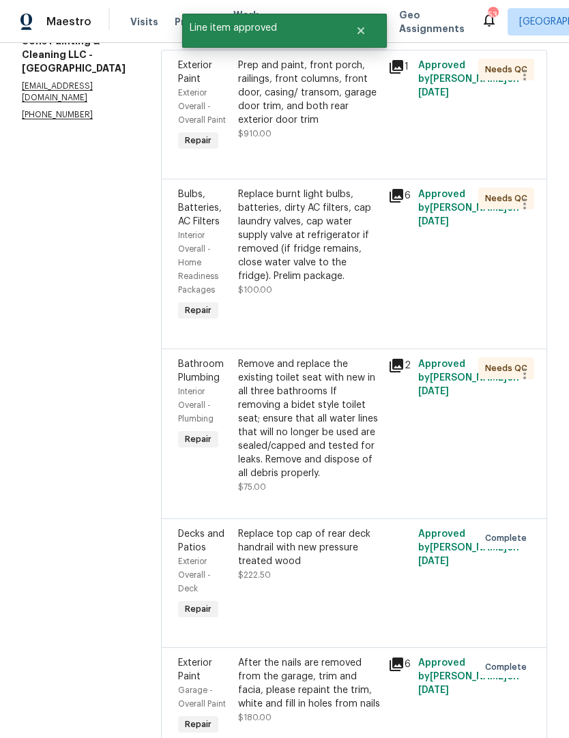
scroll to position [244, 0]
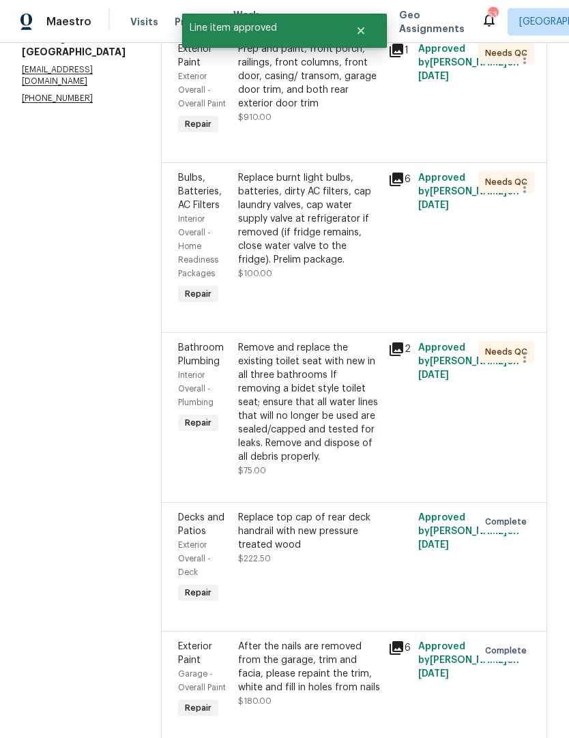
click at [248, 539] on div "Replace top cap of rear deck handrail with new pressure treated wood" at bounding box center [309, 531] width 142 height 41
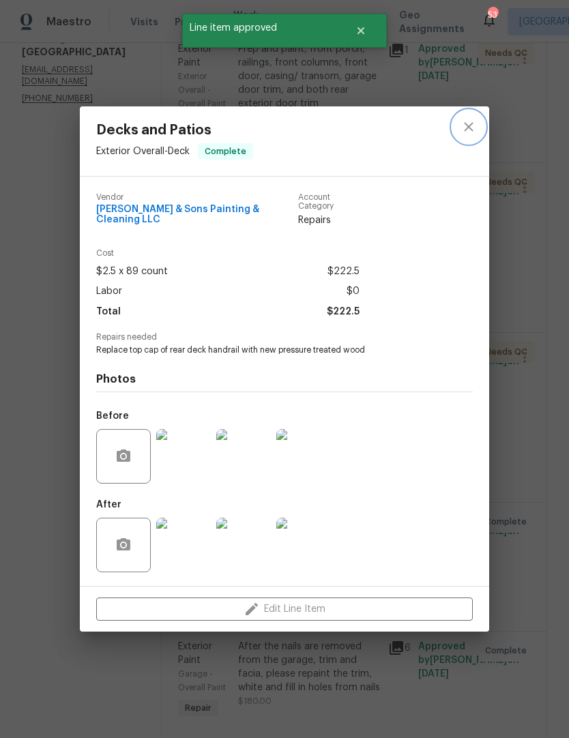
click at [480, 132] on button "close" at bounding box center [468, 127] width 33 height 33
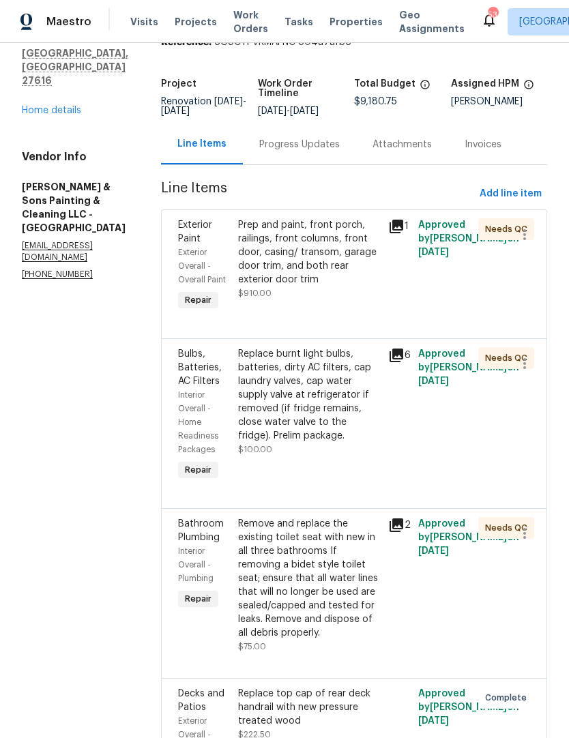
scroll to position [145, 0]
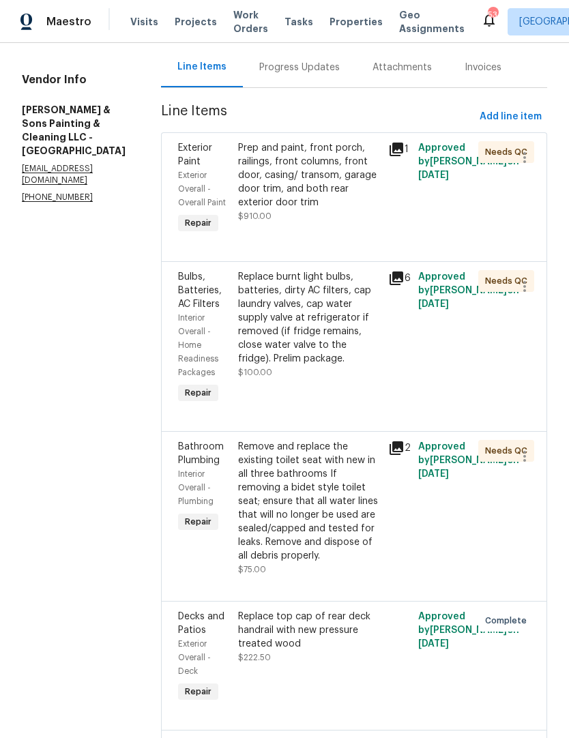
click at [339, 508] on div "Remove and replace the existing toilet seat with new in all three bathrooms If …" at bounding box center [309, 501] width 142 height 123
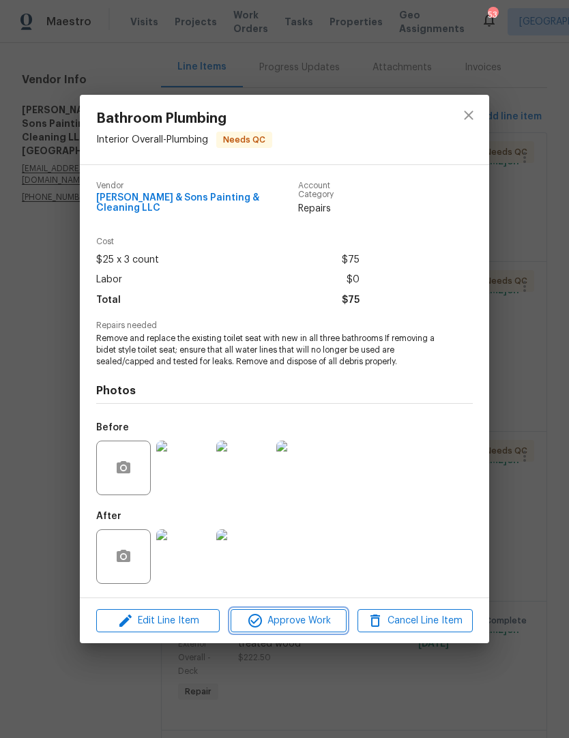
click at [299, 614] on span "Approve Work" at bounding box center [288, 621] width 107 height 17
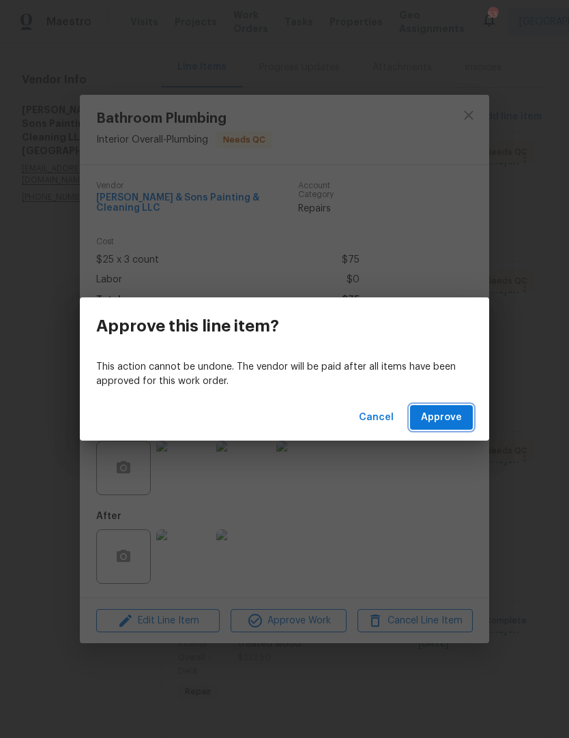
click at [445, 423] on span "Approve" at bounding box center [441, 417] width 41 height 17
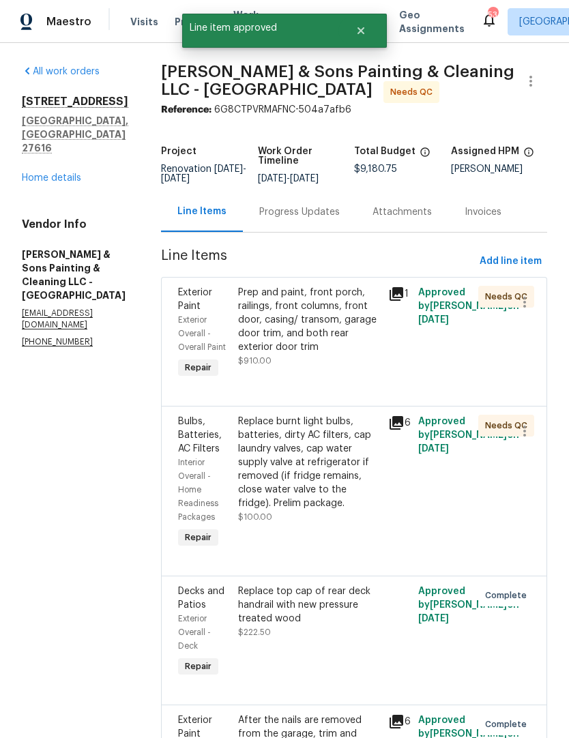
scroll to position [0, 0]
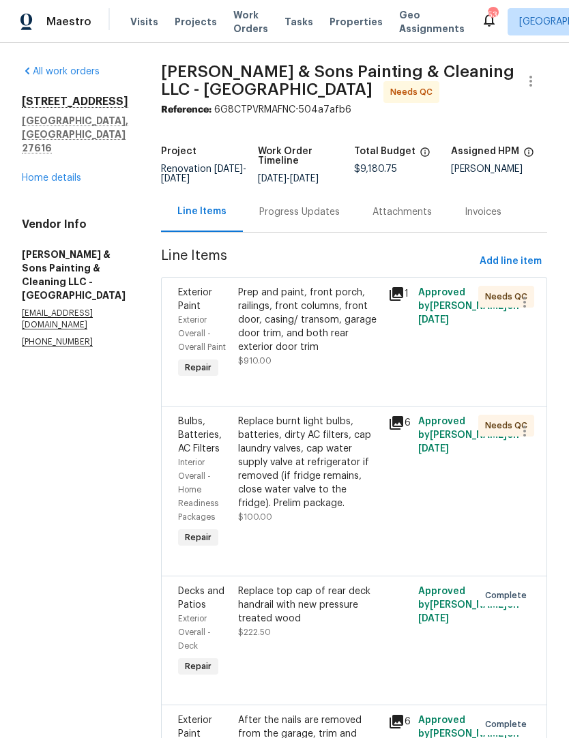
click at [238, 332] on div "Prep and paint, front porch, railings, front columns, front door, casing/ trans…" at bounding box center [309, 320] width 142 height 68
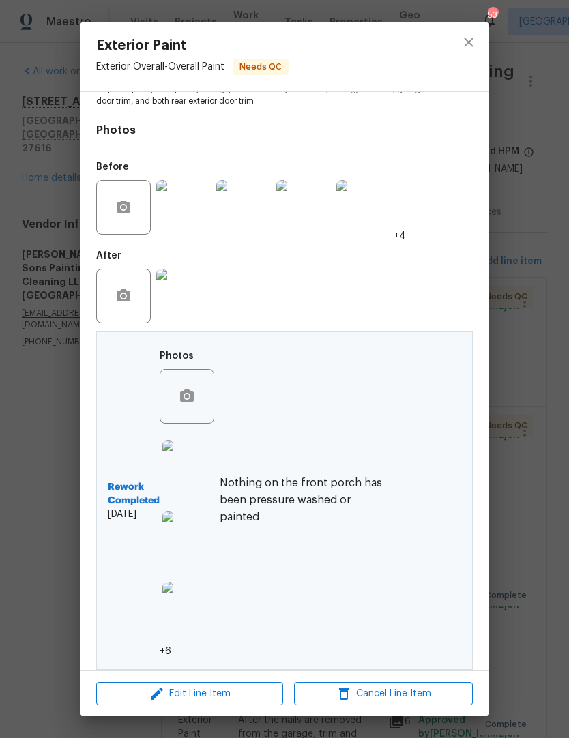
scroll to position [175, 0]
click at [122, 484] on b "Rework Completed" at bounding box center [134, 495] width 52 height 27
click at [128, 498] on b "Rework Completed" at bounding box center [134, 495] width 52 height 27
click at [336, 516] on h6 "Nothing on the front porch has been pressure washed or painted ￼" at bounding box center [305, 501] width 171 height 51
click at [361, 509] on h6 "Nothing on the front porch has been pressure washed or painted ￼" at bounding box center [305, 501] width 171 height 51
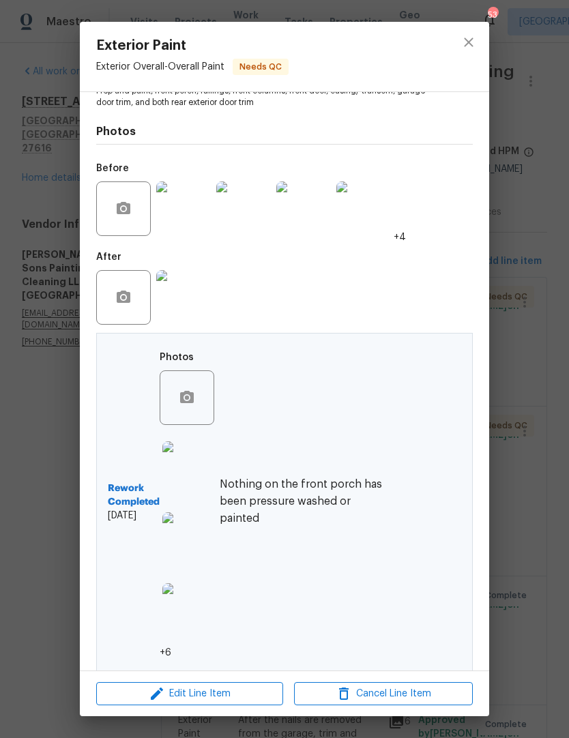
click at [388, 599] on div "Rework Completed 8/22/2025 Photos +6 Nothing on the front porch has been pressu…" at bounding box center [249, 501] width 282 height 315
click at [362, 626] on div "Rework Completed 8/22/2025 Photos +6 Nothing on the front porch has been pressu…" at bounding box center [249, 501] width 282 height 315
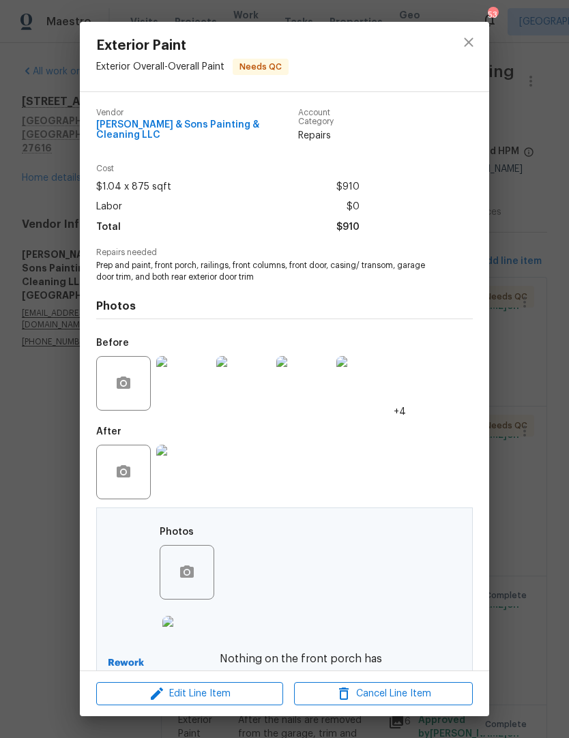
scroll to position [0, 0]
click at [476, 44] on icon "close" at bounding box center [468, 42] width 16 height 16
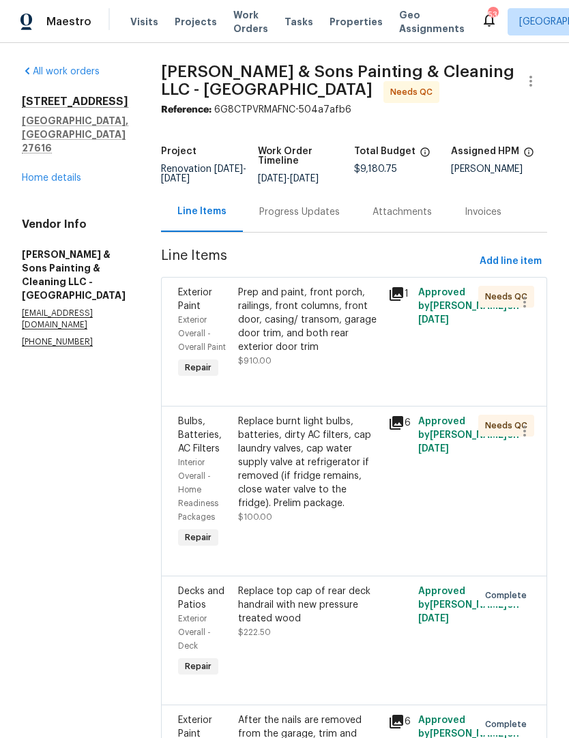
click at [55, 173] on link "Home details" at bounding box center [51, 178] width 59 height 10
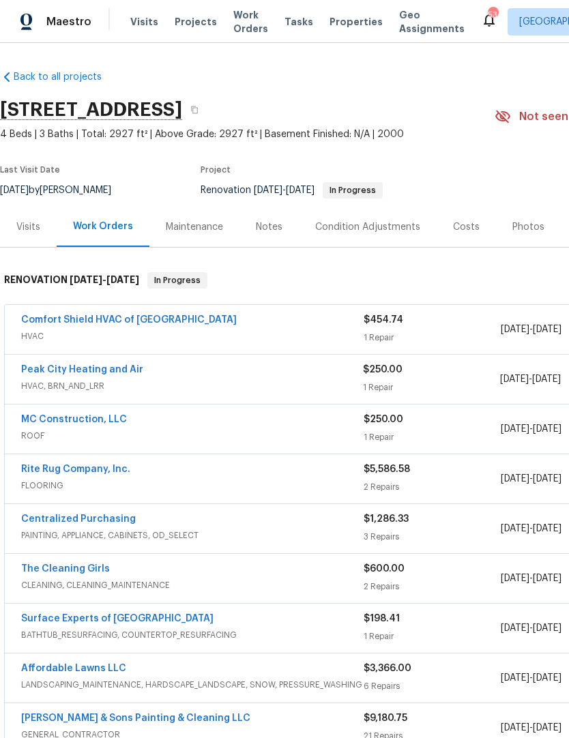
click at [89, 319] on link "Comfort Shield HVAC of NC" at bounding box center [129, 320] width 216 height 10
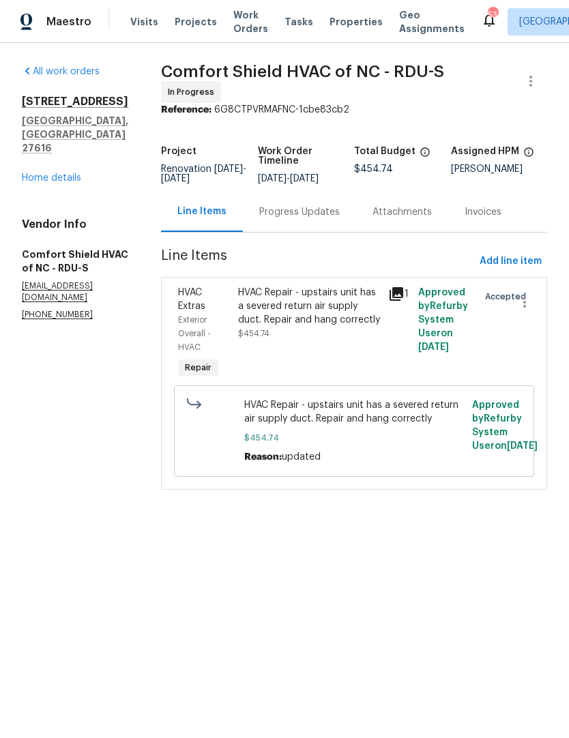
click at [318, 213] on div "Progress Updates" at bounding box center [299, 212] width 80 height 14
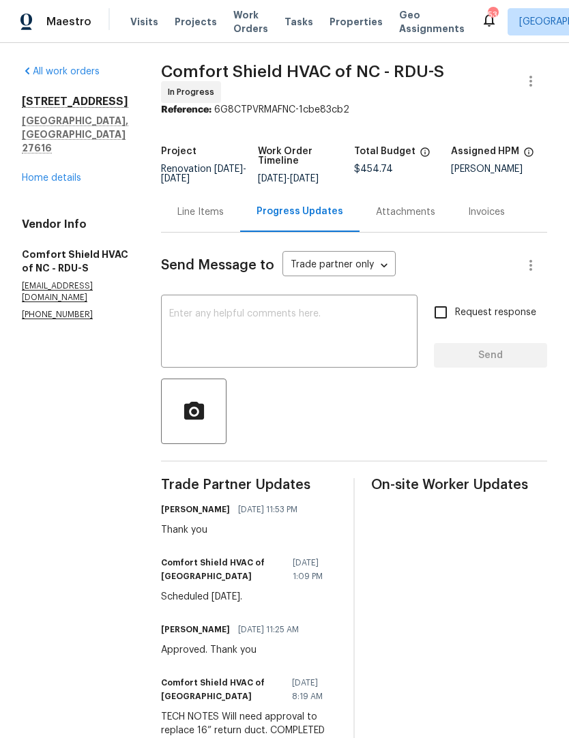
click at [230, 357] on textarea at bounding box center [289, 333] width 240 height 48
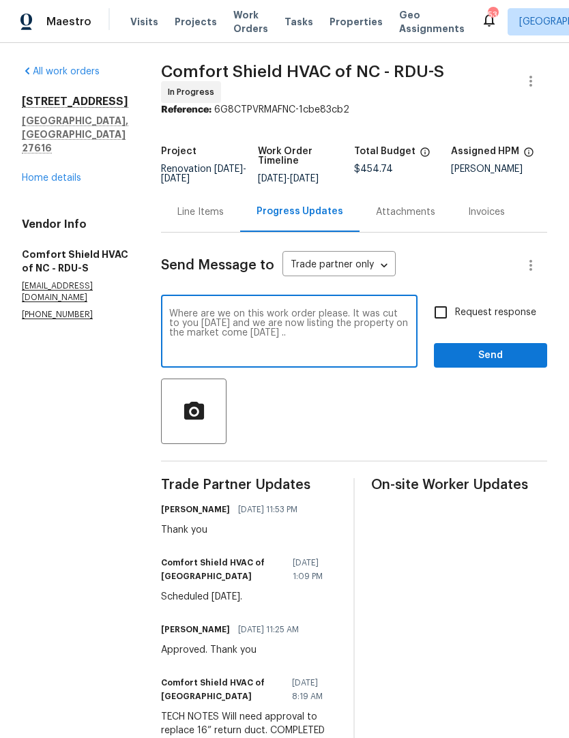
type textarea "Where are we on this work order please. It was cut to you 10 days ago and we ar…"
click at [451, 324] on input "Request response" at bounding box center [440, 312] width 29 height 29
checkbox input "true"
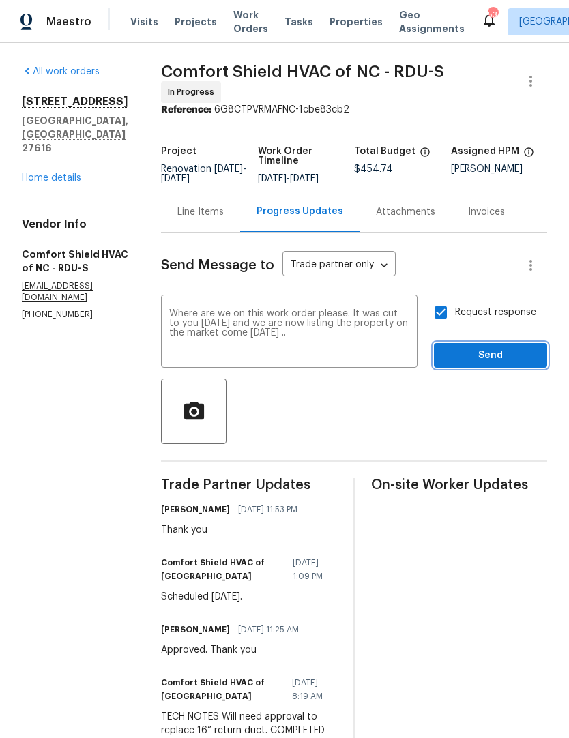
click at [488, 358] on span "Send" at bounding box center [490, 355] width 91 height 17
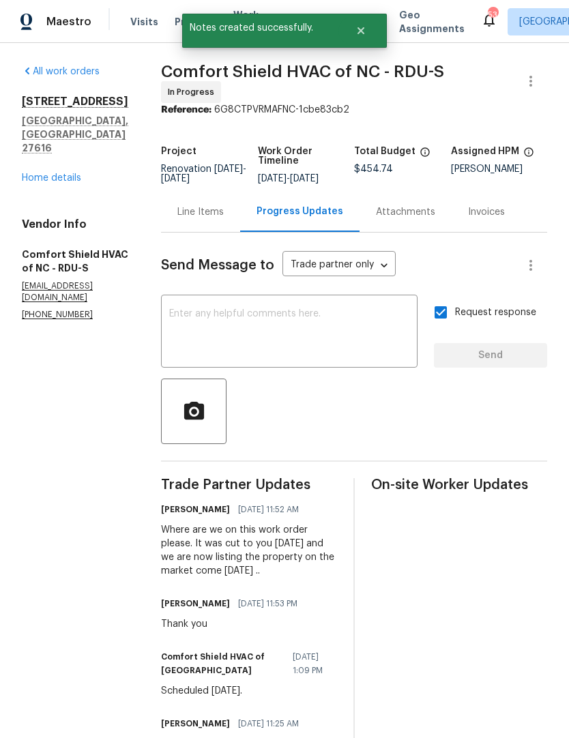
click at [55, 173] on link "Home details" at bounding box center [51, 178] width 59 height 10
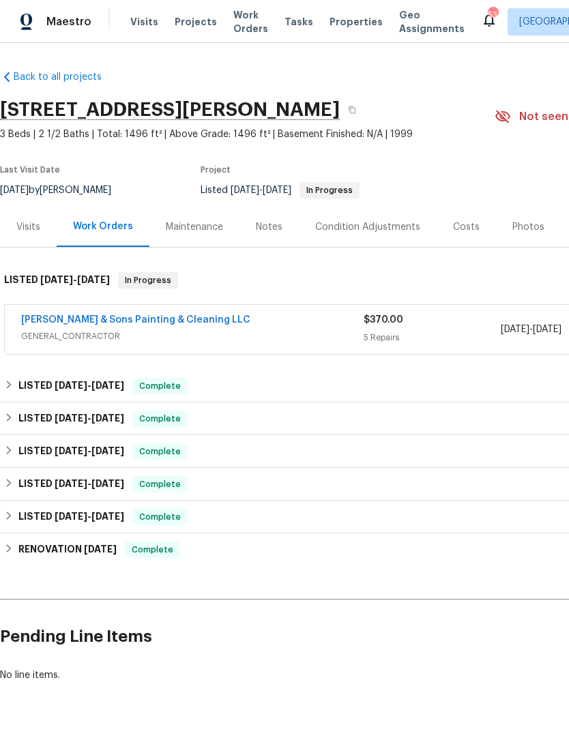
click at [94, 315] on link "[PERSON_NAME] & Sons Painting & Cleaning LLC" at bounding box center [135, 320] width 229 height 10
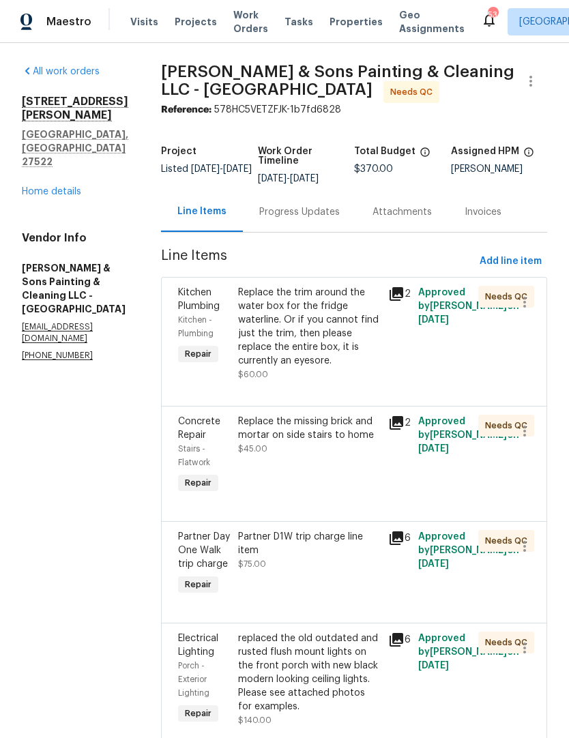
click at [338, 361] on div "Replace the trim around the water box for the fridge waterline. Or if you canno…" at bounding box center [309, 327] width 142 height 82
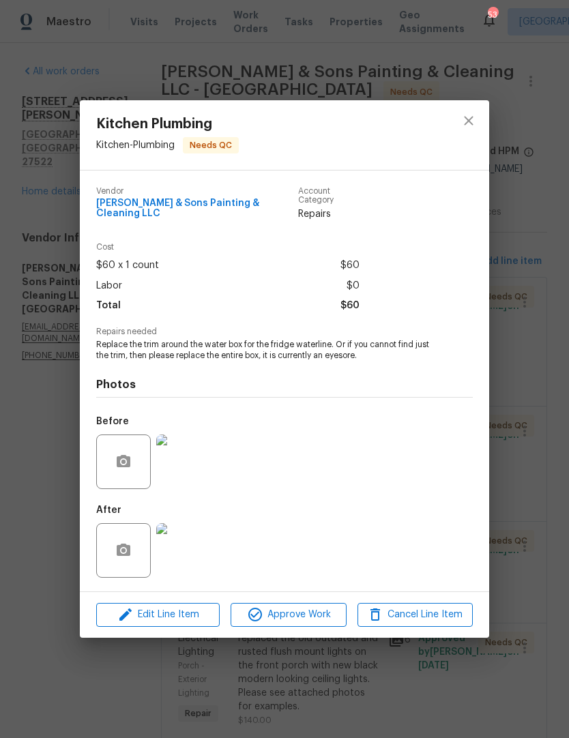
click at [187, 545] on img at bounding box center [183, 550] width 55 height 55
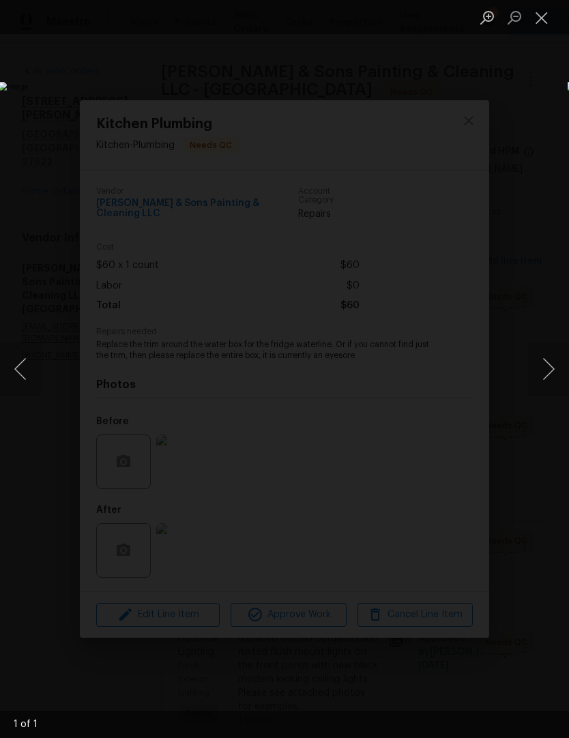
click at [540, 20] on button "Close lightbox" at bounding box center [541, 17] width 27 height 24
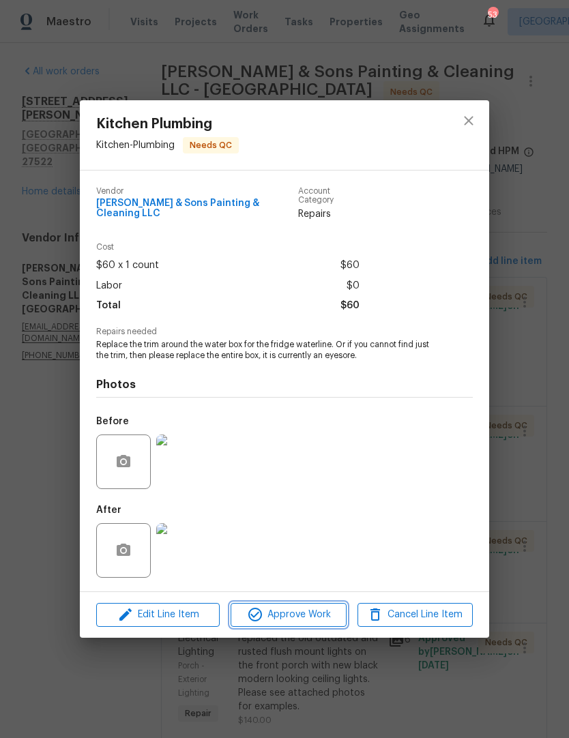
click at [314, 620] on button "Approve Work" at bounding box center [288, 615] width 115 height 24
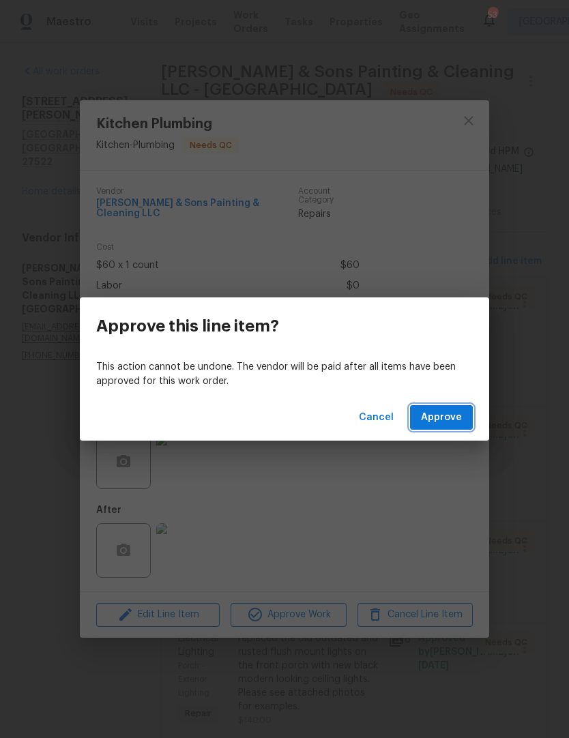
click at [437, 426] on button "Approve" at bounding box center [441, 417] width 63 height 25
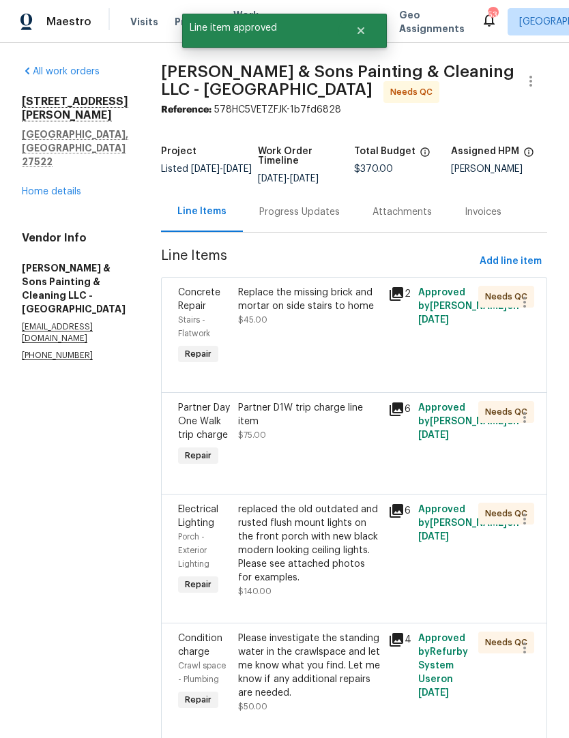
click at [278, 334] on div "Replace the missing brick and mortar on side stairs to home $45.00" at bounding box center [309, 327] width 150 height 90
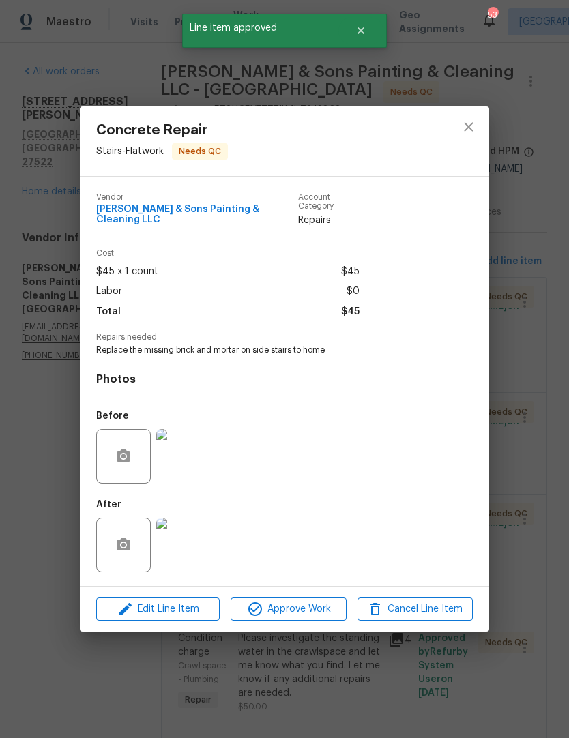
click at [168, 529] on img at bounding box center [183, 545] width 55 height 55
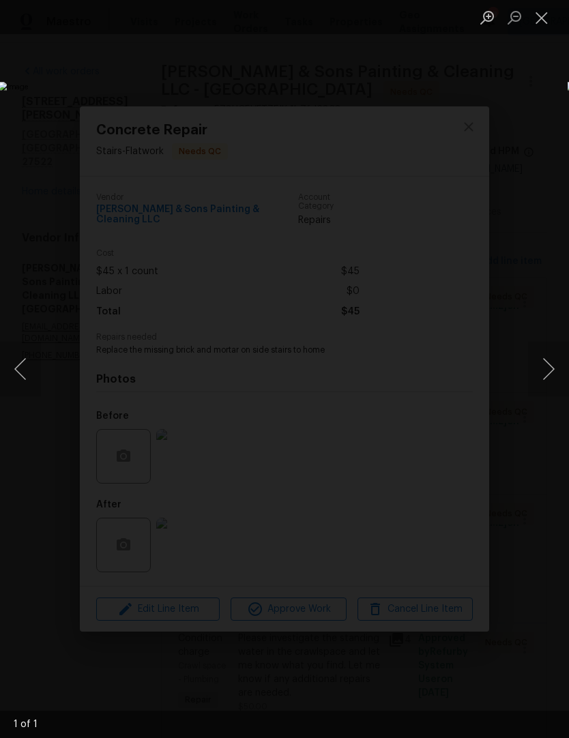
click at [543, 19] on button "Close lightbox" at bounding box center [541, 17] width 27 height 24
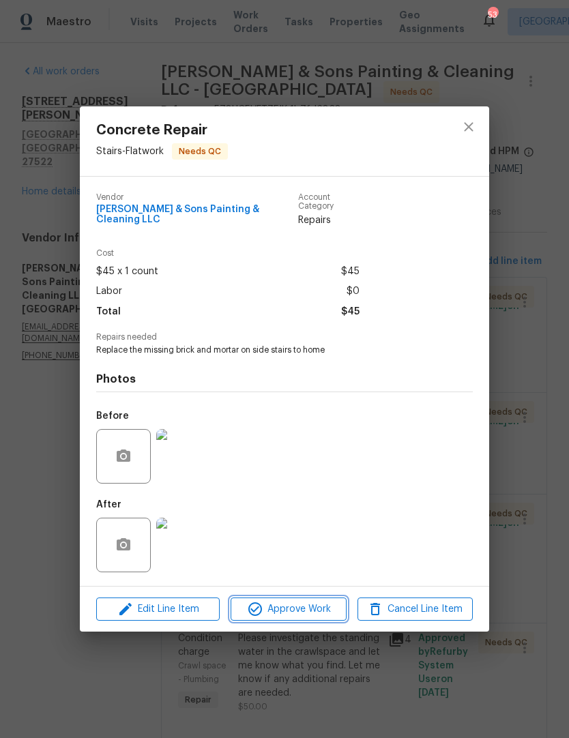
click at [314, 614] on span "Approve Work" at bounding box center [288, 609] width 107 height 17
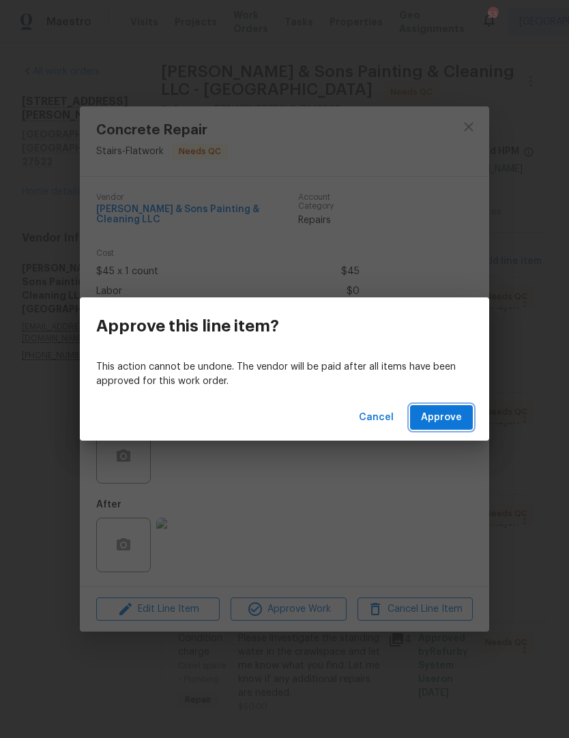
click at [454, 422] on span "Approve" at bounding box center [441, 417] width 41 height 17
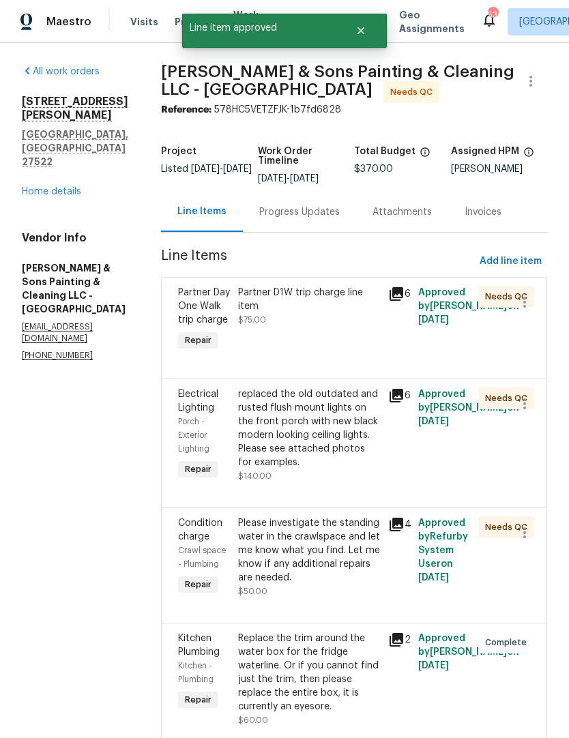
click at [330, 331] on div "Partner D1W trip charge line item $75.00" at bounding box center [309, 320] width 150 height 76
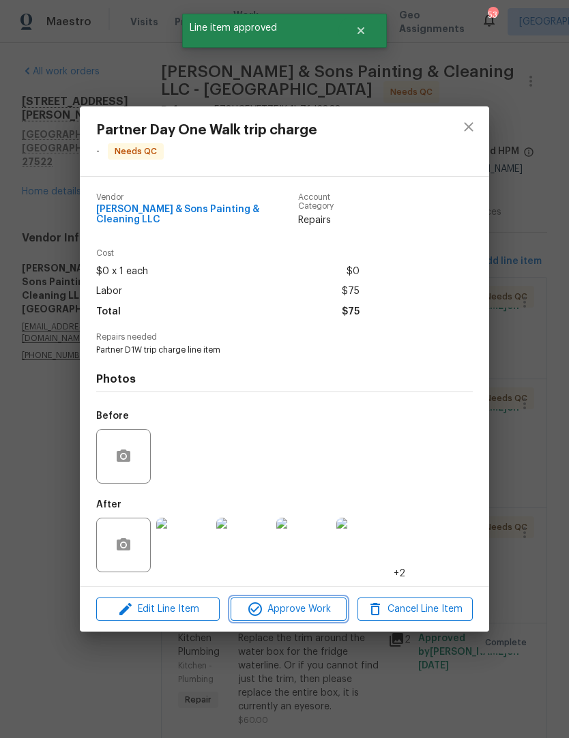
click at [312, 606] on span "Approve Work" at bounding box center [288, 609] width 107 height 17
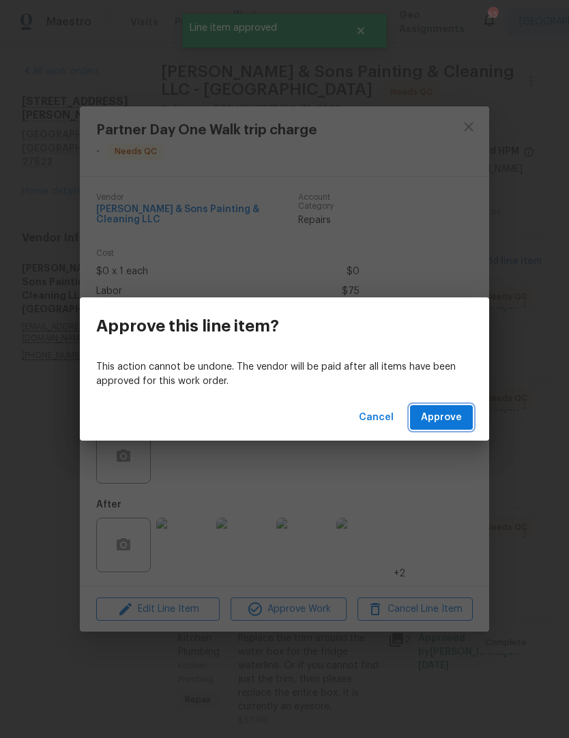
click at [444, 422] on span "Approve" at bounding box center [441, 417] width 41 height 17
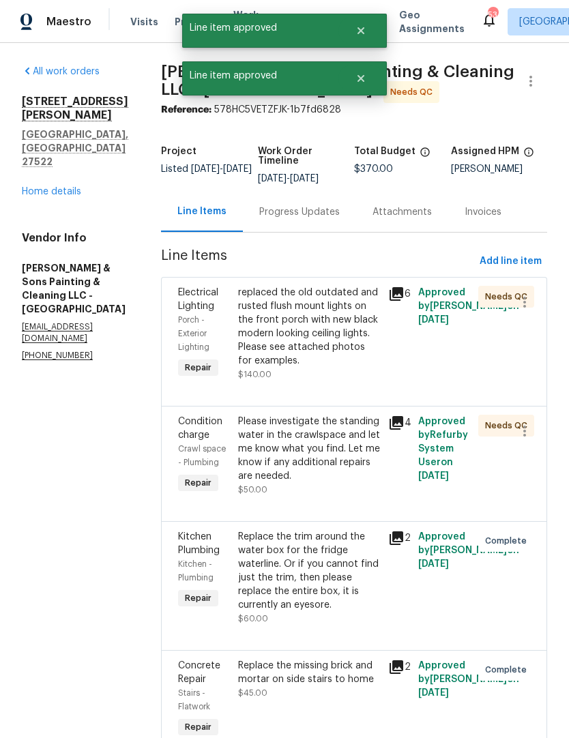
click at [333, 368] on div "replaced the old outdated and rusted flush mount lights on the front porch with…" at bounding box center [309, 333] width 142 height 95
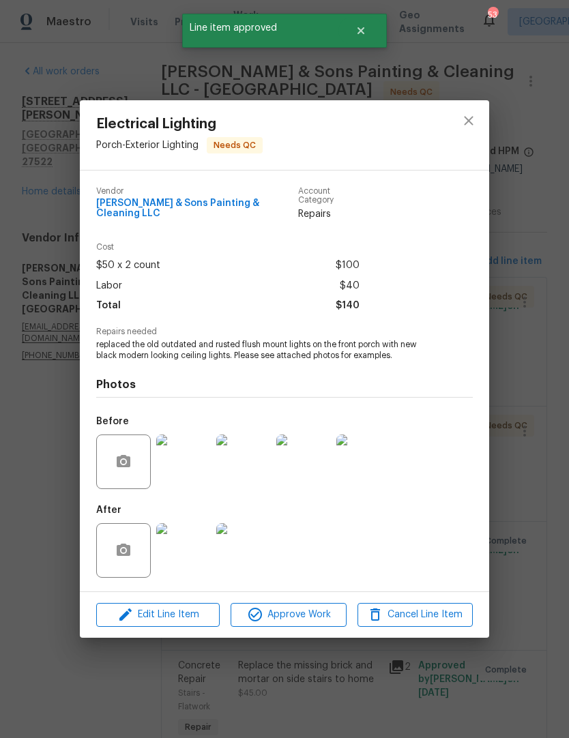
click at [190, 552] on img at bounding box center [183, 550] width 55 height 55
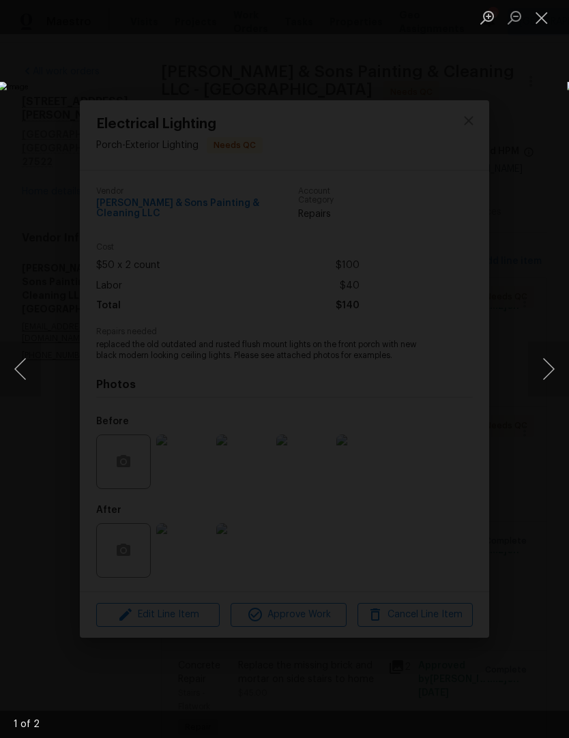
click at [545, 374] on button "Next image" at bounding box center [548, 369] width 41 height 55
click at [550, 369] on button "Next image" at bounding box center [548, 369] width 41 height 55
click at [553, 368] on button "Next image" at bounding box center [548, 369] width 41 height 55
click at [547, 21] on button "Close lightbox" at bounding box center [541, 17] width 27 height 24
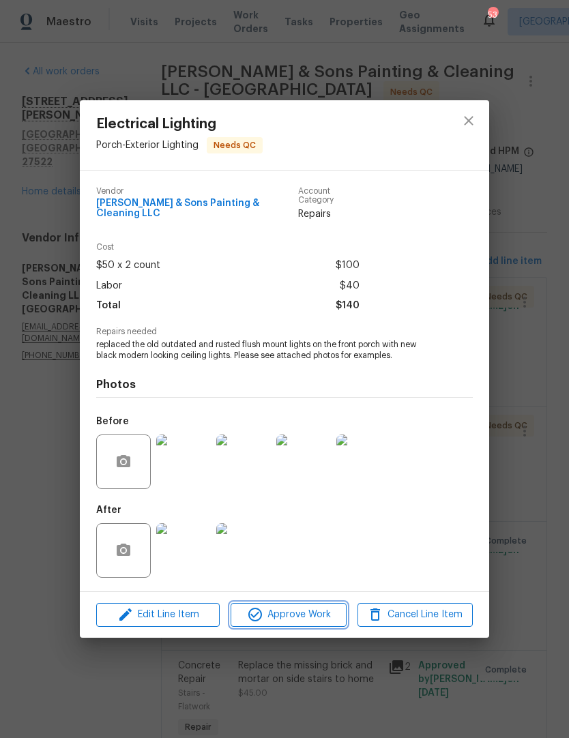
click at [310, 615] on span "Approve Work" at bounding box center [288, 614] width 107 height 17
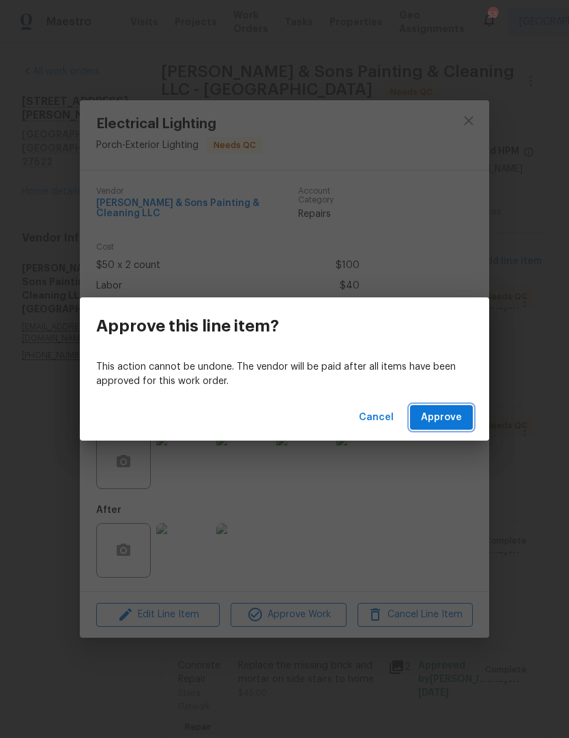
click at [459, 416] on span "Approve" at bounding box center [441, 417] width 41 height 17
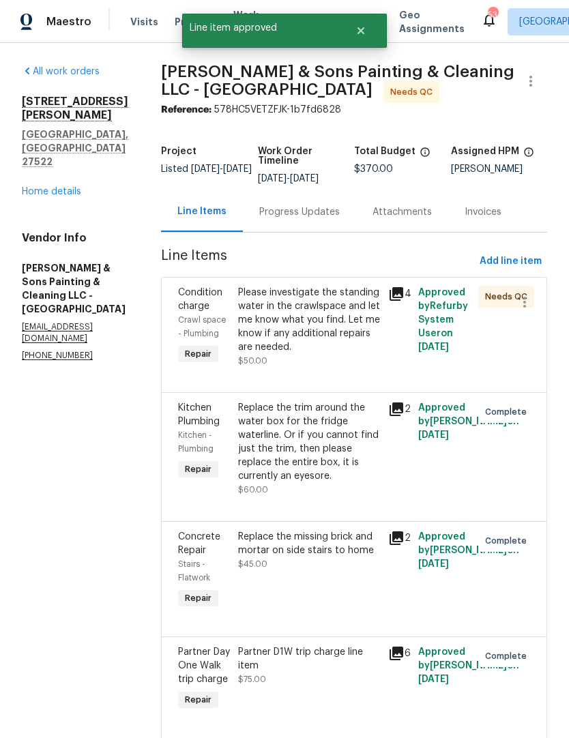
click at [325, 334] on div "Please investigate the standing water in the crawlspace and let me know what yo…" at bounding box center [309, 320] width 142 height 68
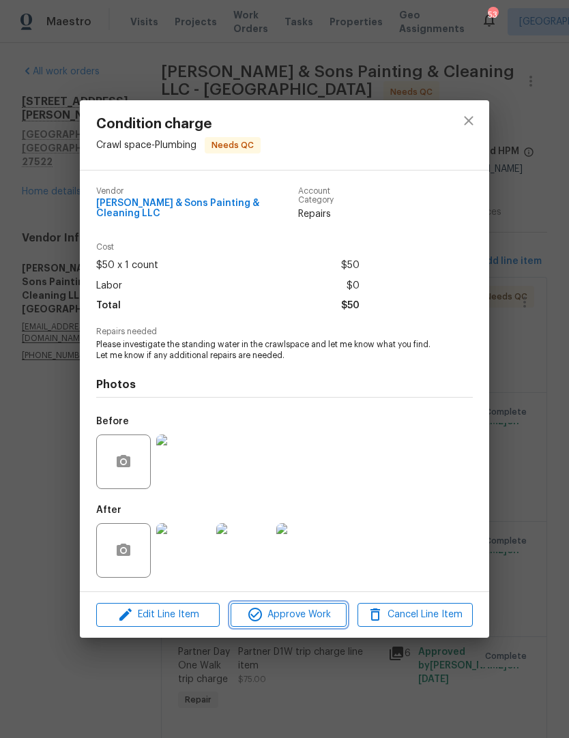
click at [301, 622] on button "Approve Work" at bounding box center [288, 615] width 115 height 24
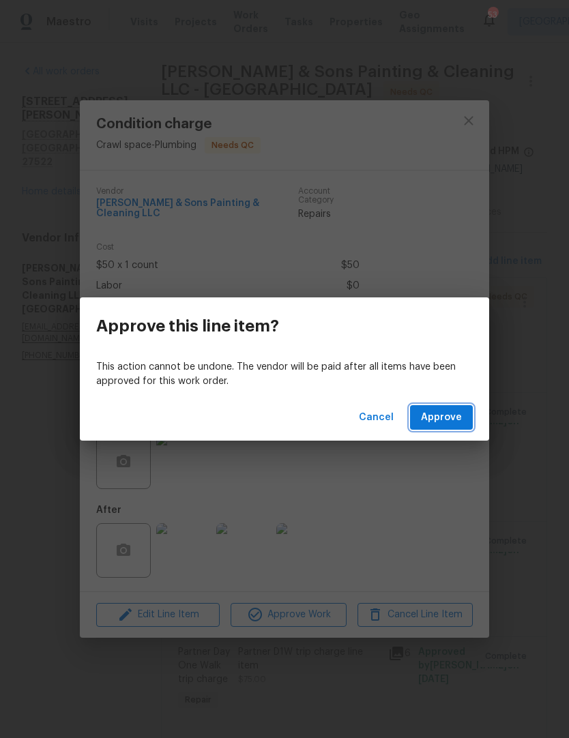
click at [462, 415] on button "Approve" at bounding box center [441, 417] width 63 height 25
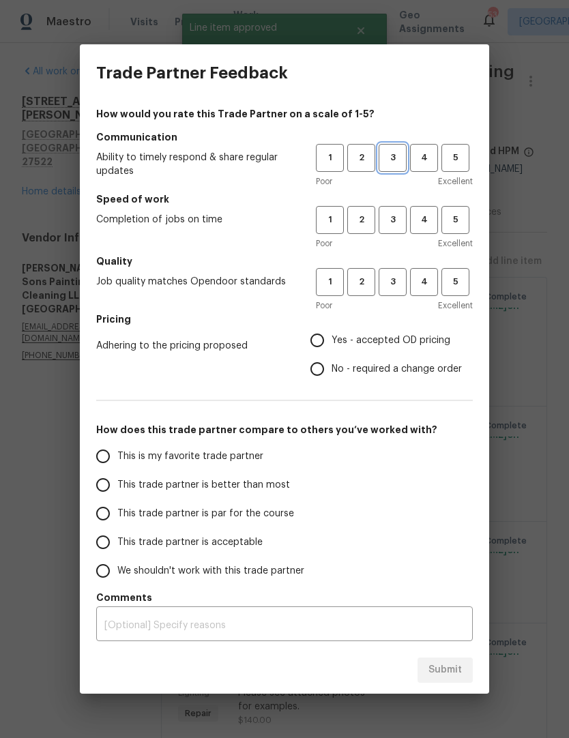
click at [398, 160] on span "3" at bounding box center [392, 158] width 25 height 16
click at [366, 228] on button "2" at bounding box center [361, 220] width 28 height 28
click at [424, 164] on span "4" at bounding box center [423, 158] width 25 height 16
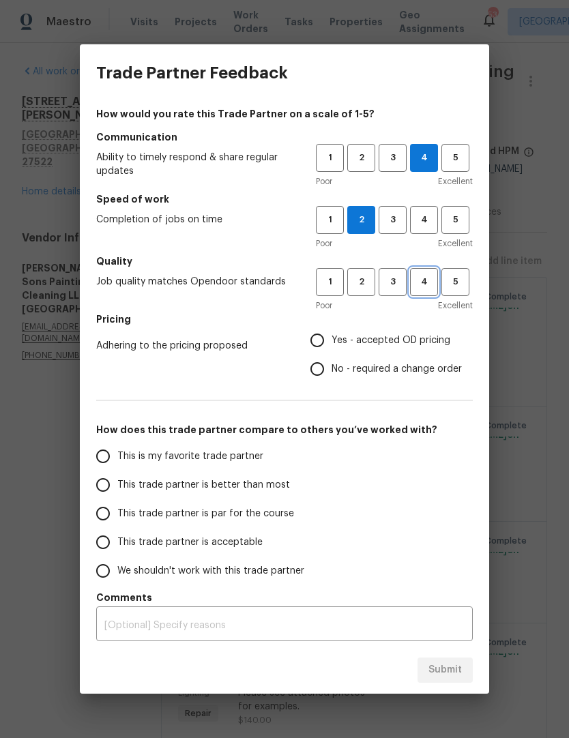
click at [432, 286] on span "4" at bounding box center [423, 282] width 25 height 16
click at [411, 340] on span "Yes - accepted OD pricing" at bounding box center [391, 341] width 119 height 14
click at [332, 340] on input "Yes - accepted OD pricing" at bounding box center [317, 340] width 29 height 29
radio input "true"
click at [113, 513] on input "This trade partner is par for the course" at bounding box center [103, 513] width 29 height 29
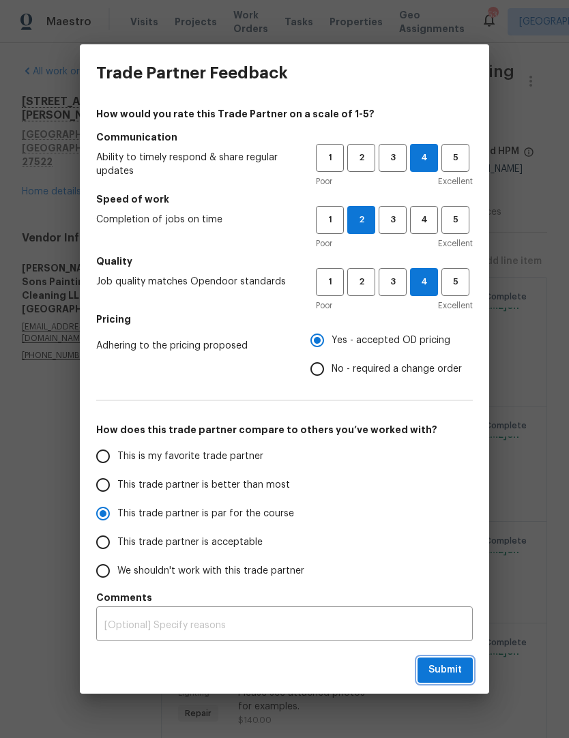
click at [439, 673] on span "Submit" at bounding box center [444, 670] width 33 height 17
radio input "true"
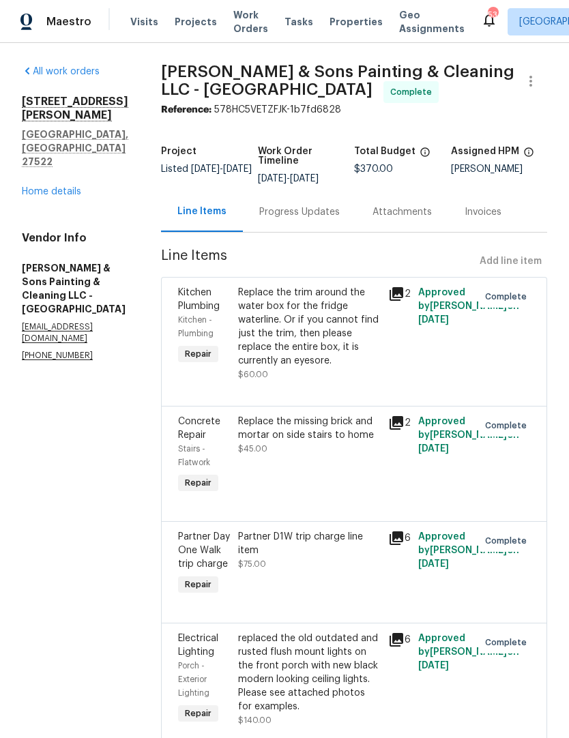
radio input "false"
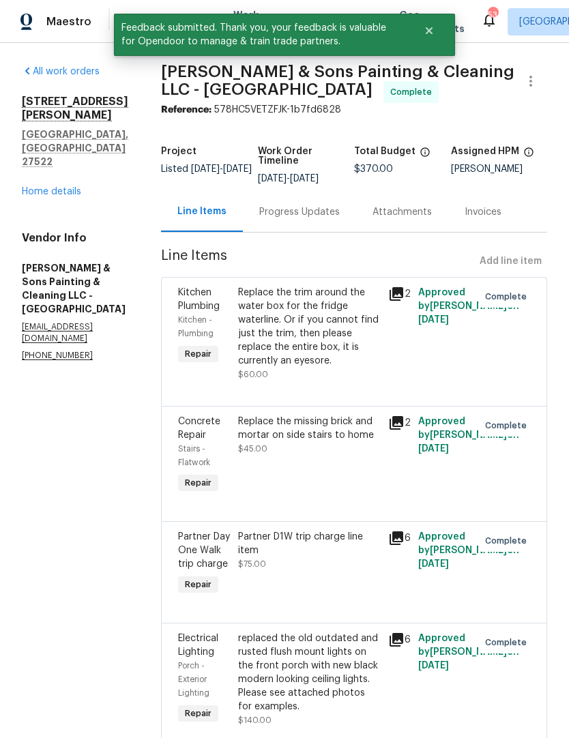
click at [63, 187] on link "Home details" at bounding box center [51, 192] width 59 height 10
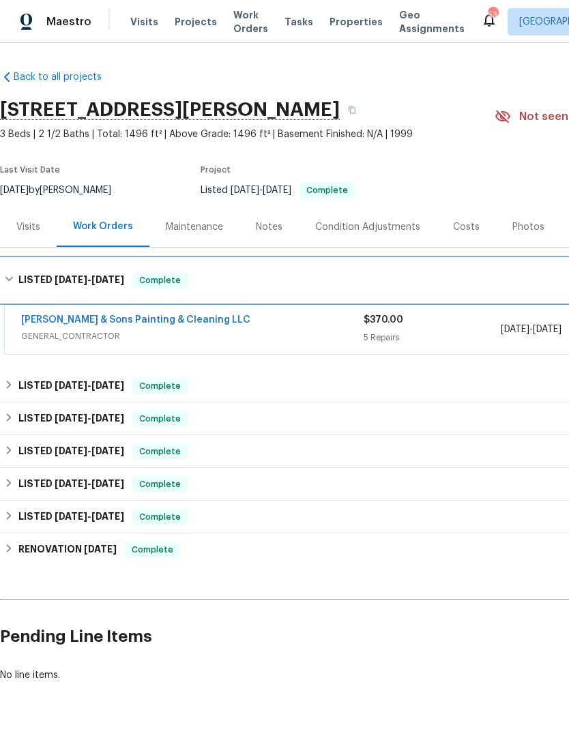
click at [29, 278] on h6 "LISTED 7/31/25 - 8/22/25" at bounding box center [71, 280] width 106 height 16
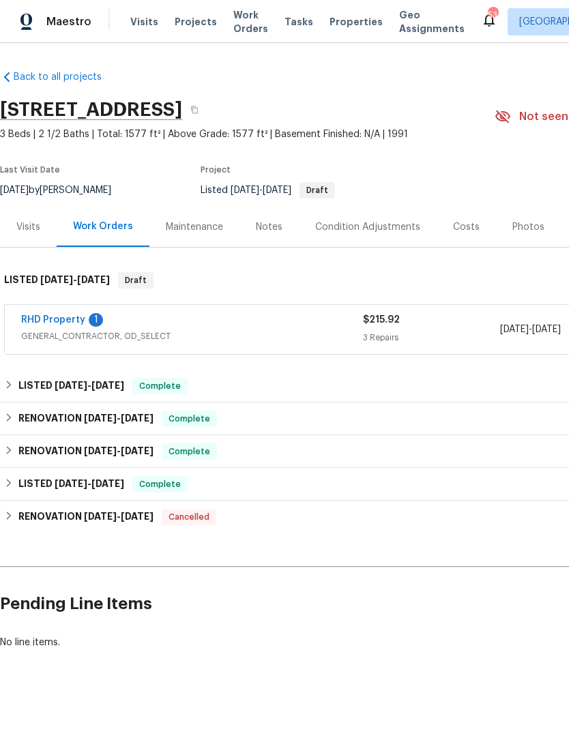
click at [65, 319] on link "RHD Property" at bounding box center [53, 320] width 64 height 10
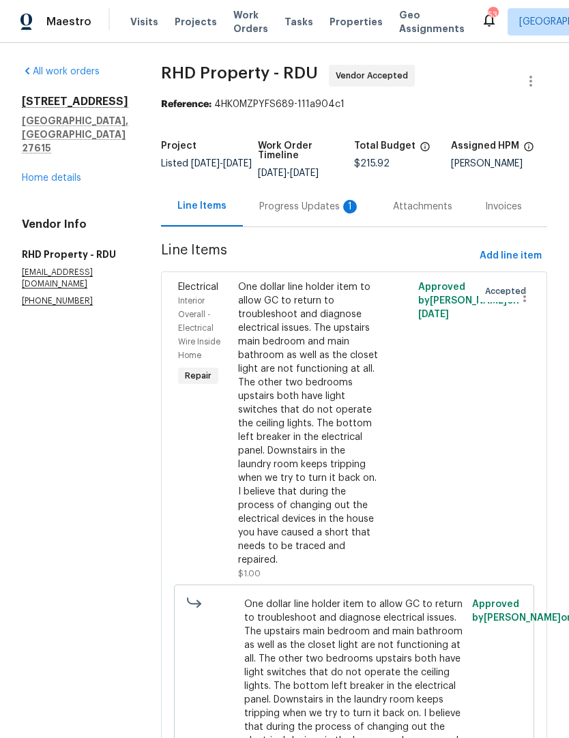
click at [307, 213] on div "Progress Updates 1" at bounding box center [309, 207] width 101 height 14
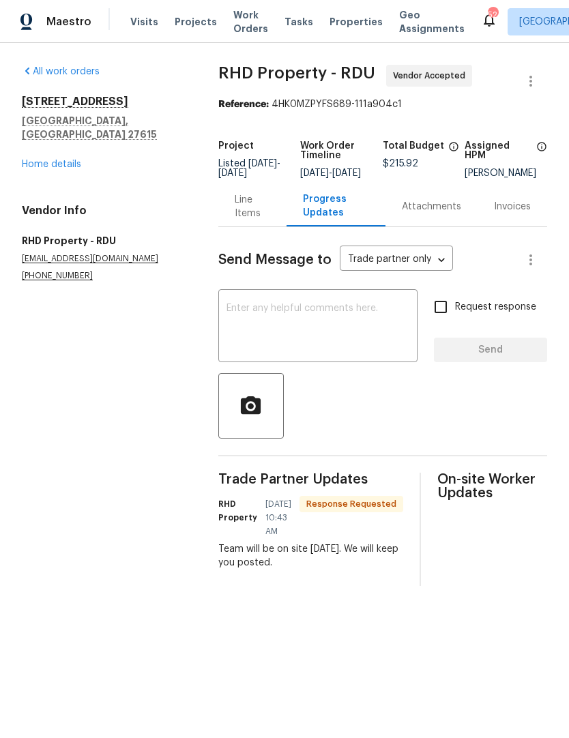
click at [241, 340] on textarea at bounding box center [317, 328] width 183 height 48
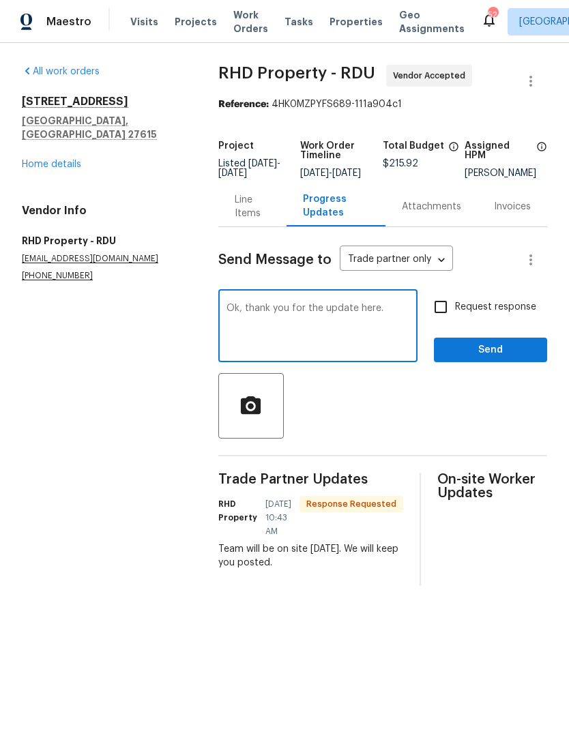
type textarea "Ok, thank you for the update here."
click at [445, 320] on input "Request response" at bounding box center [440, 307] width 29 height 29
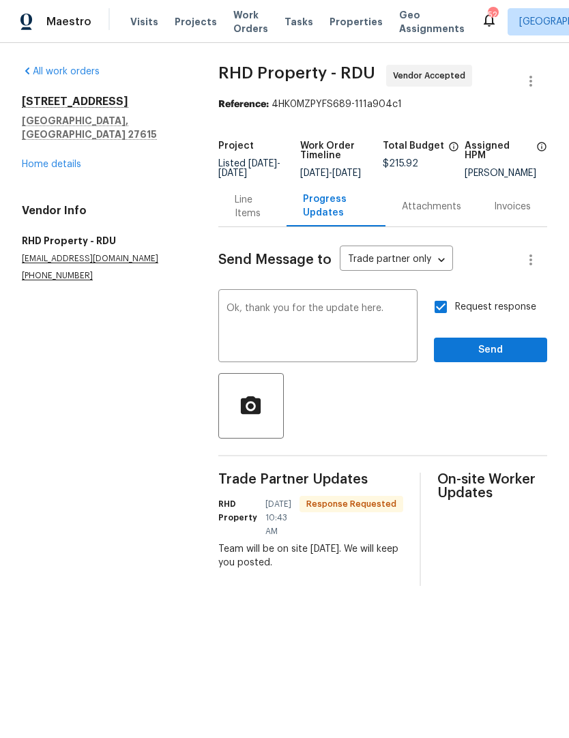
click at [441, 321] on input "Request response" at bounding box center [440, 307] width 29 height 29
checkbox input "false"
click at [475, 359] on span "Send" at bounding box center [490, 350] width 91 height 17
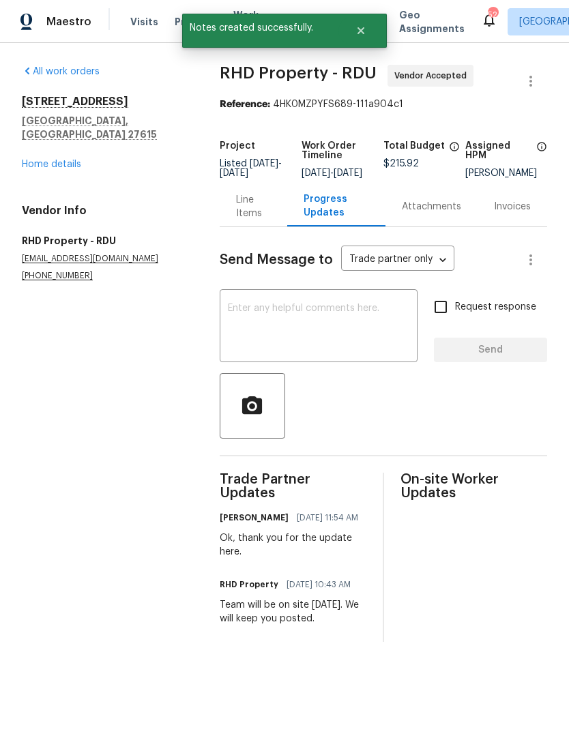
click at [47, 160] on link "Home details" at bounding box center [51, 165] width 59 height 10
